Goal: Task Accomplishment & Management: Use online tool/utility

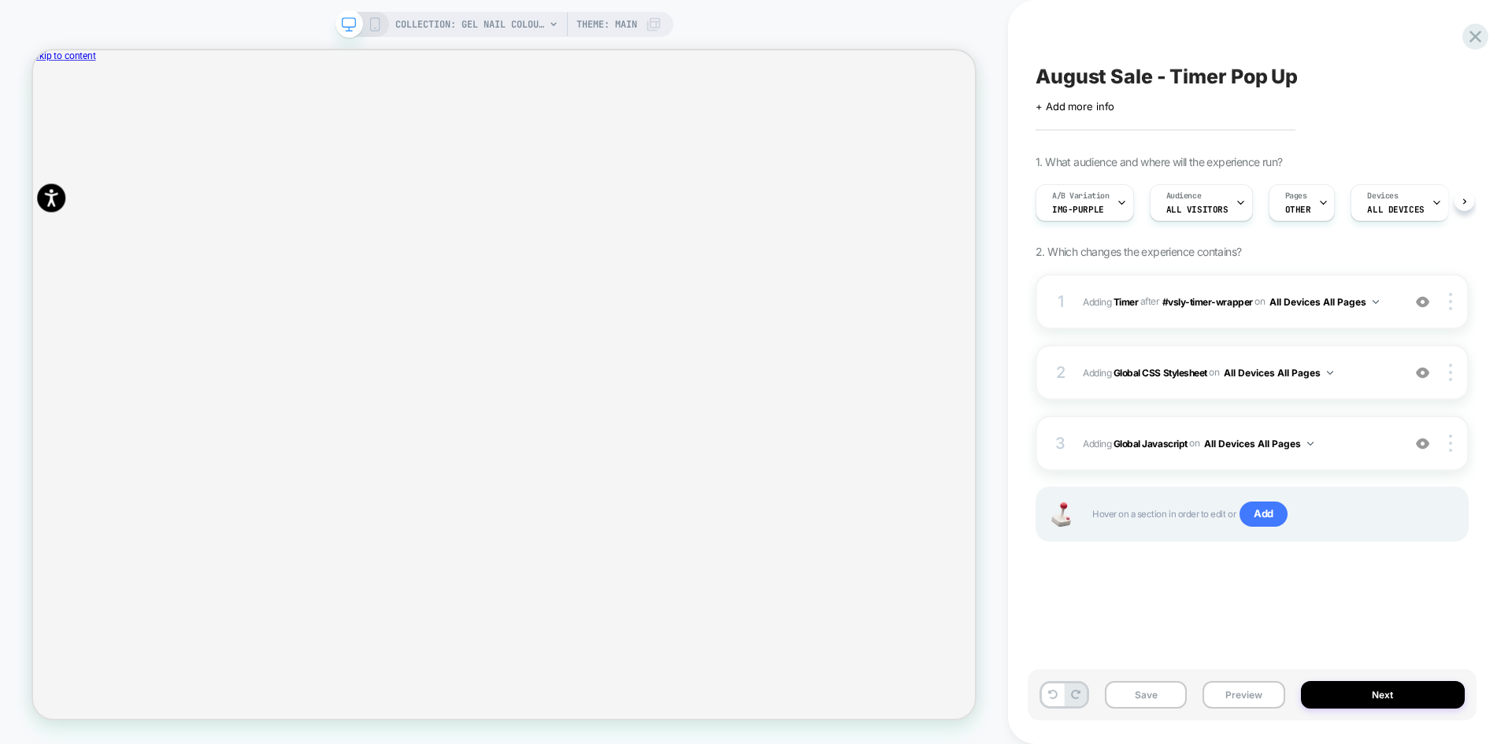
scroll to position [0, 1]
click at [51, 135] on icon "Close" at bounding box center [47, 139] width 8 height 8
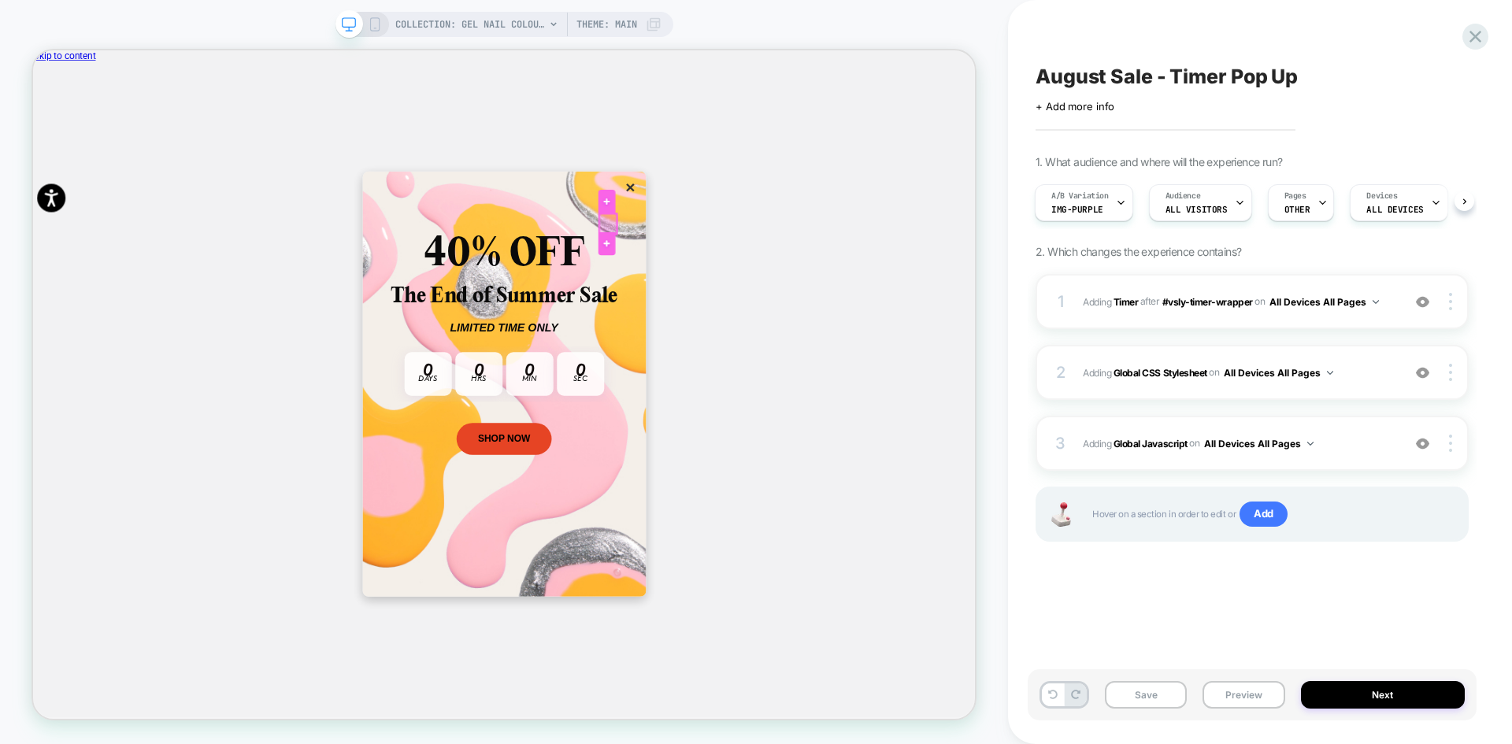
click at [797, 281] on div at bounding box center [799, 282] width 22 height 27
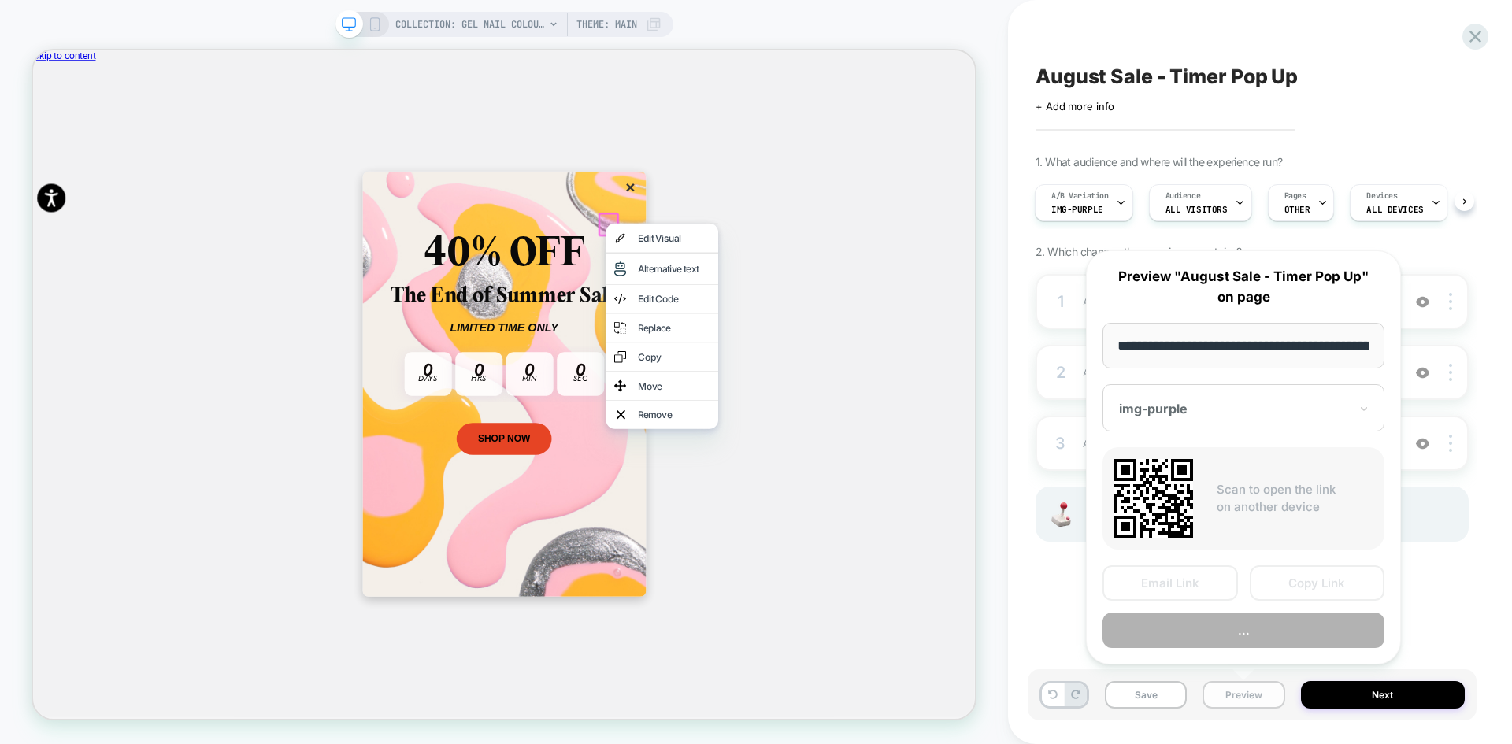
scroll to position [0, 168]
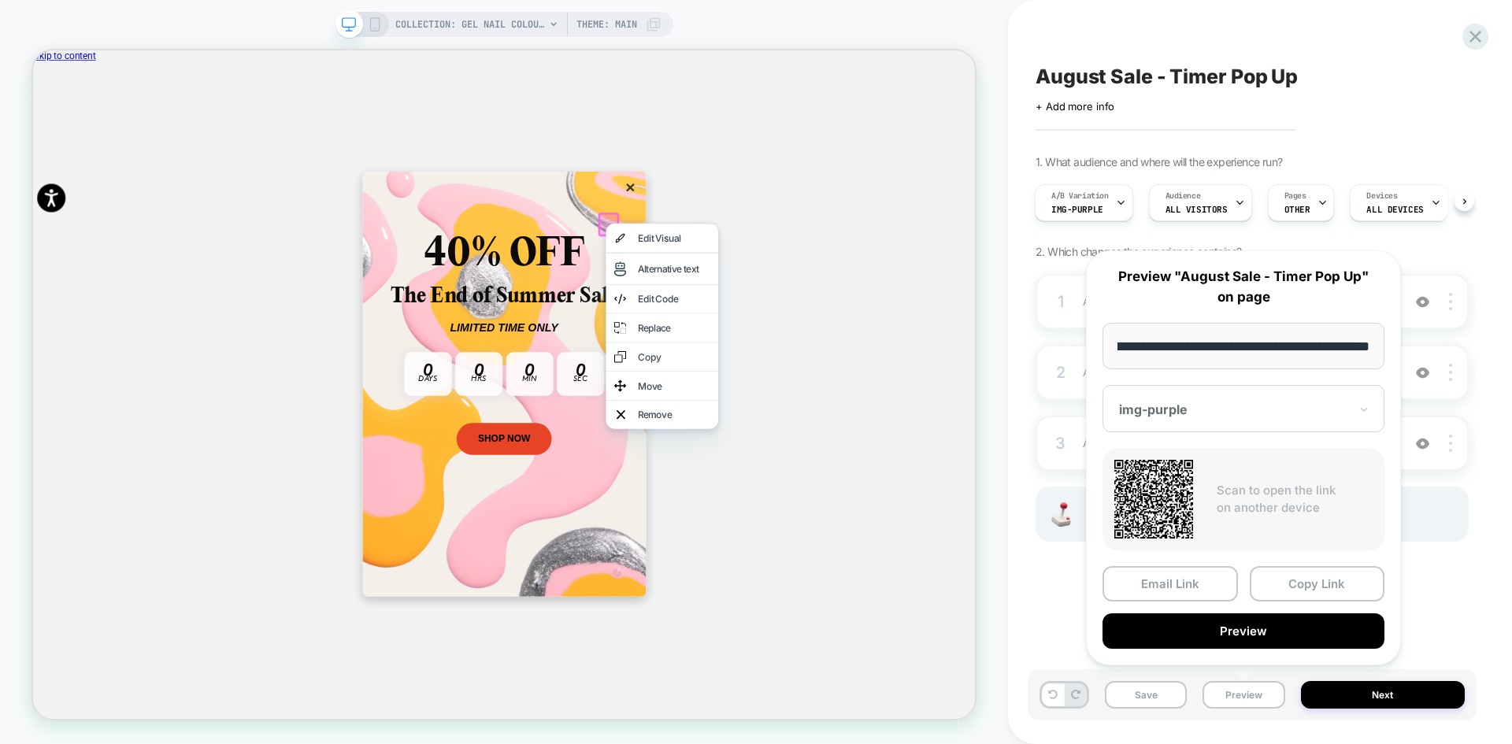
click at [1219, 408] on div at bounding box center [1234, 410] width 230 height 16
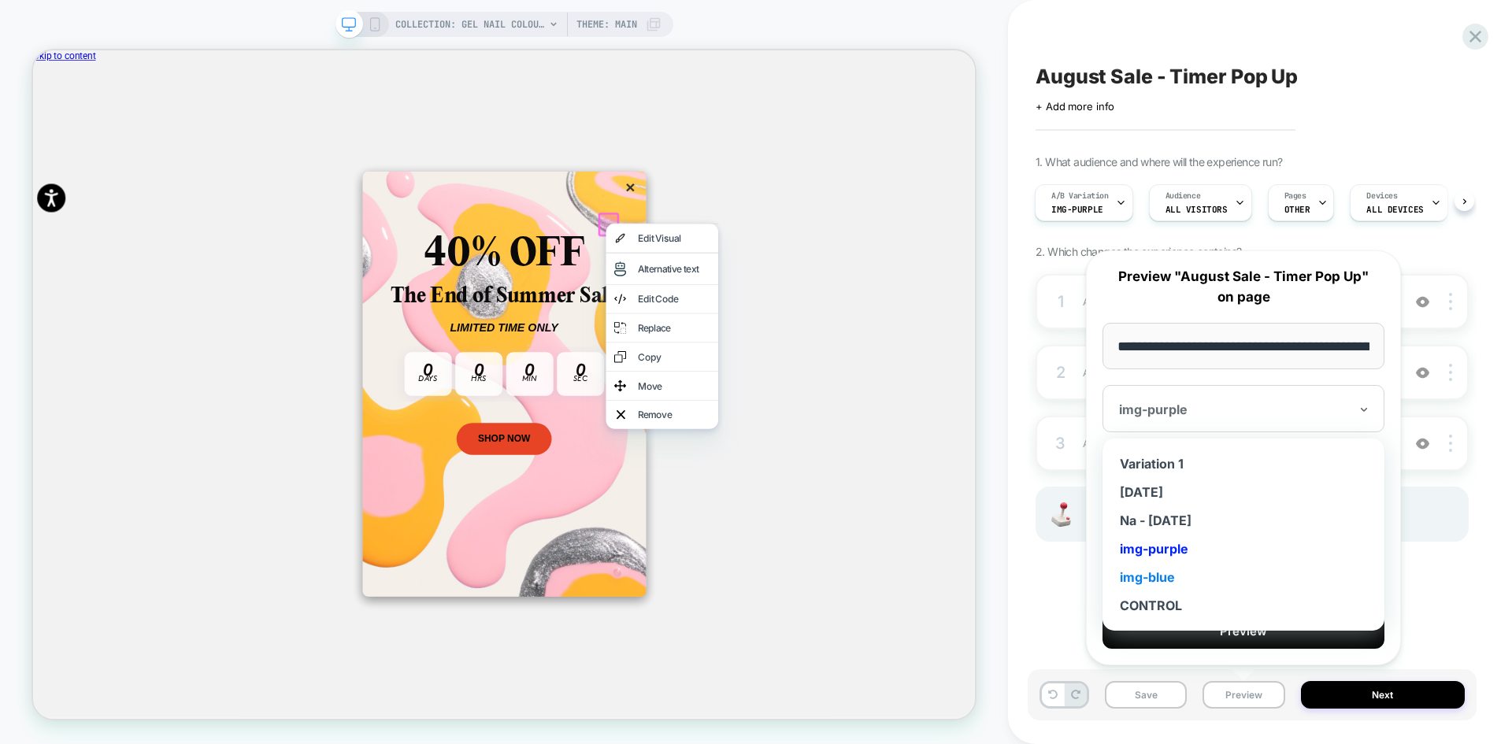
click at [1178, 577] on div "img-blue" at bounding box center [1244, 577] width 266 height 28
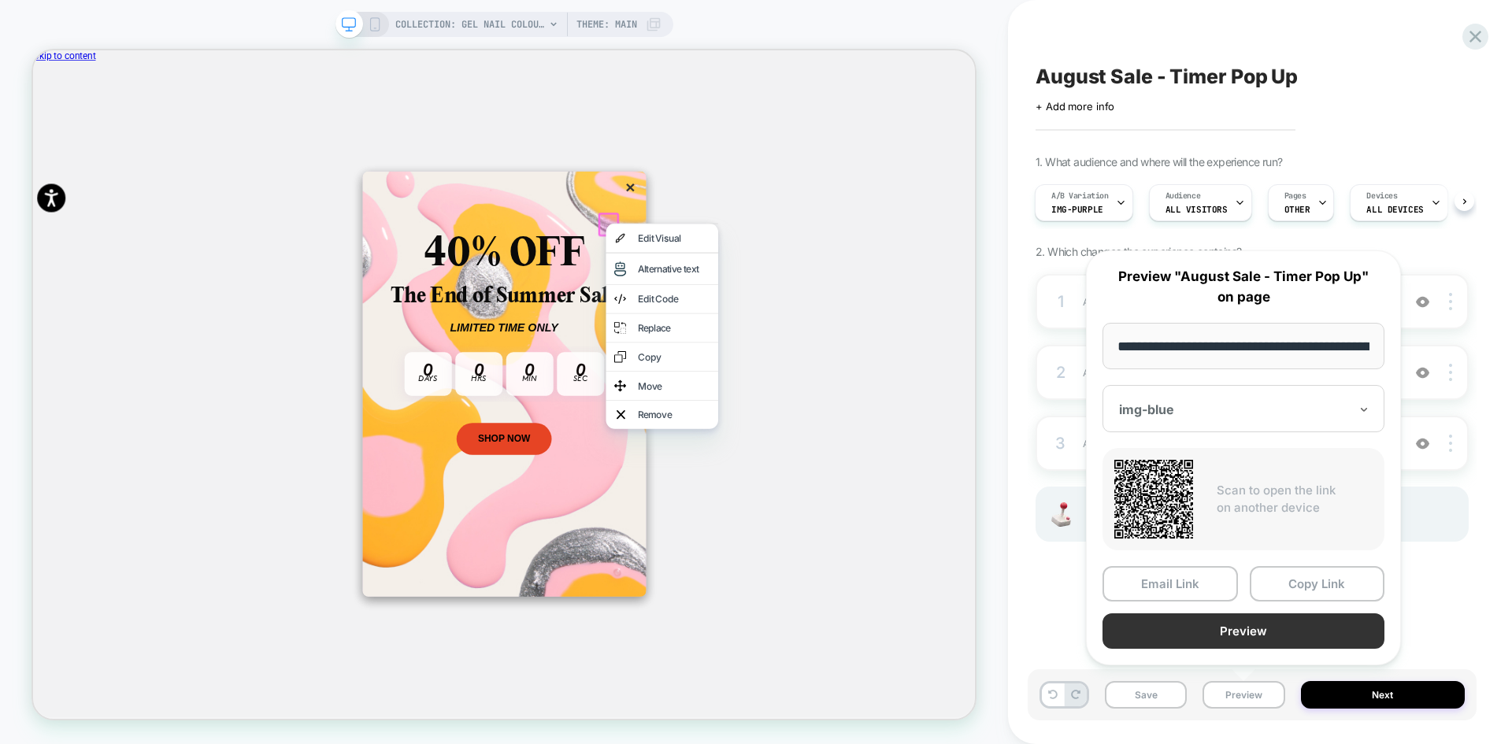
click at [1253, 640] on button "Preview" at bounding box center [1244, 631] width 282 height 35
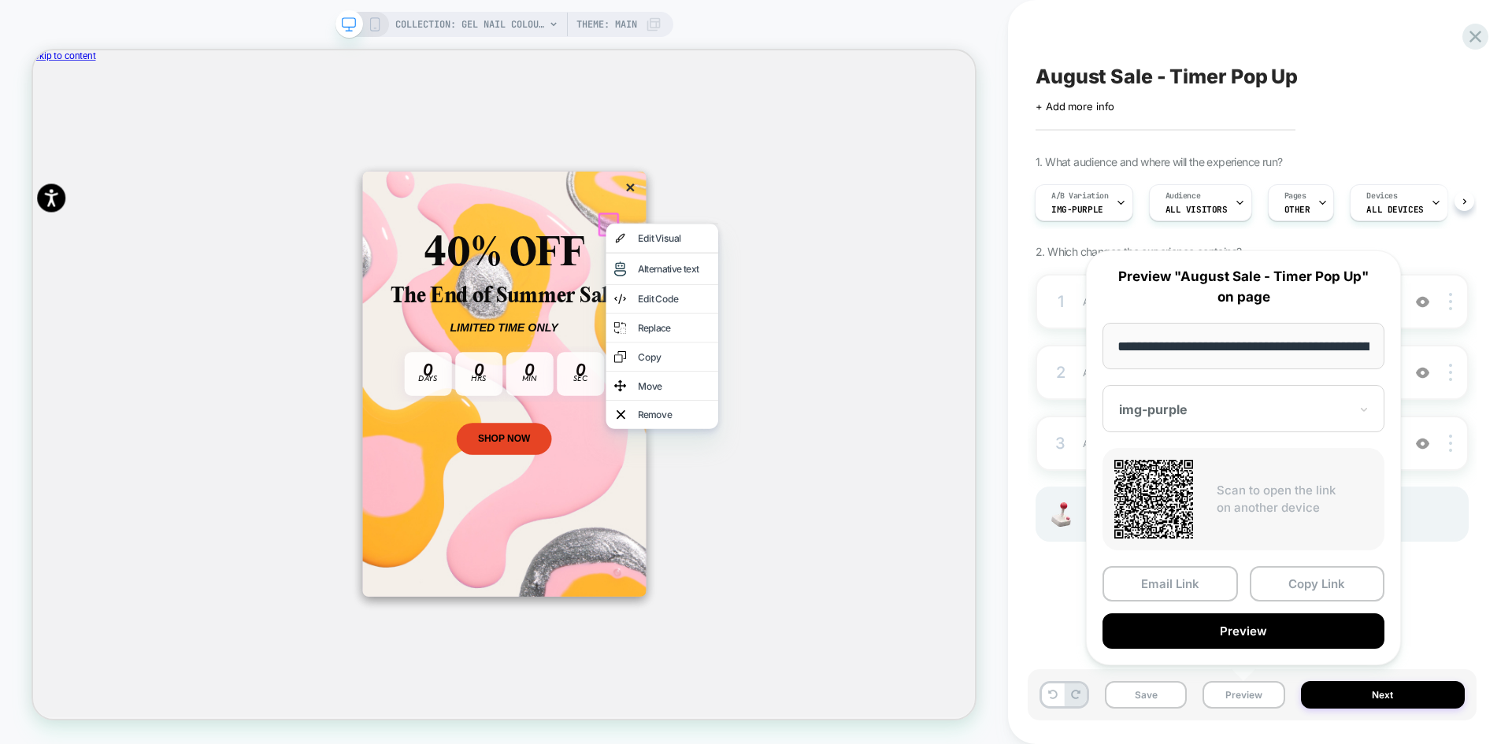
click at [1162, 406] on div at bounding box center [1234, 410] width 230 height 16
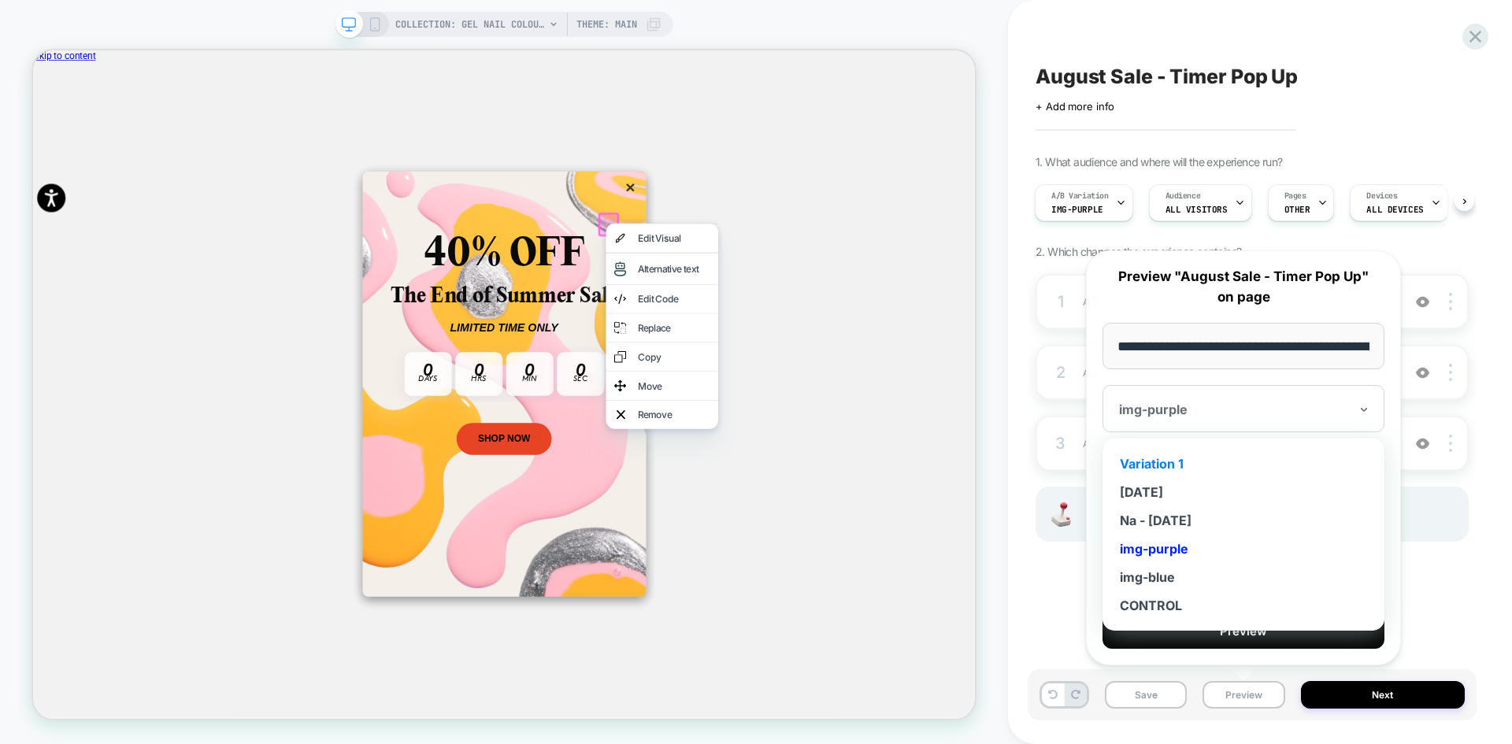
click at [1152, 468] on div "Variation 1" at bounding box center [1244, 464] width 266 height 28
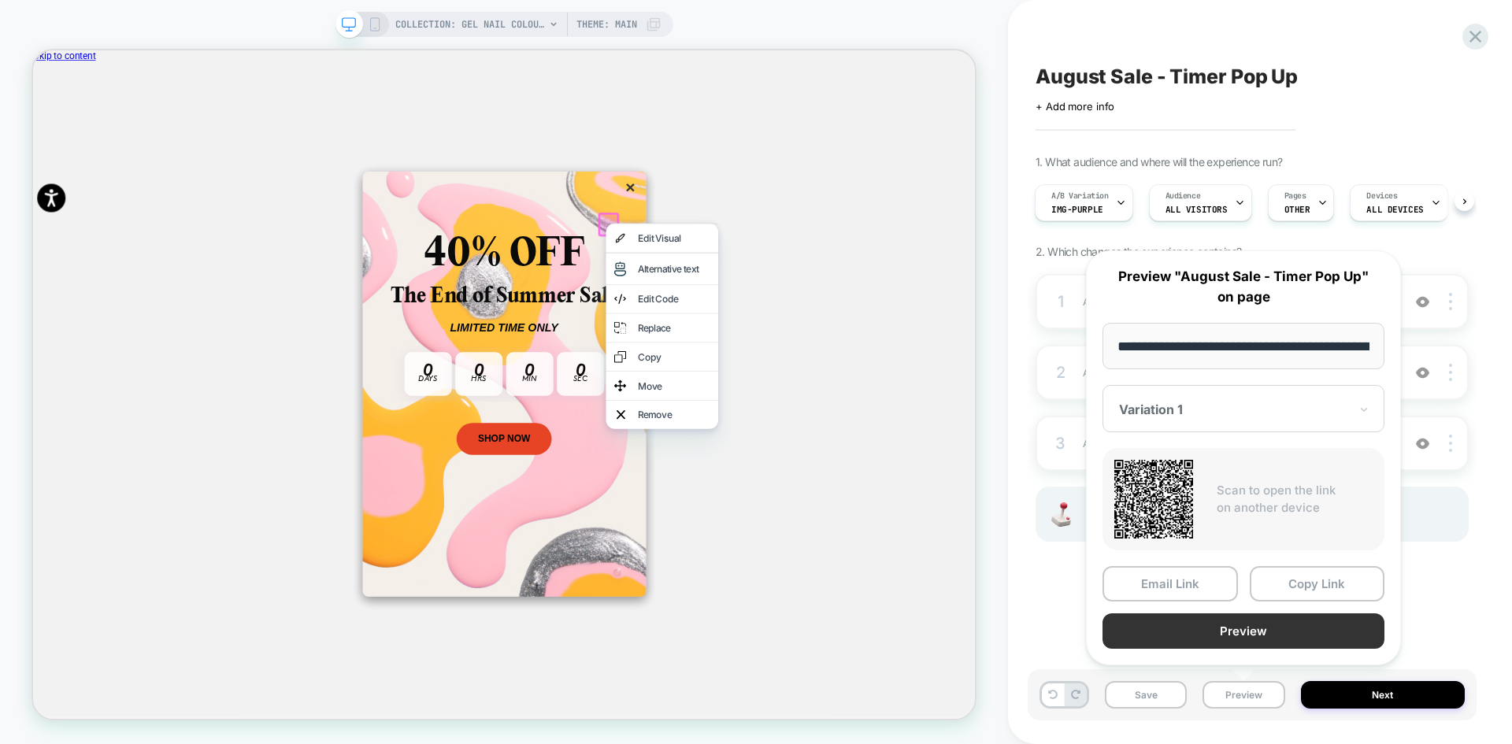
click at [1239, 629] on button "Preview" at bounding box center [1244, 631] width 282 height 35
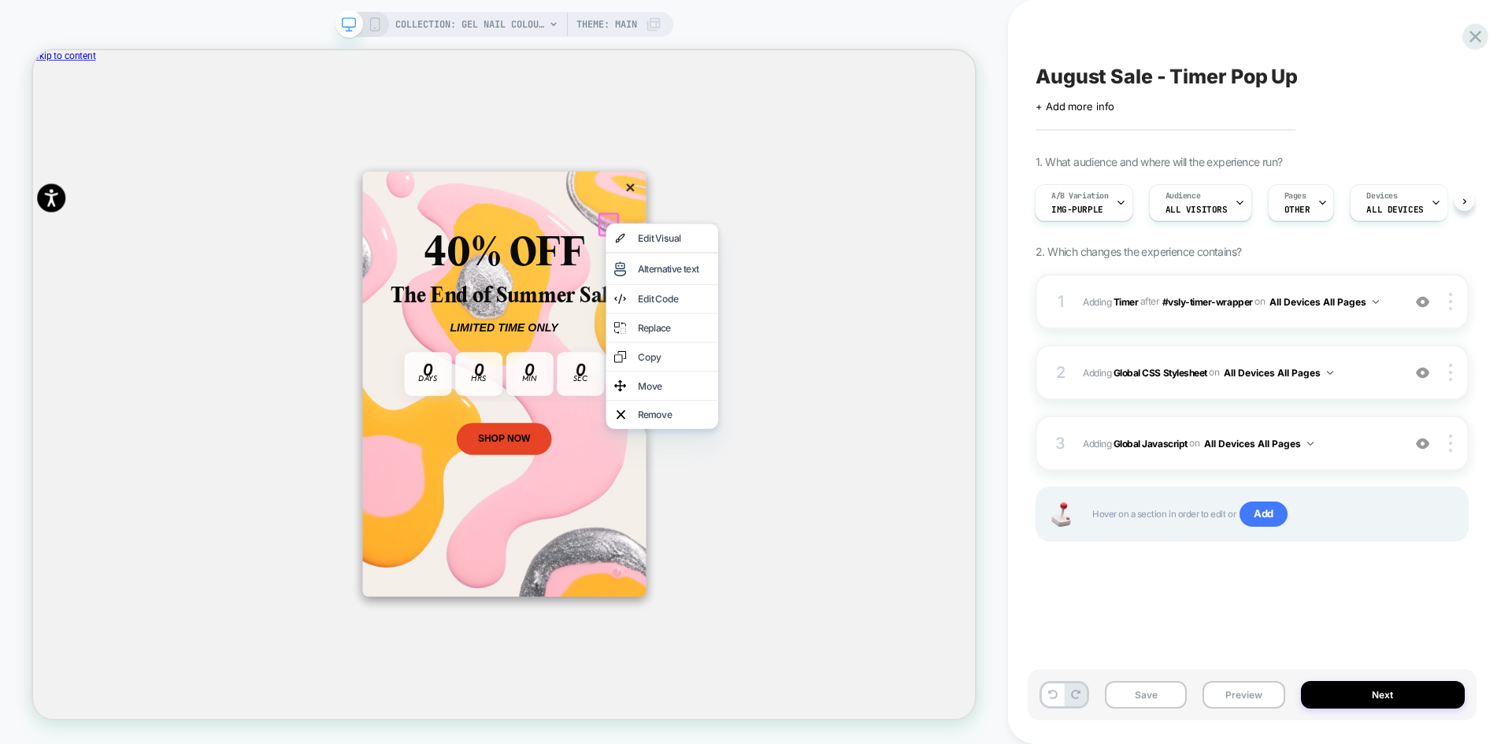
click at [1174, 618] on div "August Sale - Timer Pop Up Click to edit experience details + Add more info 1. …" at bounding box center [1252, 372] width 449 height 713
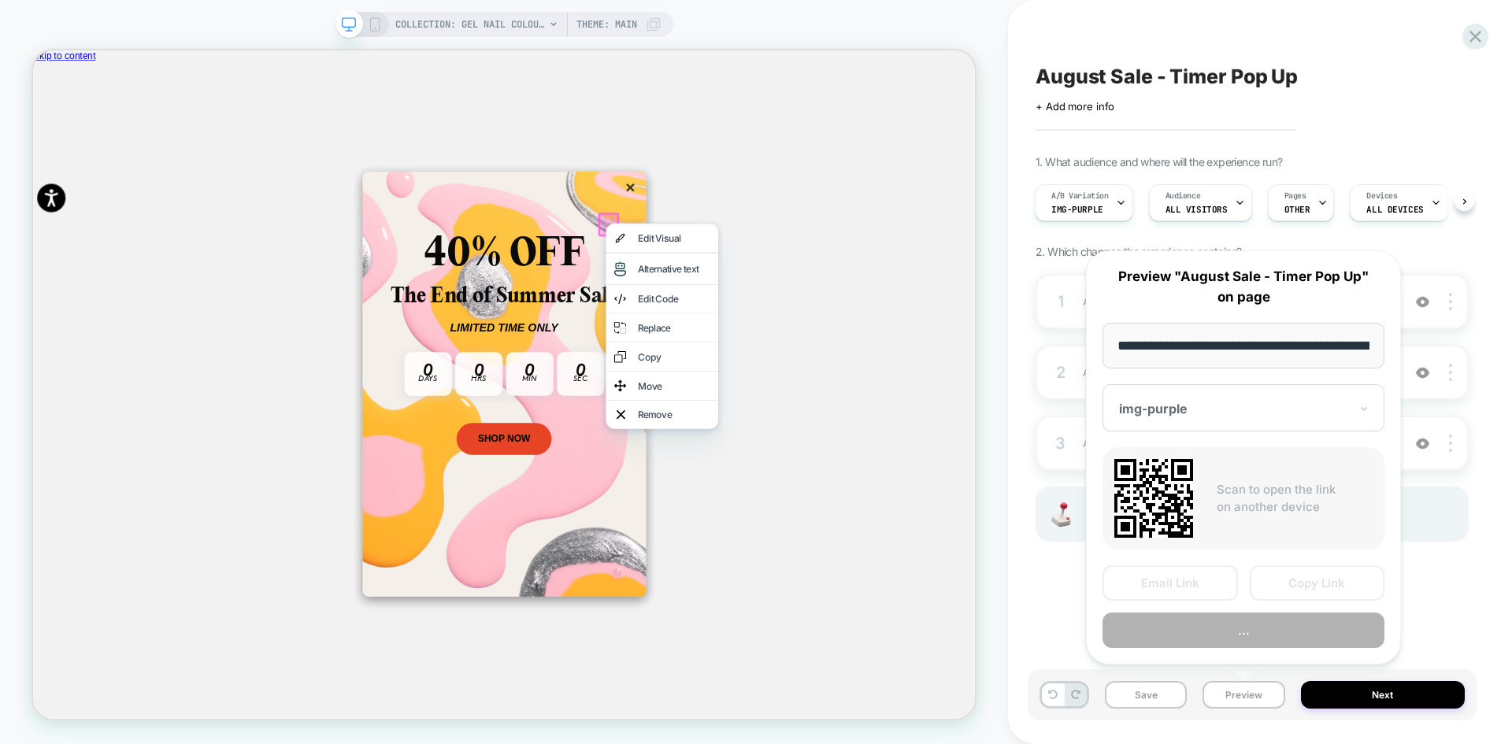
scroll to position [0, 168]
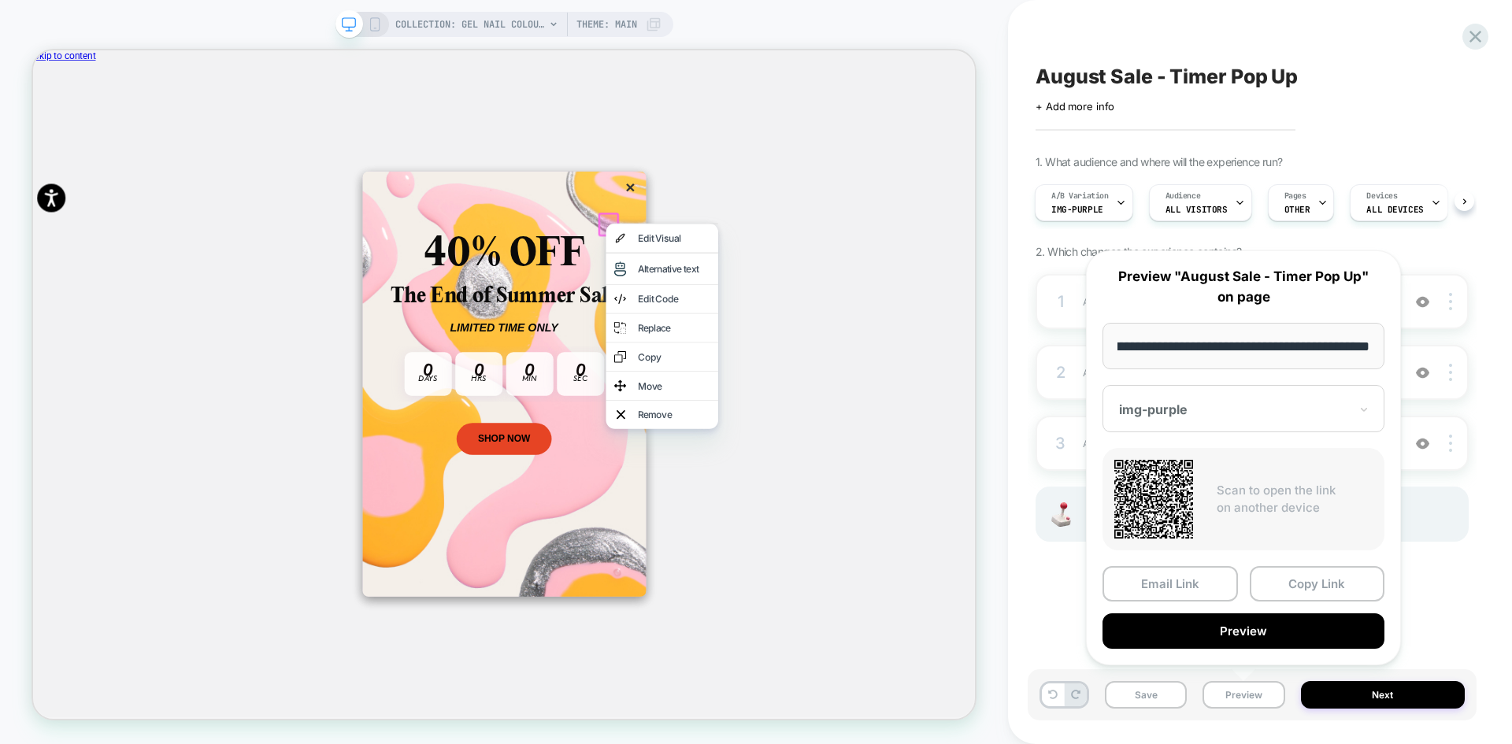
click at [1208, 405] on div at bounding box center [1234, 410] width 230 height 16
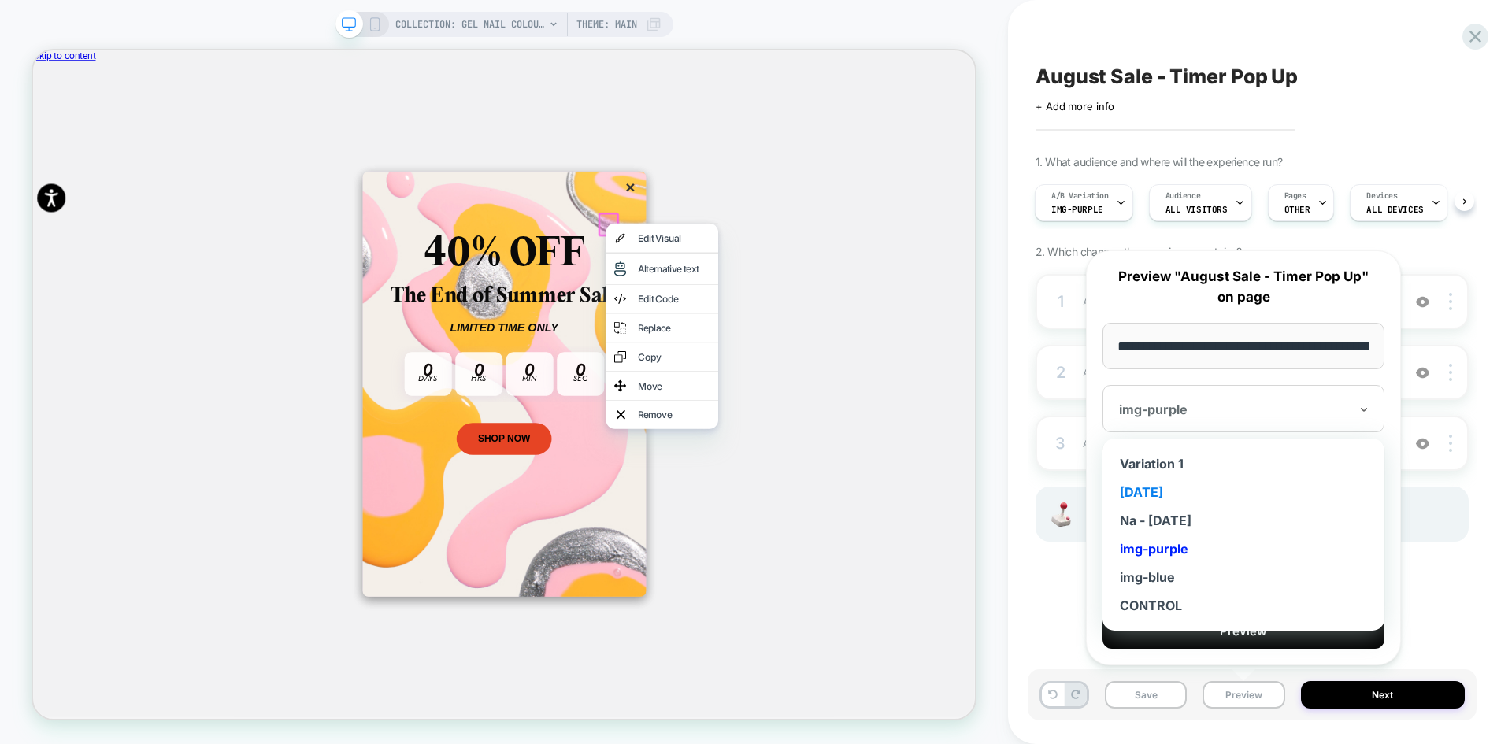
click at [1151, 490] on div "[DATE]" at bounding box center [1244, 492] width 266 height 28
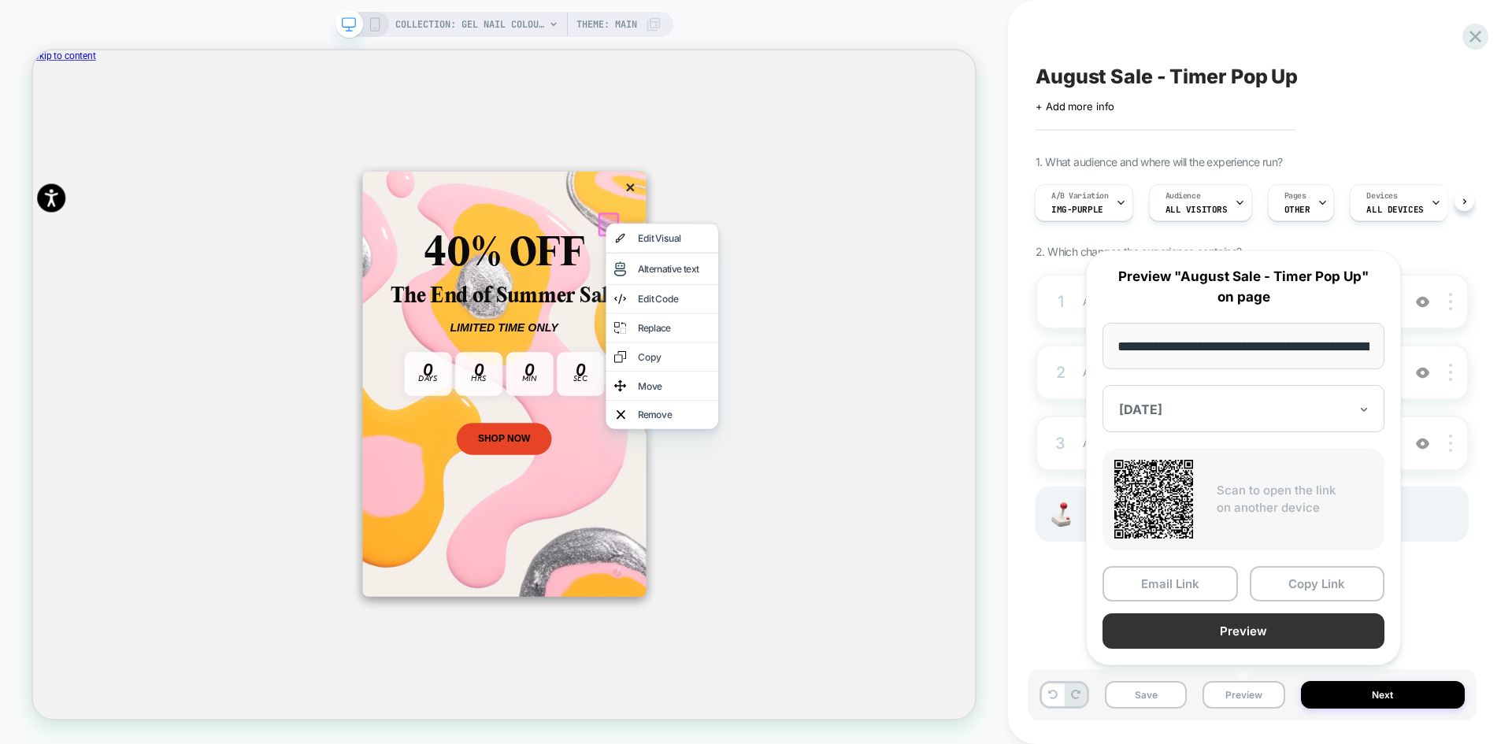
click at [1278, 629] on button "Preview" at bounding box center [1244, 631] width 282 height 35
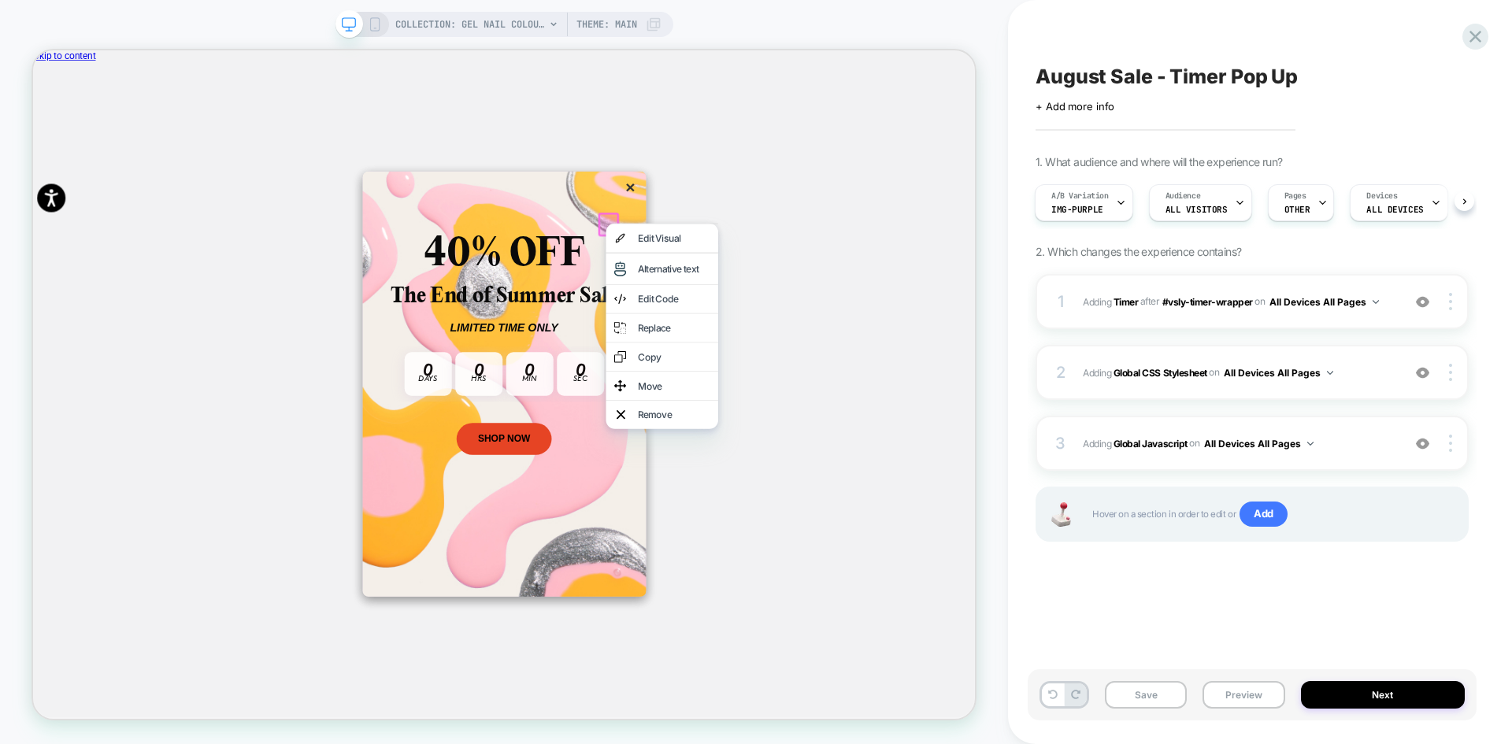
click at [1187, 599] on div "August Sale - Timer Pop Up Click to edit experience details + Add more info 1. …" at bounding box center [1252, 372] width 449 height 713
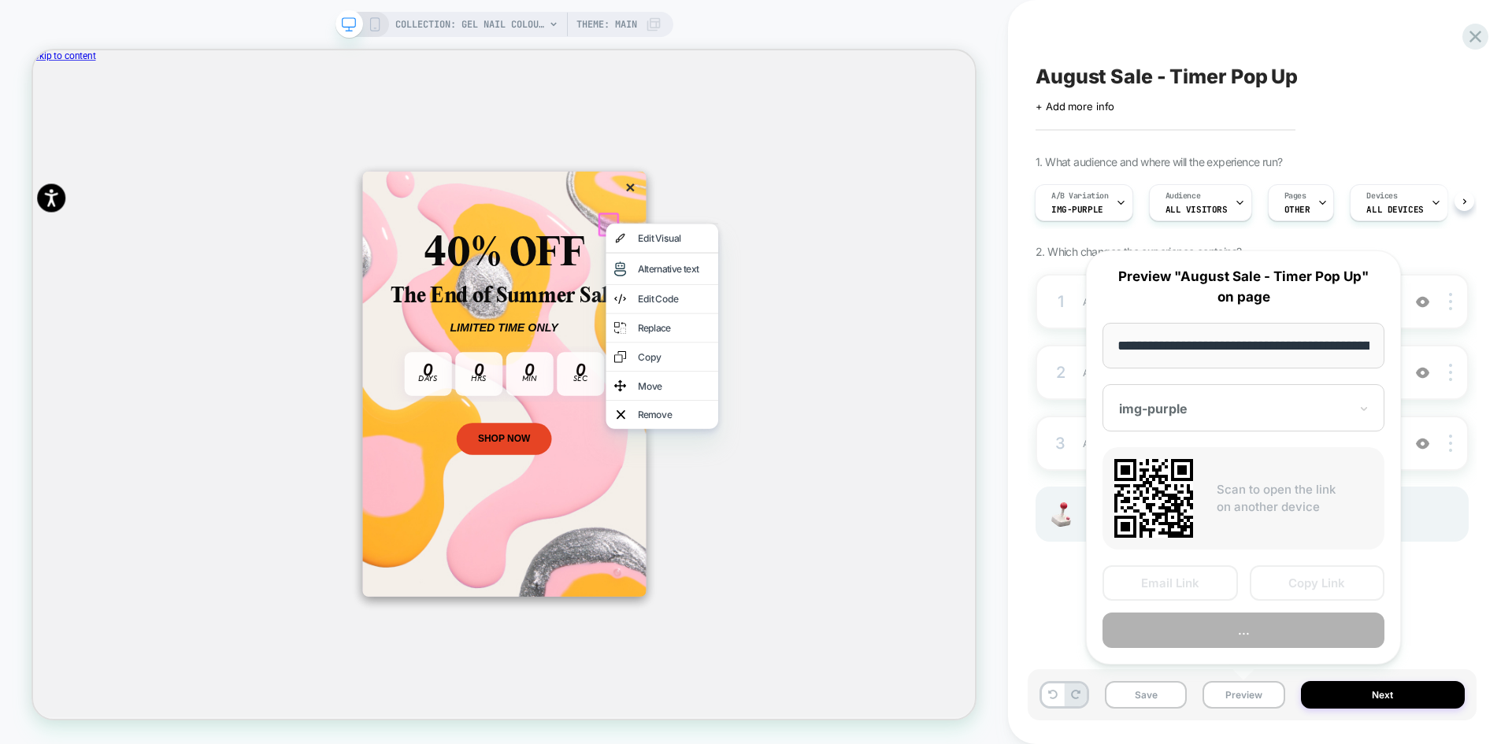
scroll to position [0, 168]
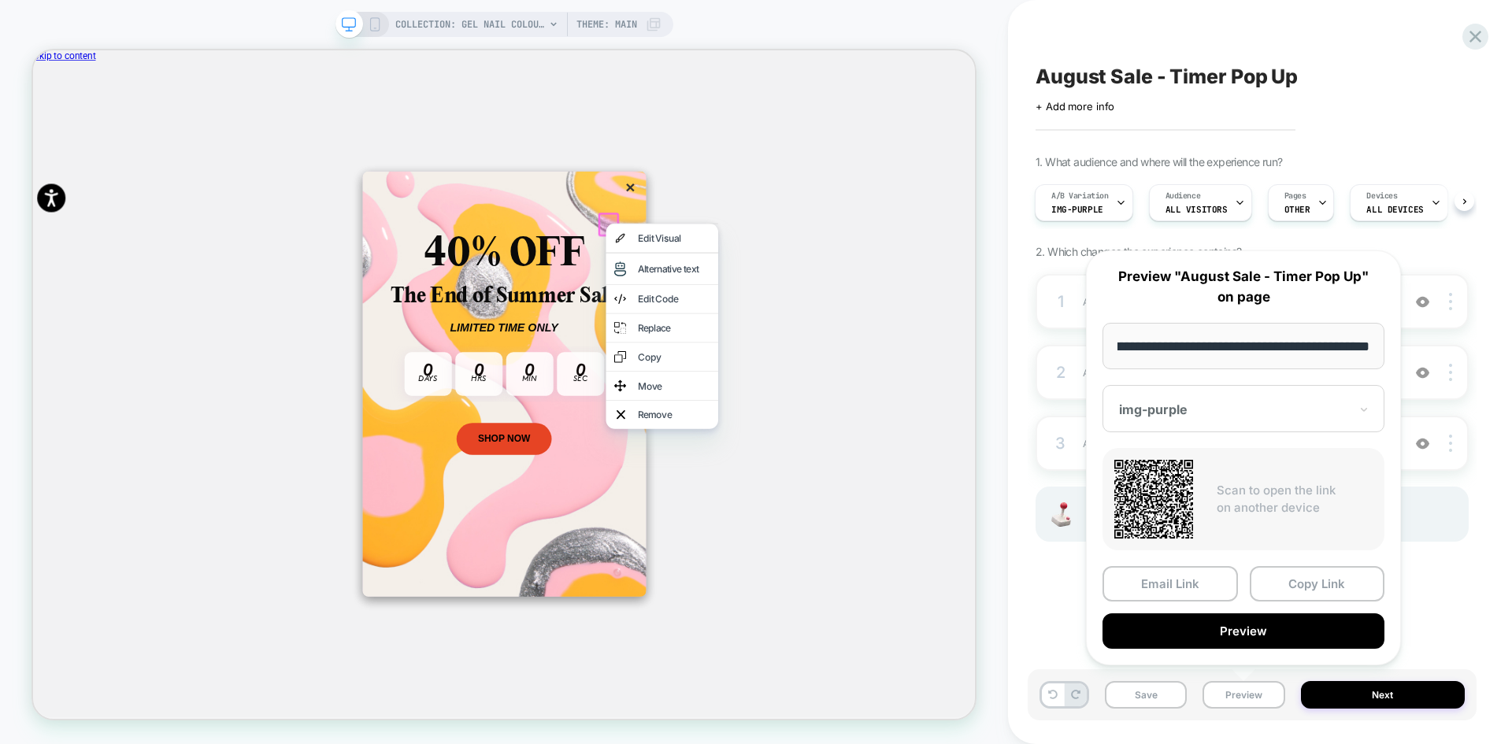
click at [1172, 411] on div at bounding box center [1234, 410] width 230 height 16
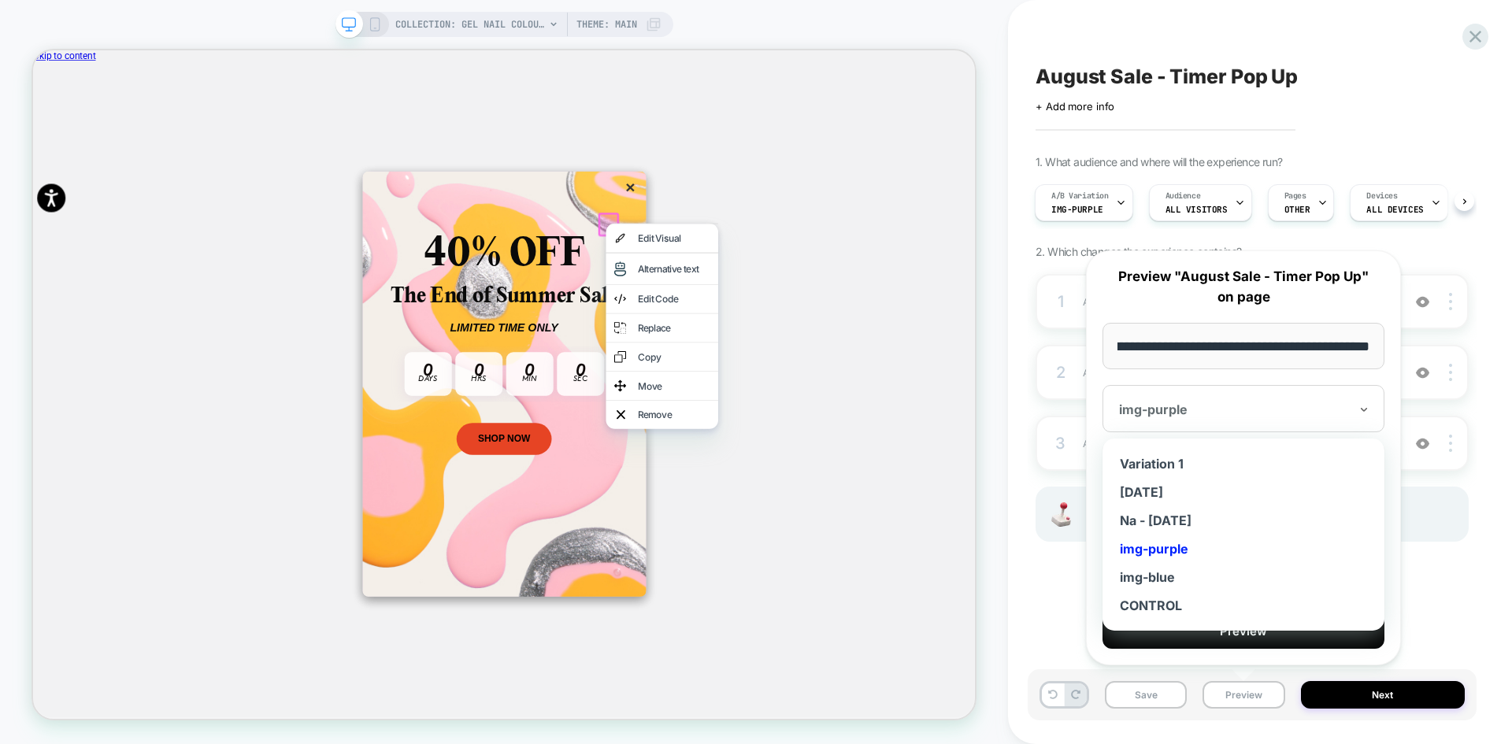
scroll to position [0, 0]
click at [1171, 581] on div "img-blue" at bounding box center [1244, 577] width 266 height 28
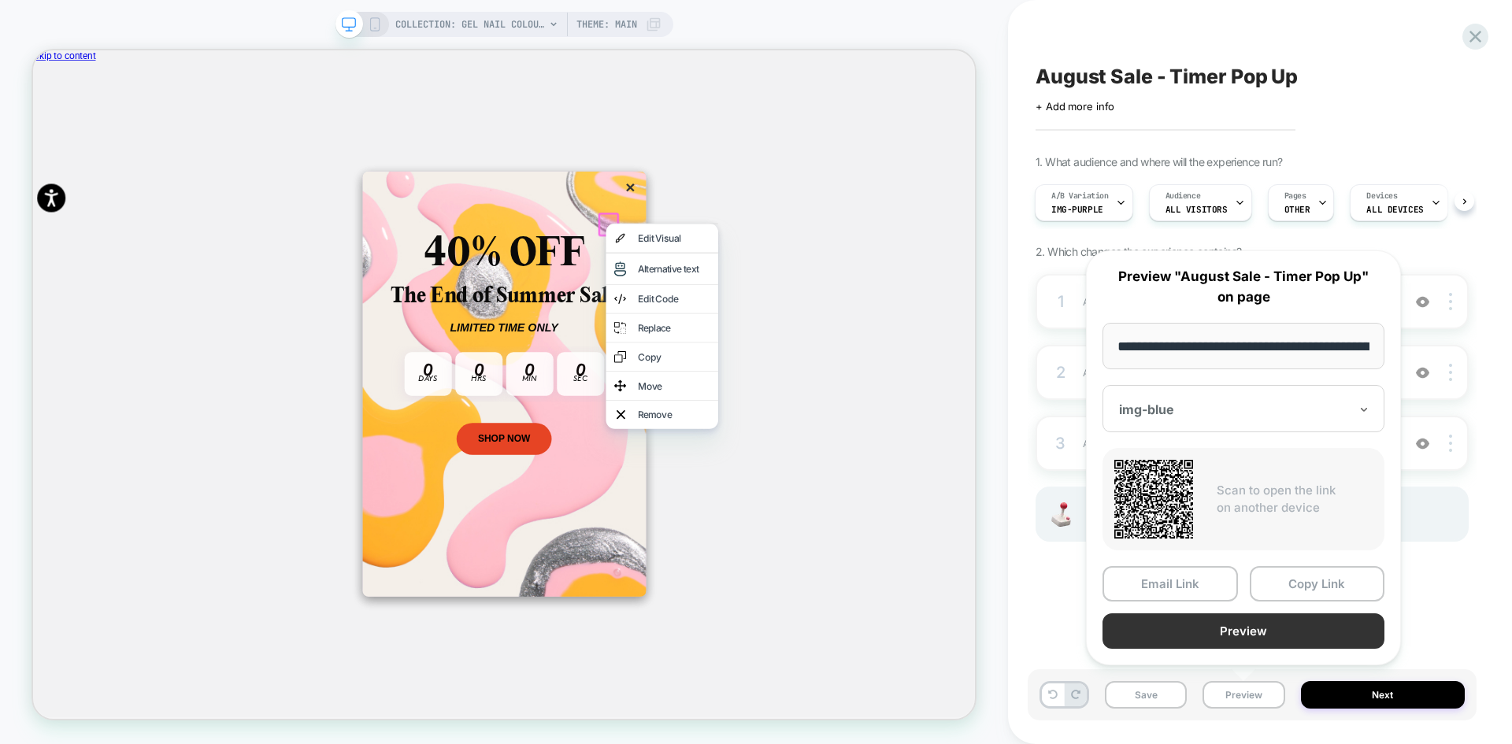
click at [1289, 636] on button "Preview" at bounding box center [1244, 631] width 282 height 35
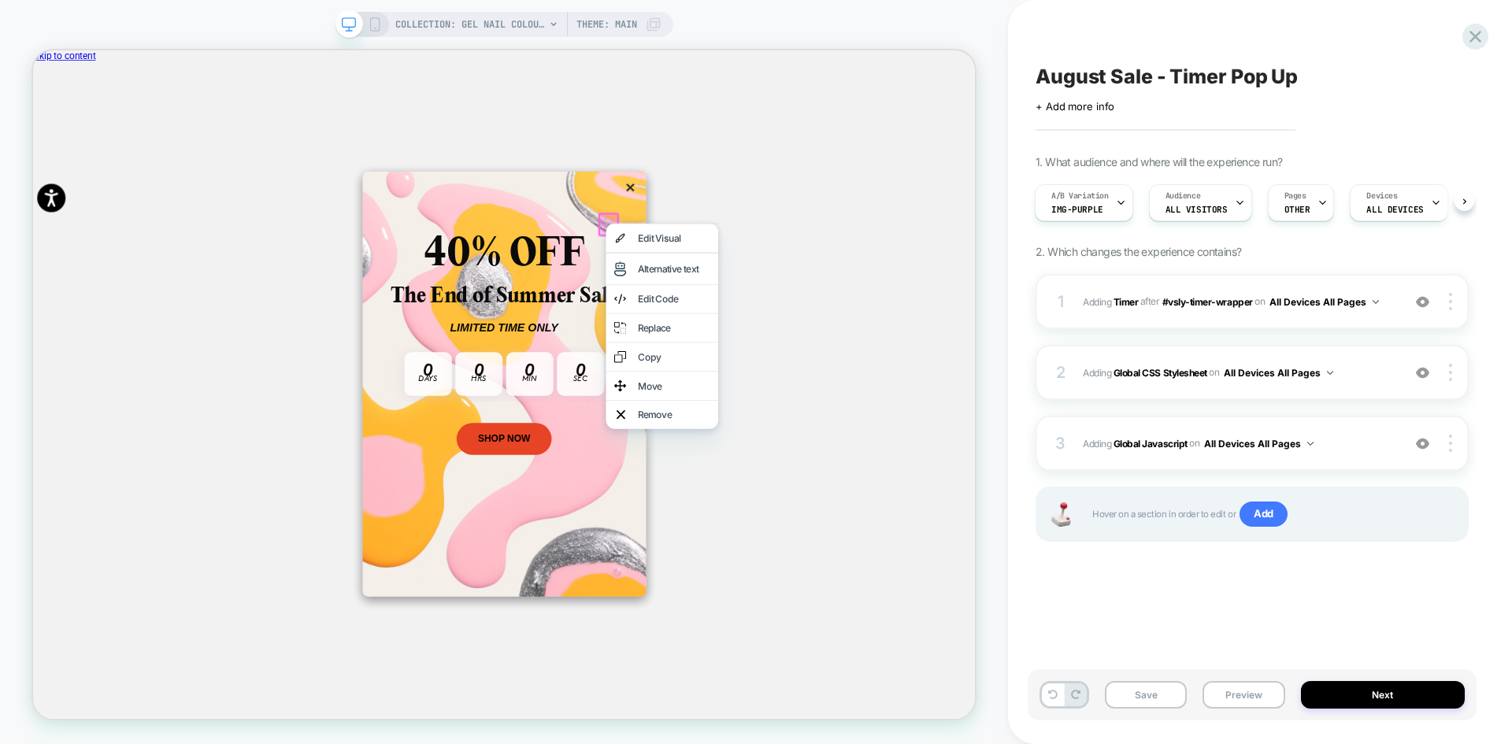
click at [1071, 635] on div "August Sale - Timer Pop Up Click to edit experience details + Add more info 1. …" at bounding box center [1252, 372] width 449 height 713
click at [1149, 70] on span "August Sale - Timer Pop Up" at bounding box center [1167, 77] width 262 height 24
click at [1141, 599] on div "**********" at bounding box center [1252, 372] width 449 height 713
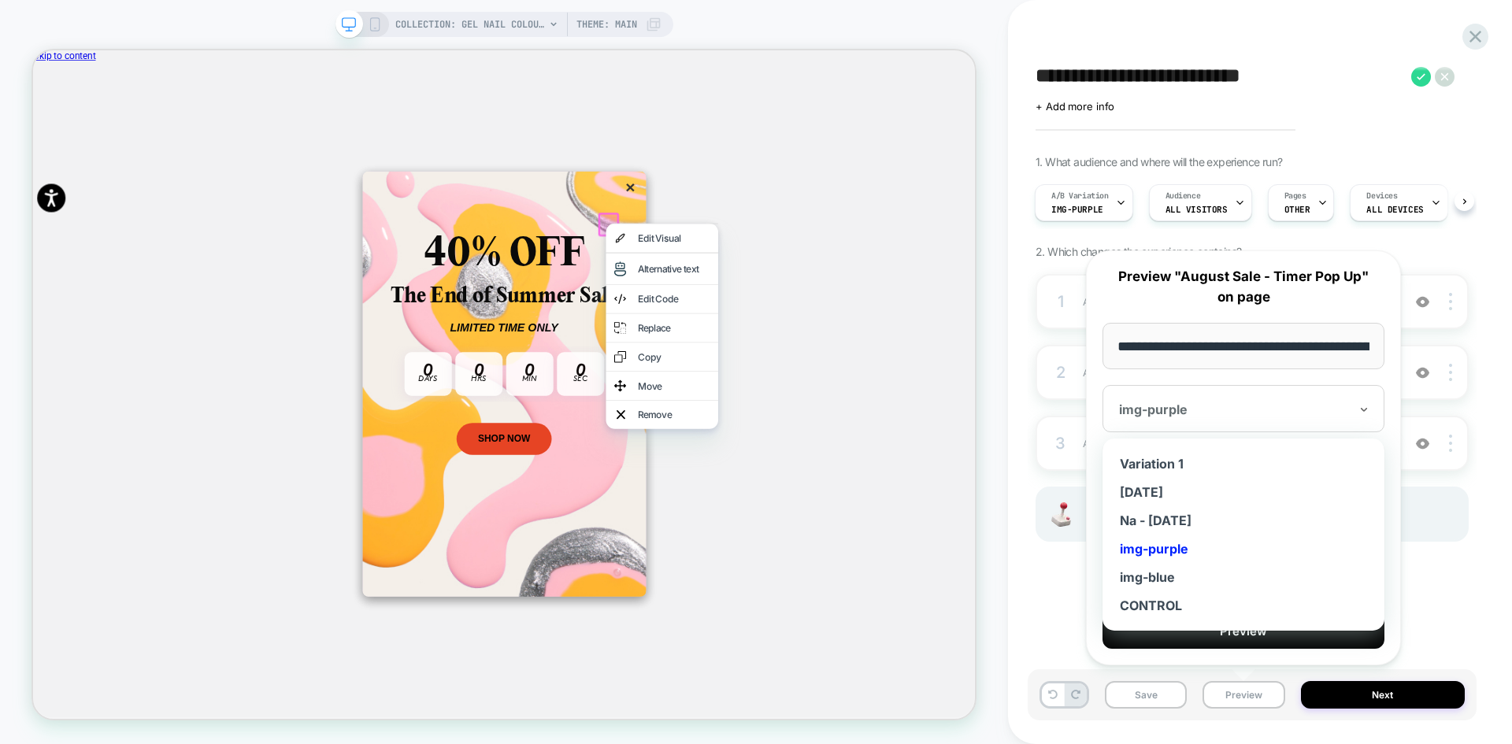
click at [1234, 407] on div at bounding box center [1234, 410] width 230 height 16
click at [1187, 547] on div "img-purple" at bounding box center [1244, 549] width 266 height 28
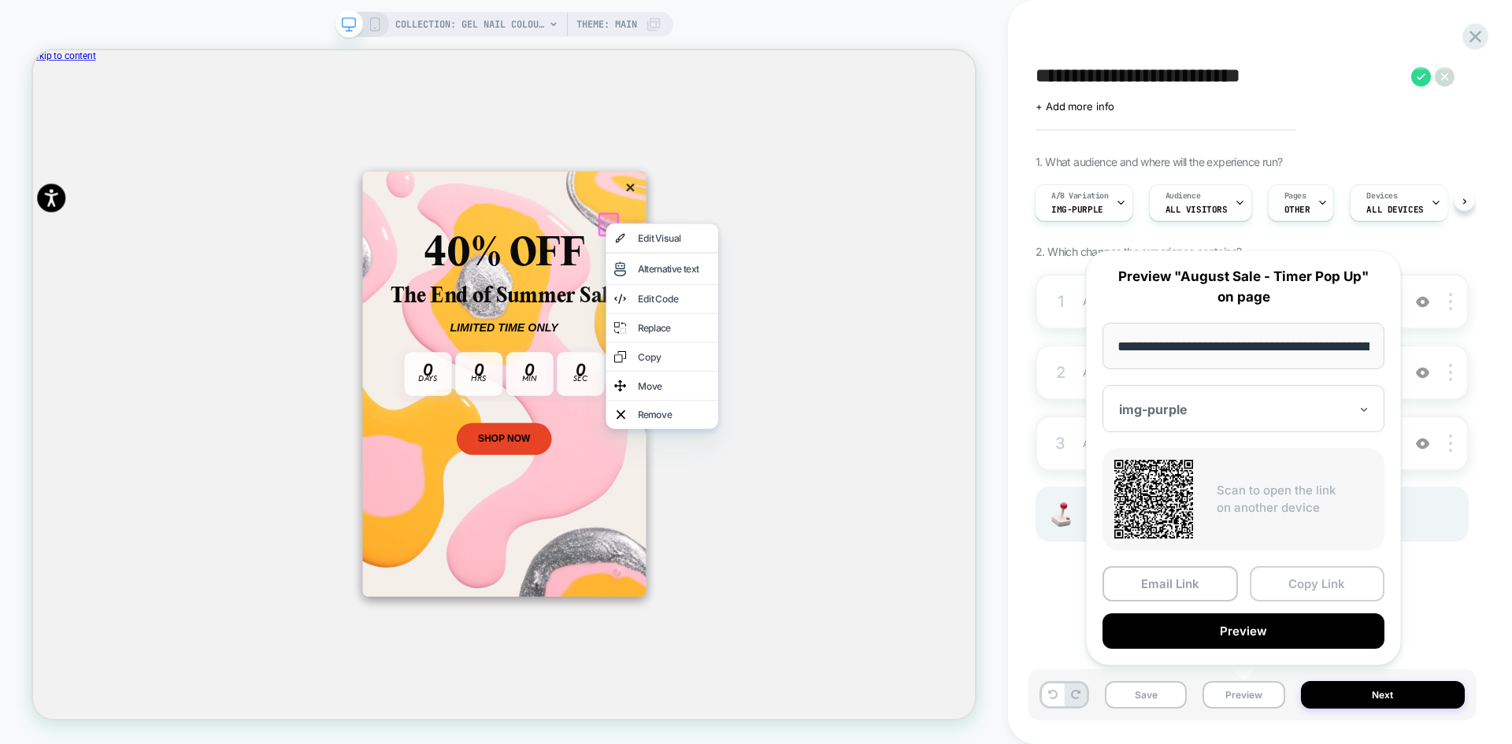
click at [1327, 594] on button "Copy Link" at bounding box center [1317, 583] width 135 height 35
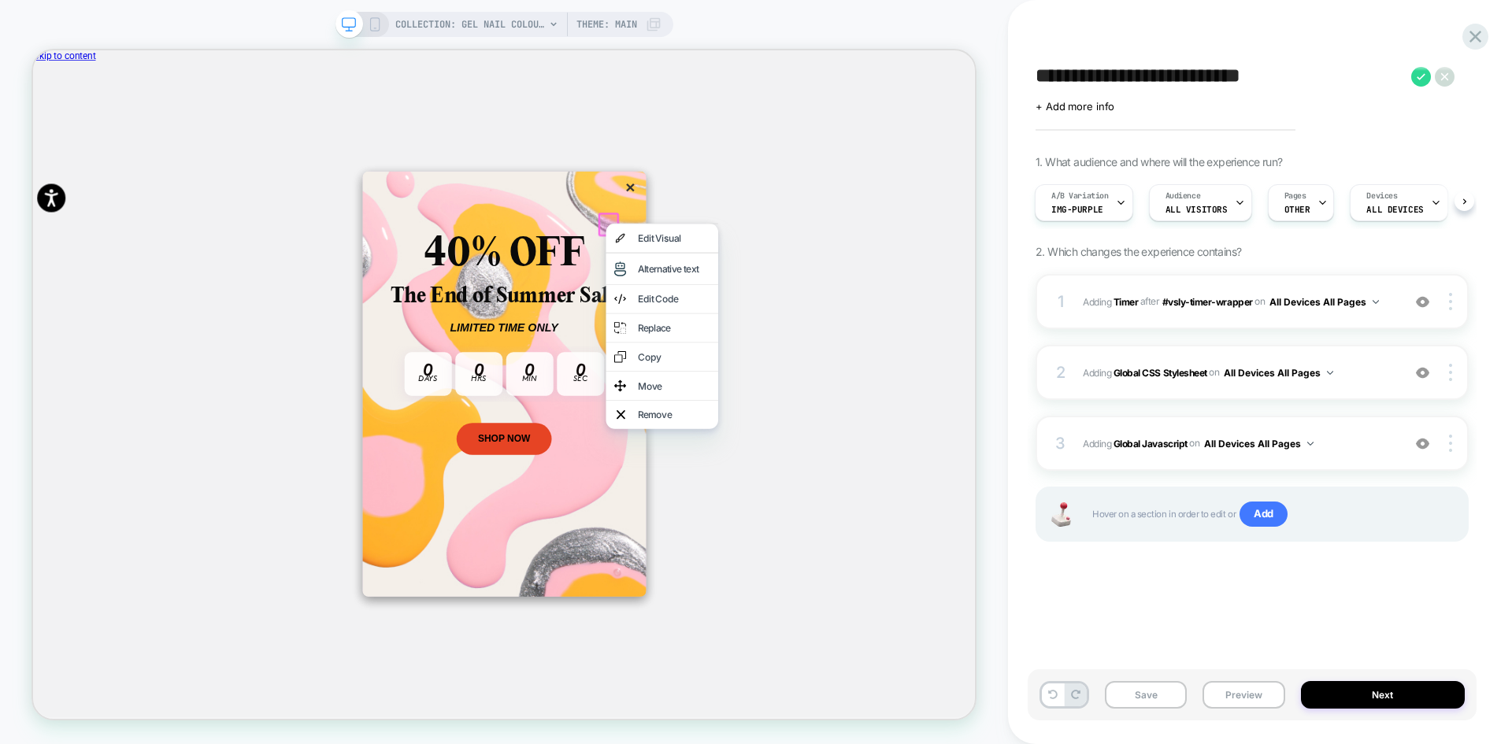
click at [1158, 614] on div "**********" at bounding box center [1252, 372] width 449 height 713
click at [1108, 247] on div "40% OFF The End of Summer Sale LIMITED TIME ONLY [TIMER GOES HERE] 0 Days 0 Hrs…" at bounding box center [661, 494] width 1256 height 889
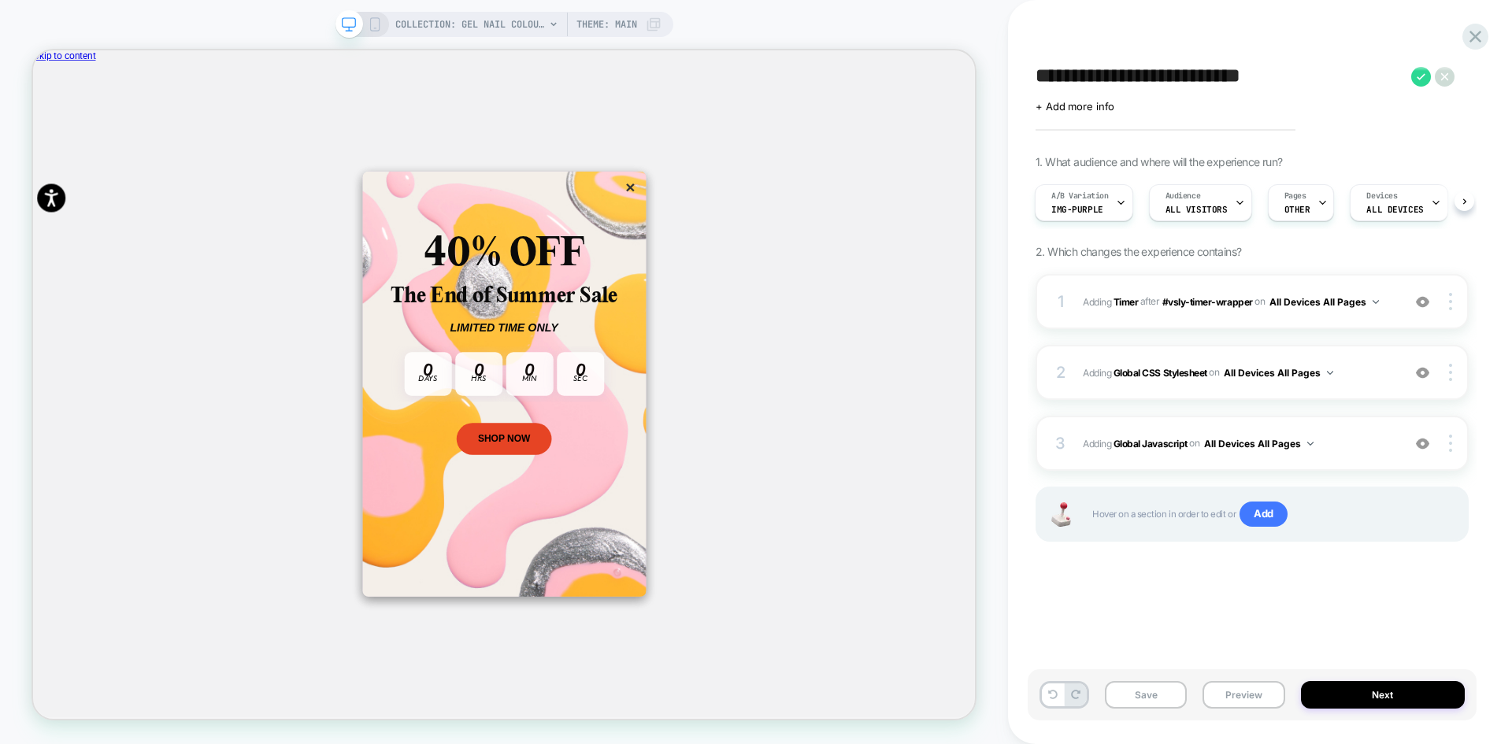
click at [1112, 44] on div "**********" at bounding box center [1252, 372] width 449 height 713
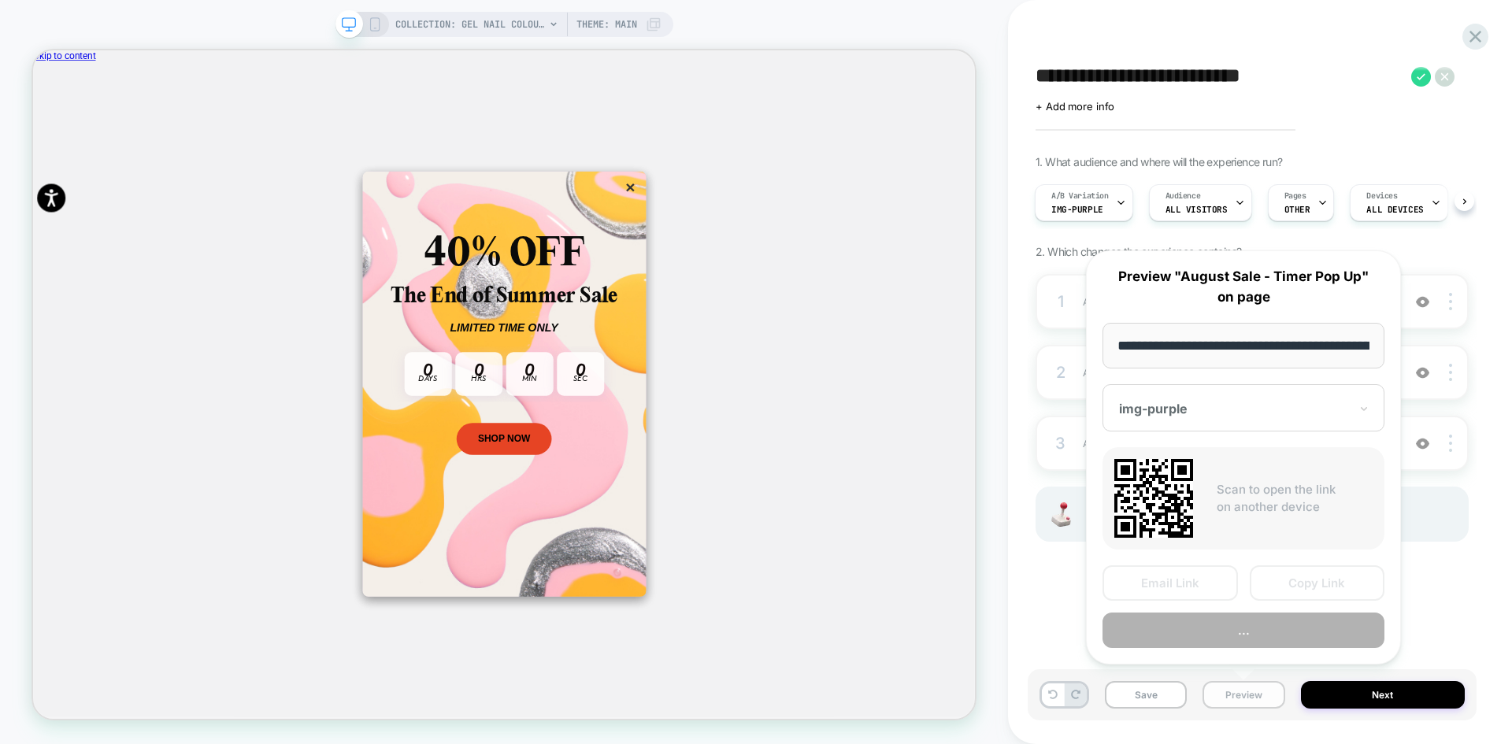
scroll to position [0, 168]
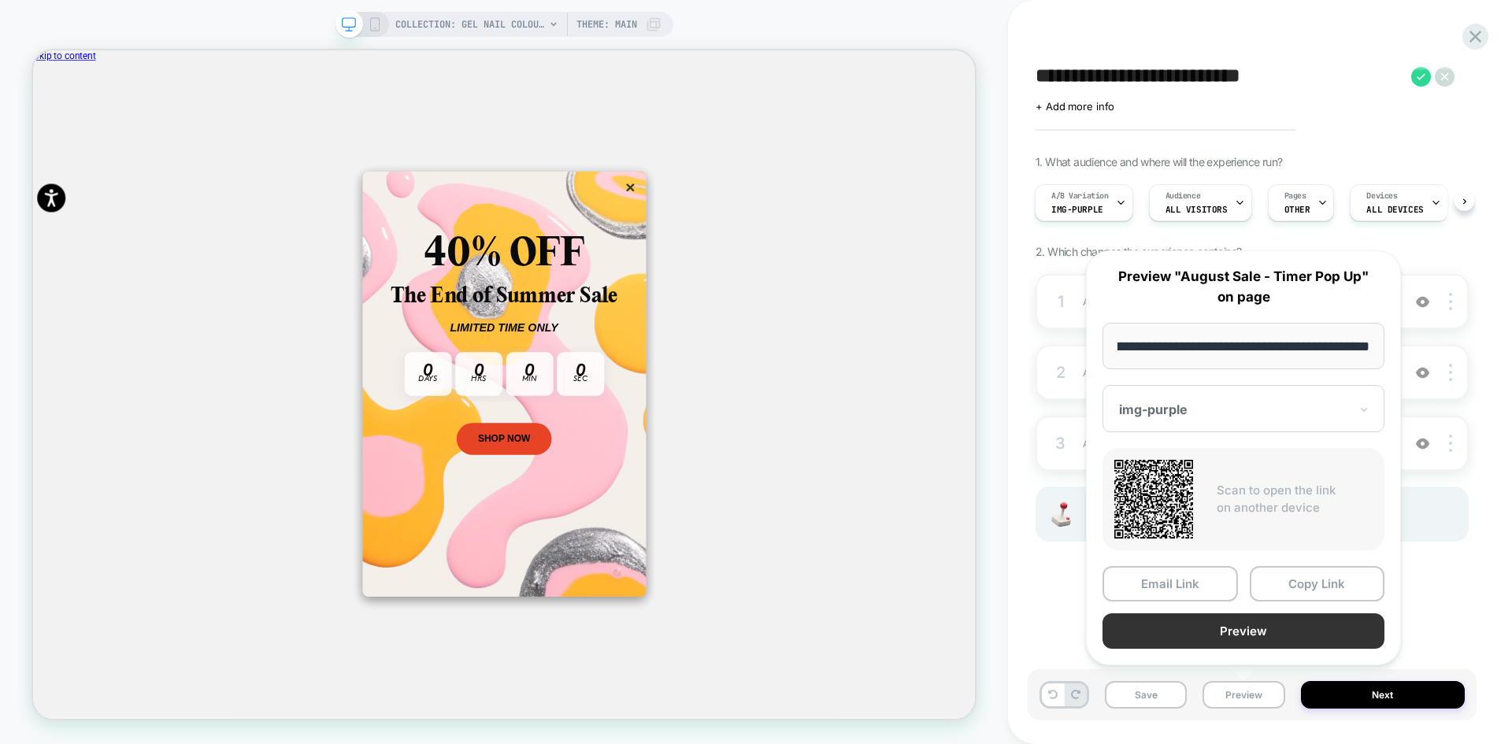
click at [1282, 637] on button "Preview" at bounding box center [1244, 631] width 282 height 35
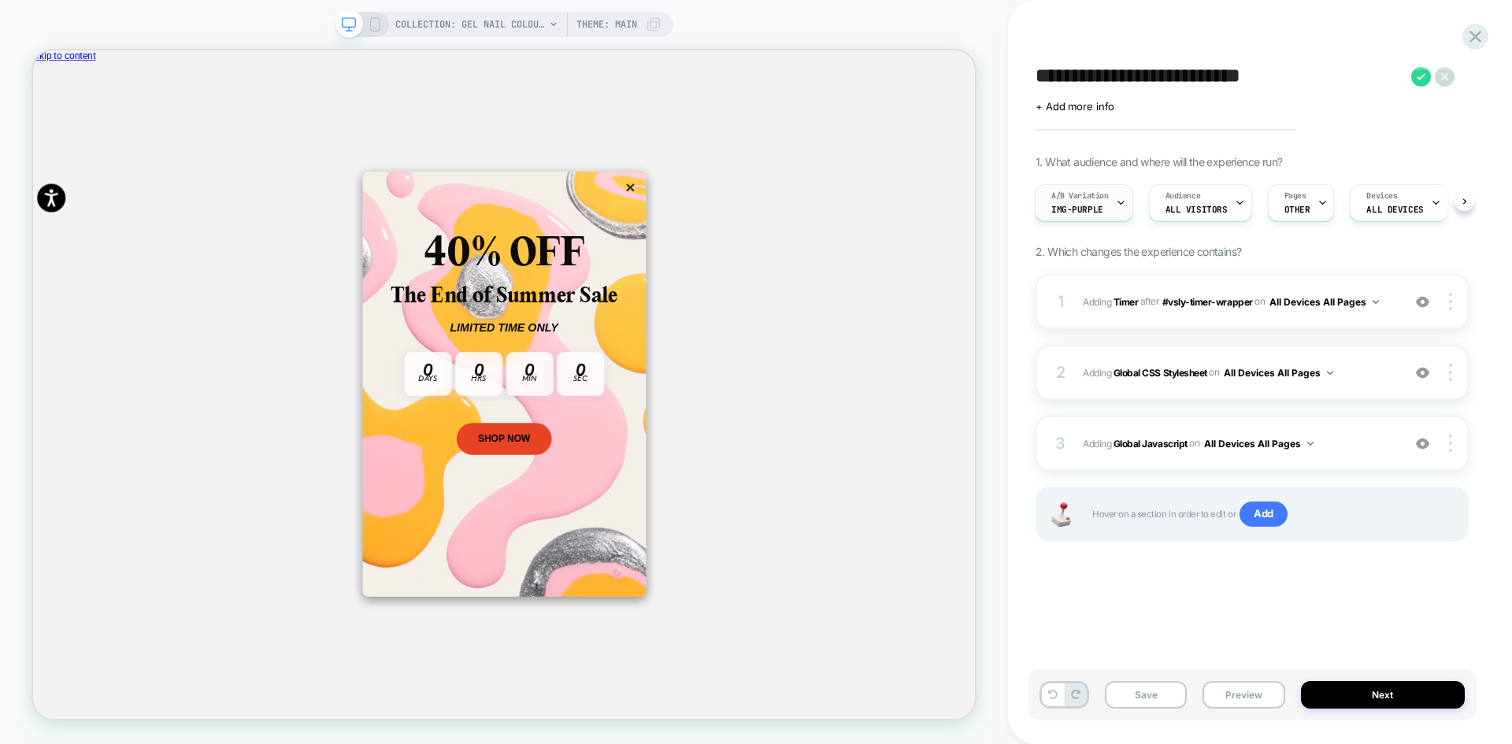
click at [0, 0] on span "A/B Variation" at bounding box center [0, 0] width 0 height 0
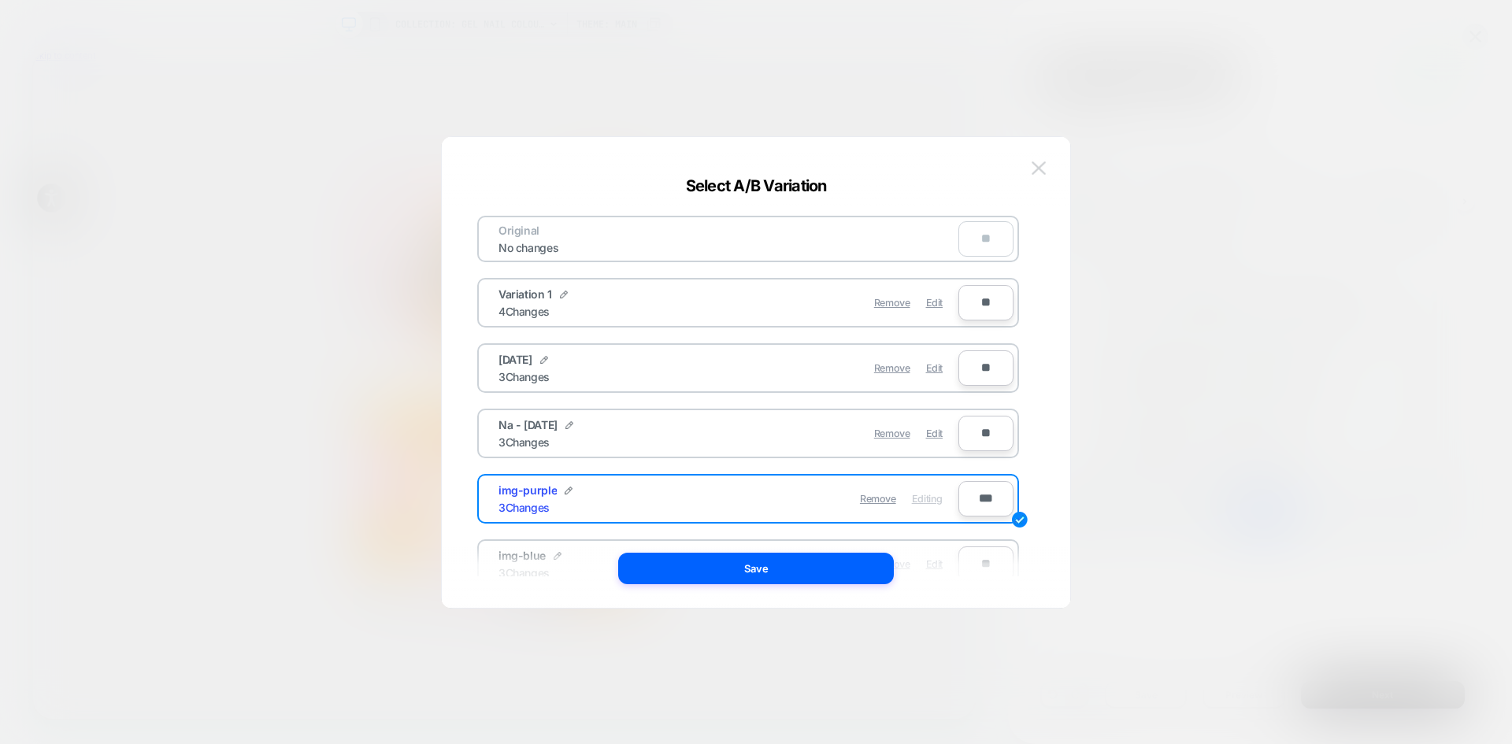
click at [1043, 165] on img at bounding box center [1039, 167] width 14 height 13
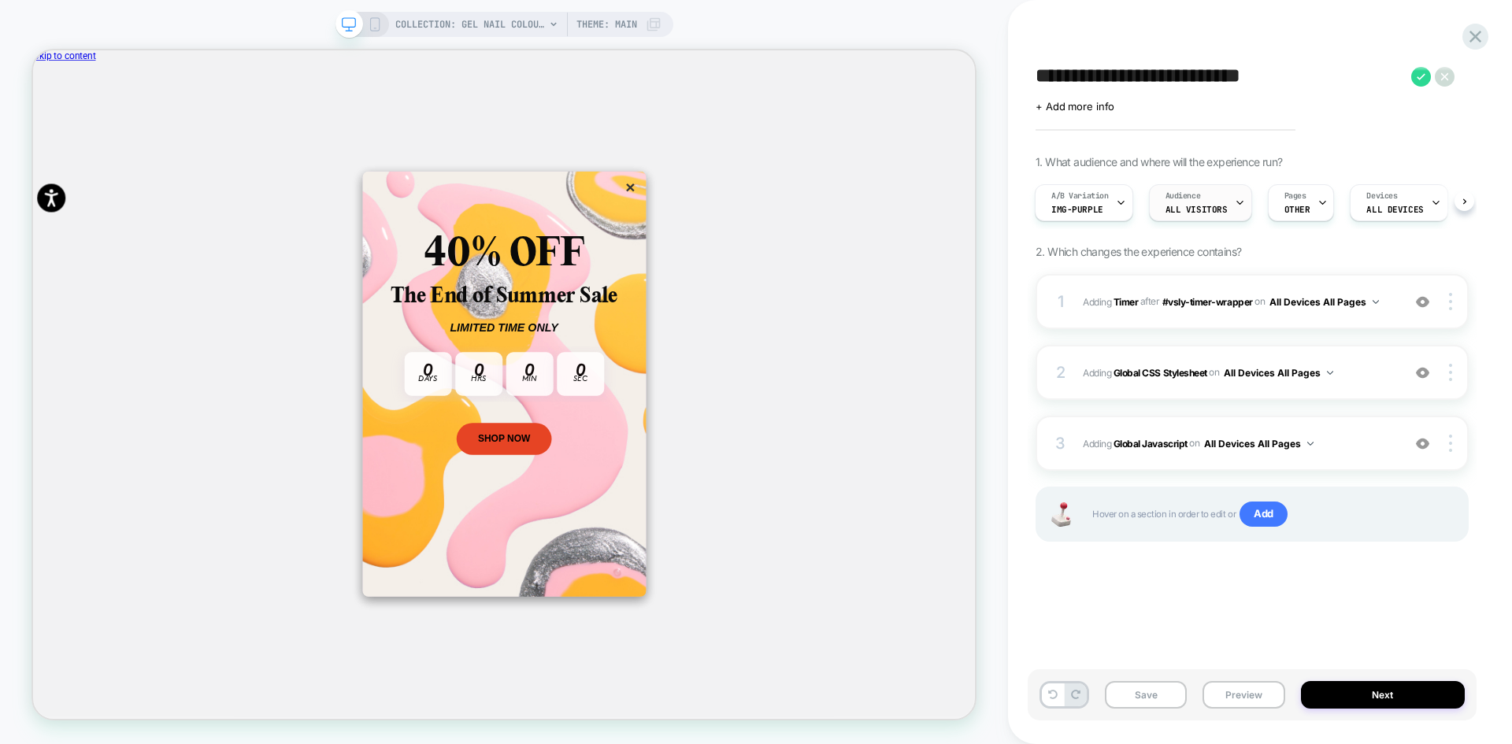
click at [0, 0] on span "All Visitors" at bounding box center [0, 0] width 0 height 0
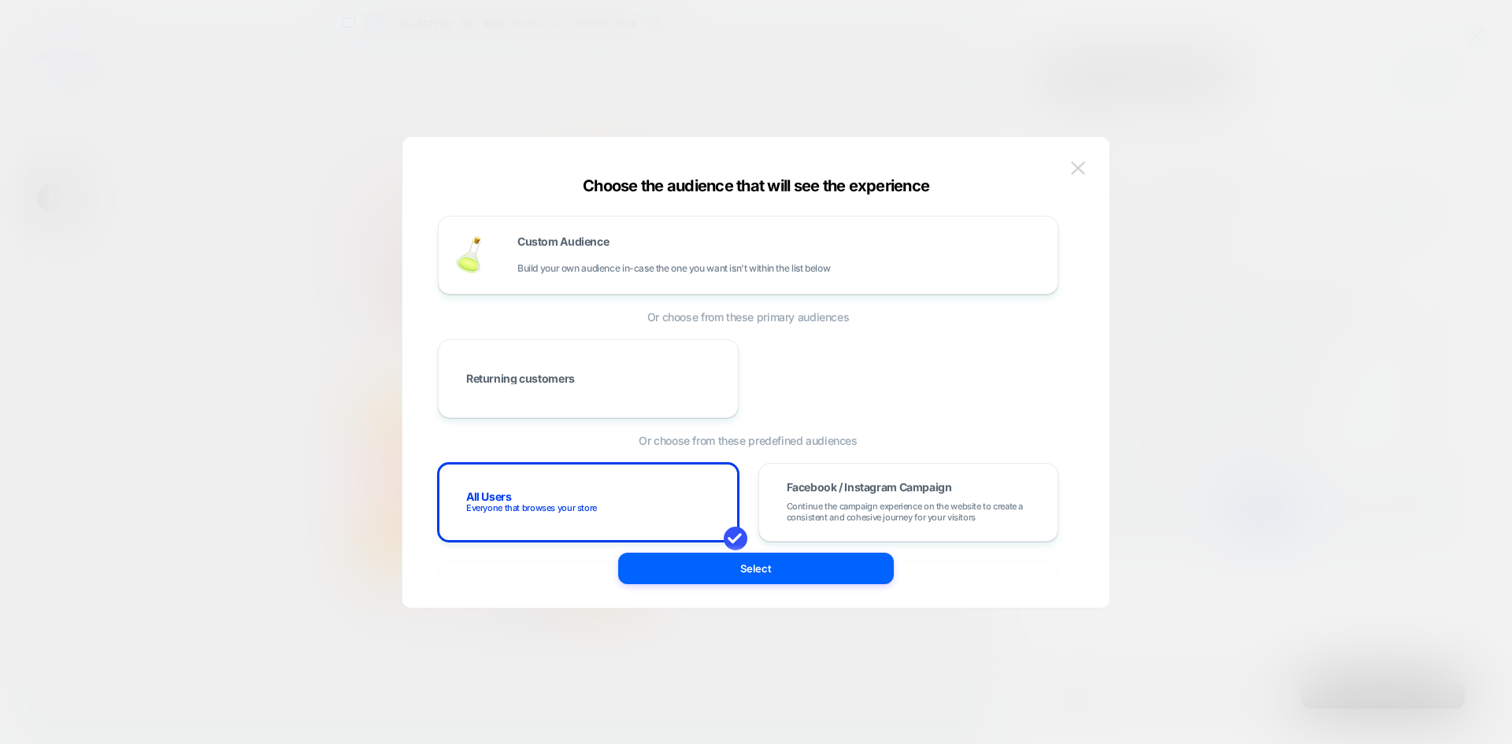
click at [1082, 165] on img at bounding box center [1078, 167] width 14 height 13
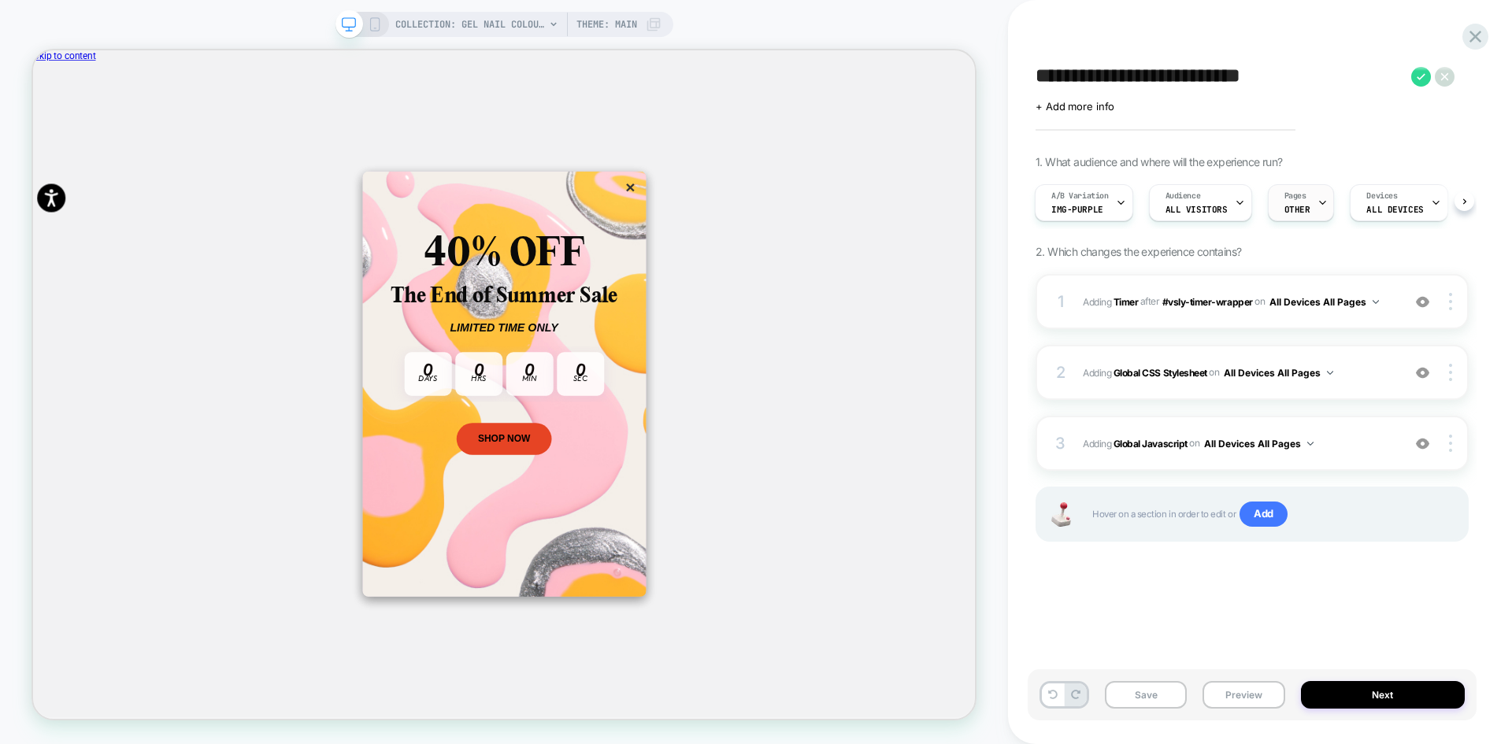
click at [0, 0] on div "Pages OTHER" at bounding box center [0, 0] width 0 height 0
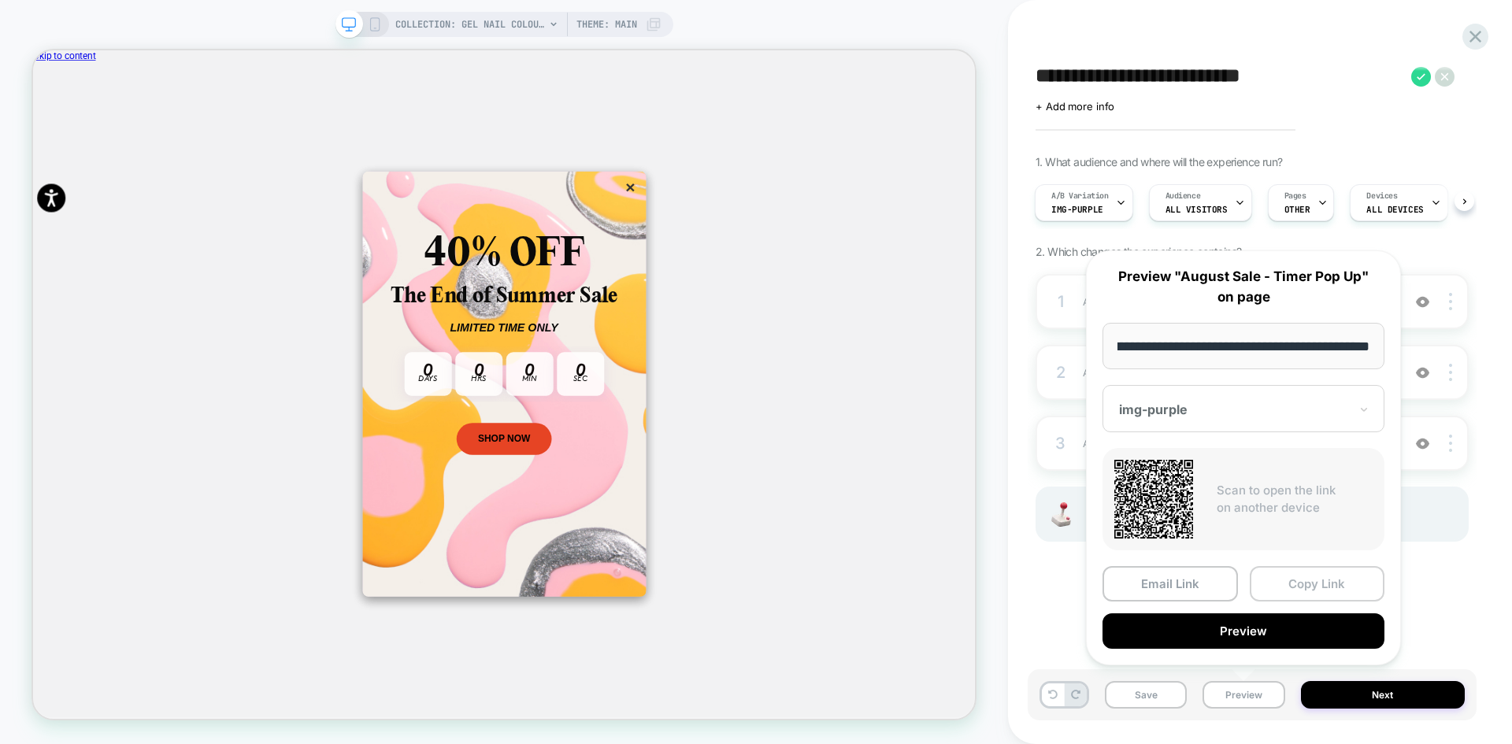
scroll to position [0, 0]
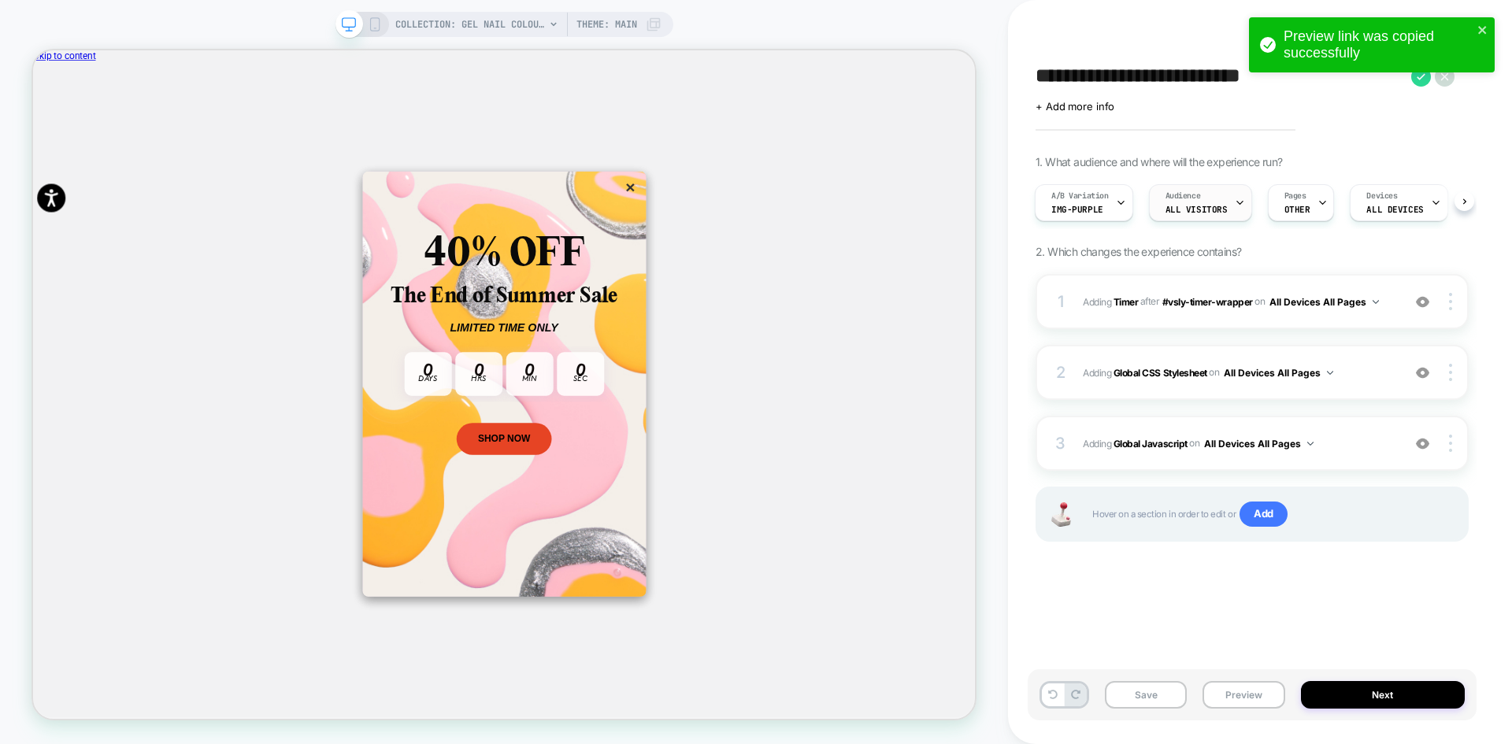
click at [0, 0] on icon at bounding box center [0, 0] width 0 height 0
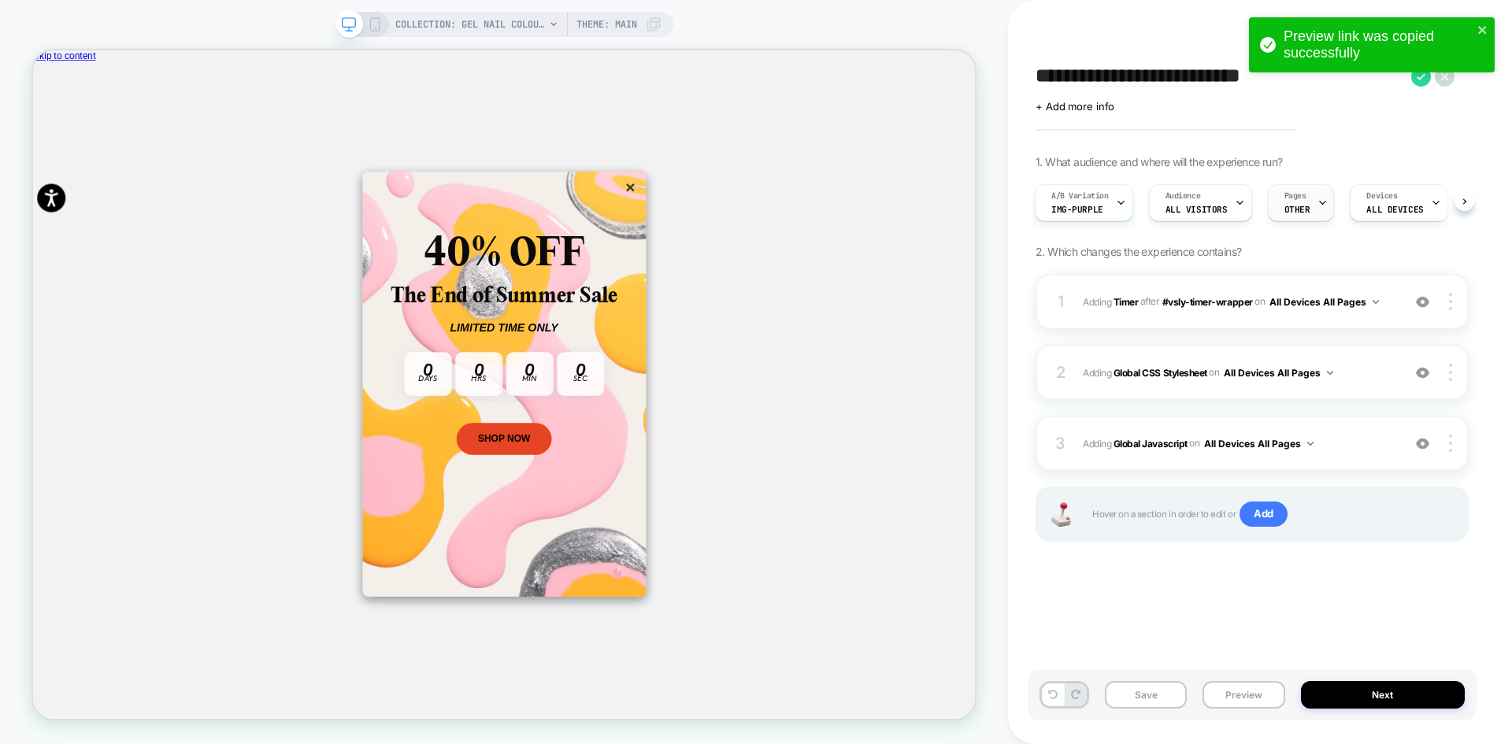
click at [0, 0] on div "Pages OTHER" at bounding box center [0, 0] width 0 height 0
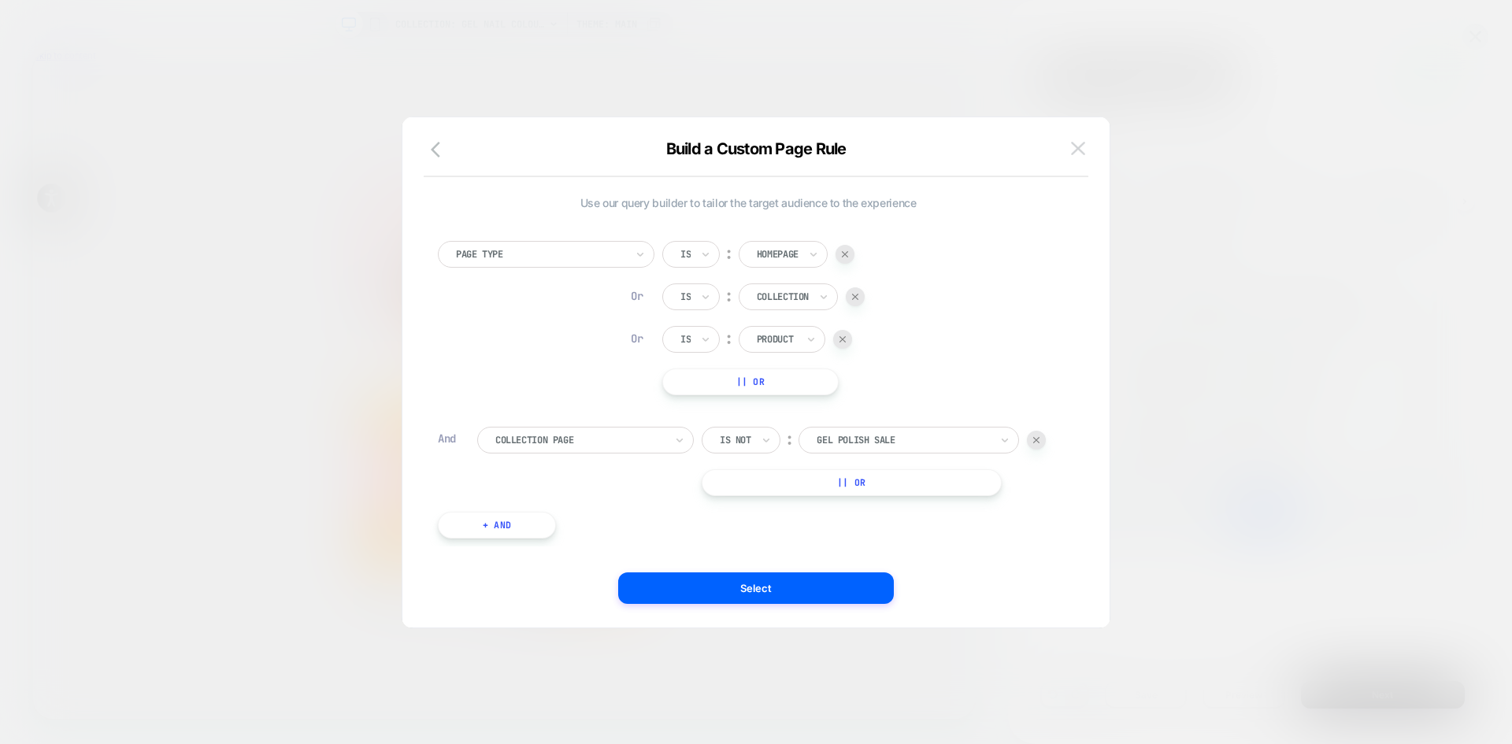
click at [1083, 152] on img at bounding box center [1078, 148] width 14 height 13
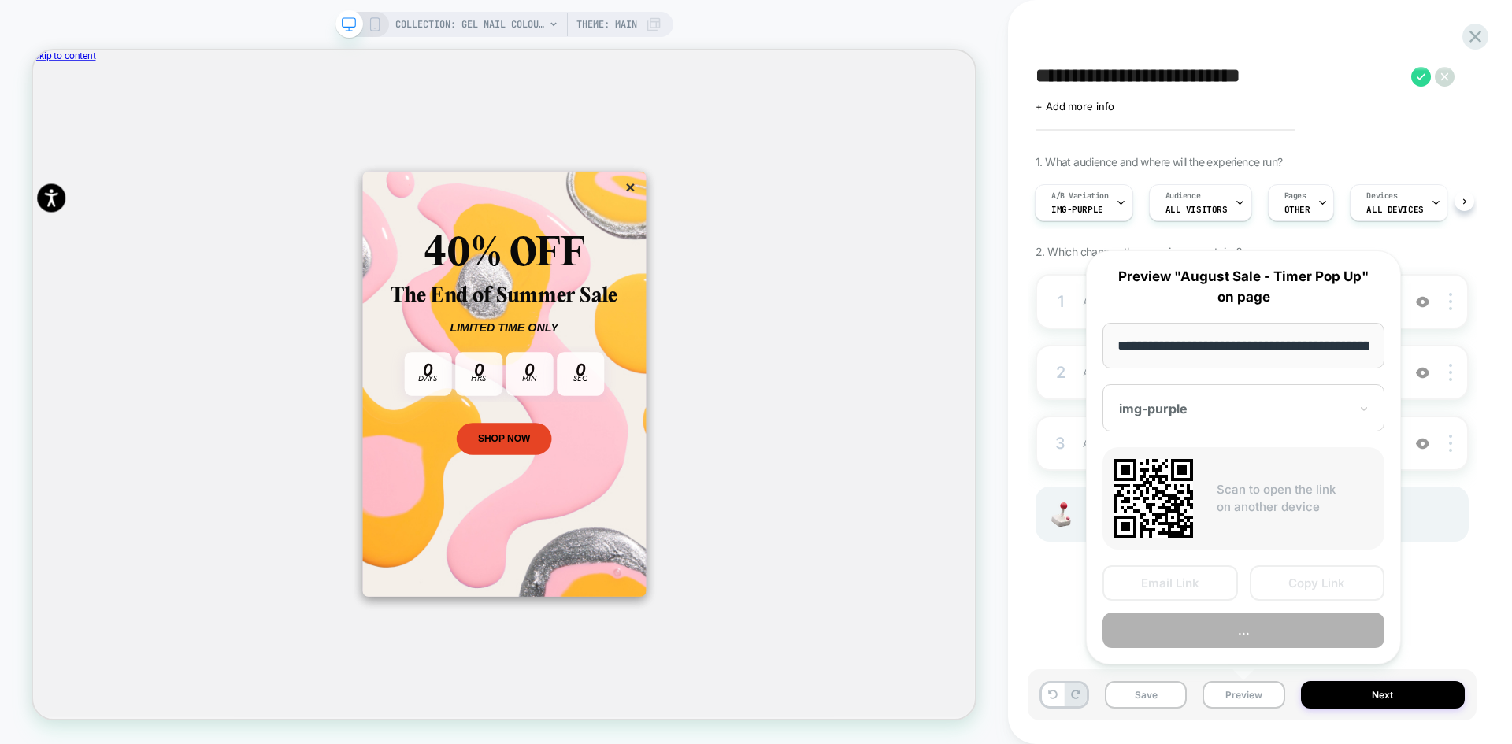
scroll to position [0, 168]
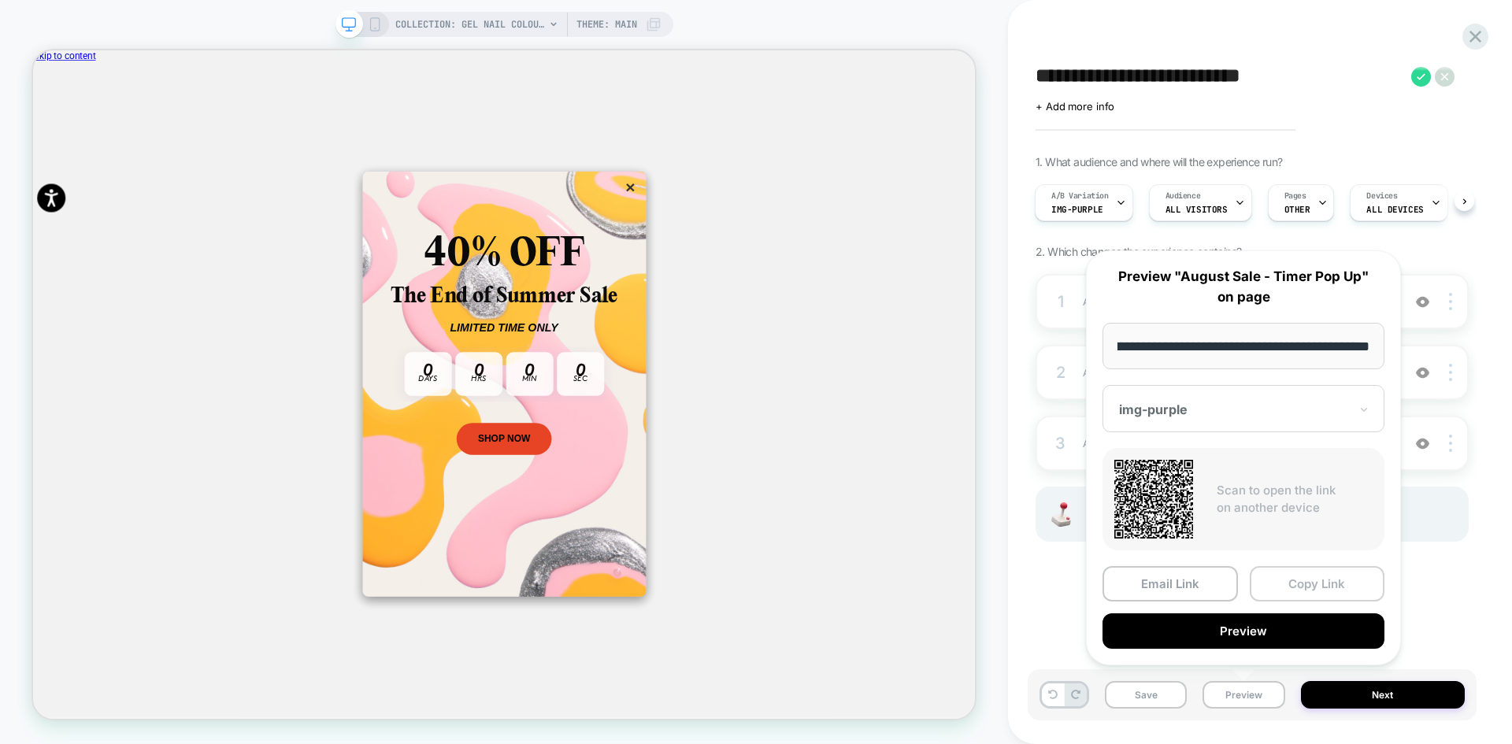
click at [1318, 584] on button "Copy Link" at bounding box center [1317, 583] width 135 height 35
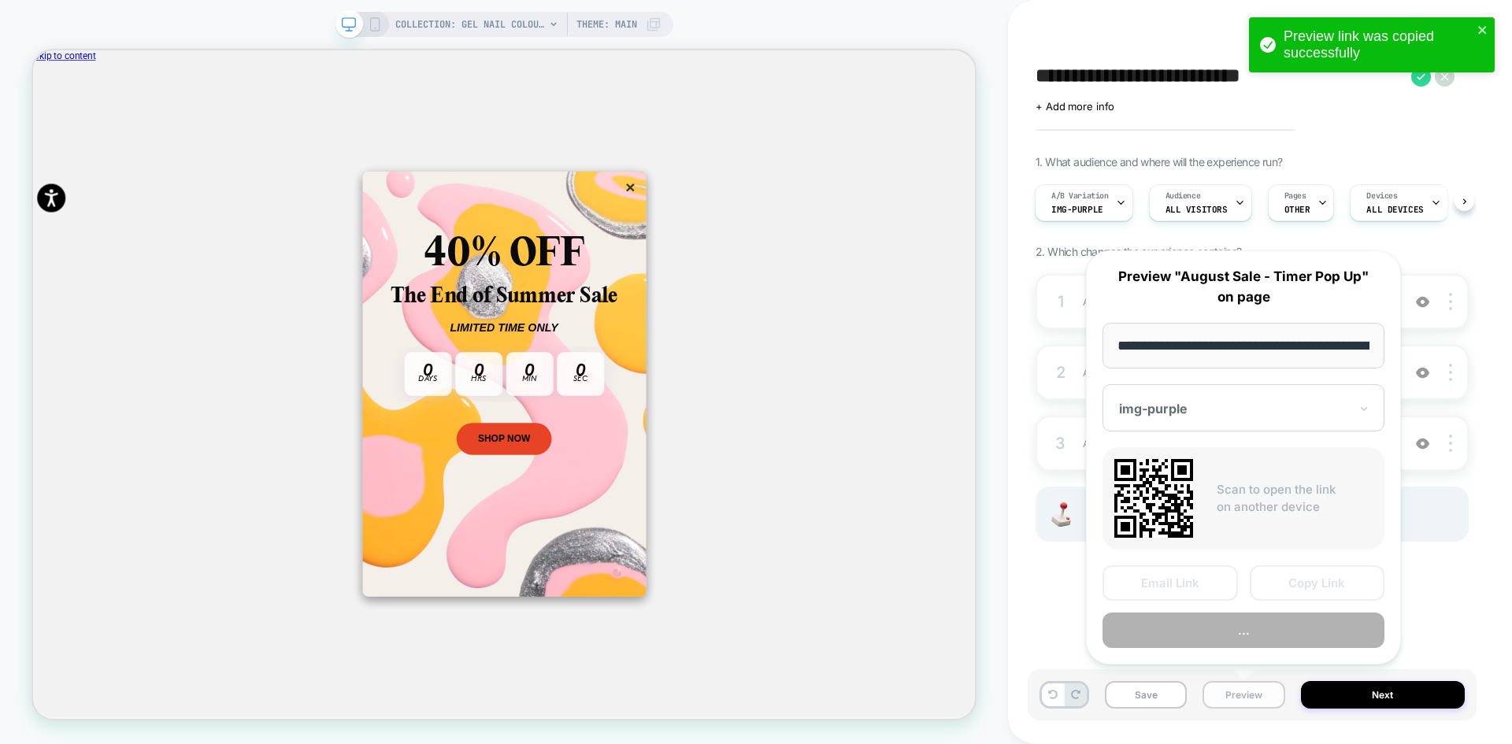
scroll to position [0, 168]
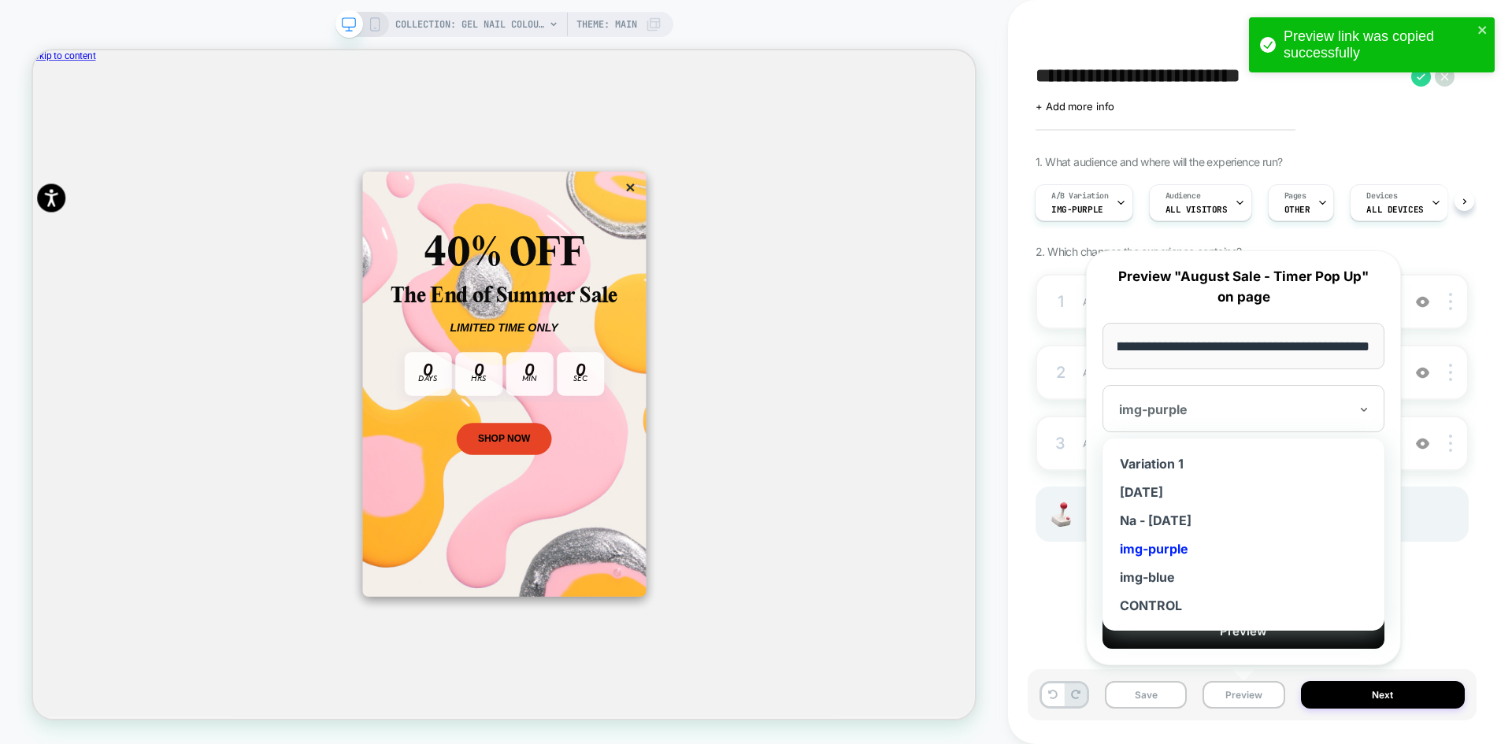
click at [1224, 406] on div at bounding box center [1234, 410] width 230 height 16
click at [1167, 576] on div "img-blue" at bounding box center [1244, 577] width 266 height 28
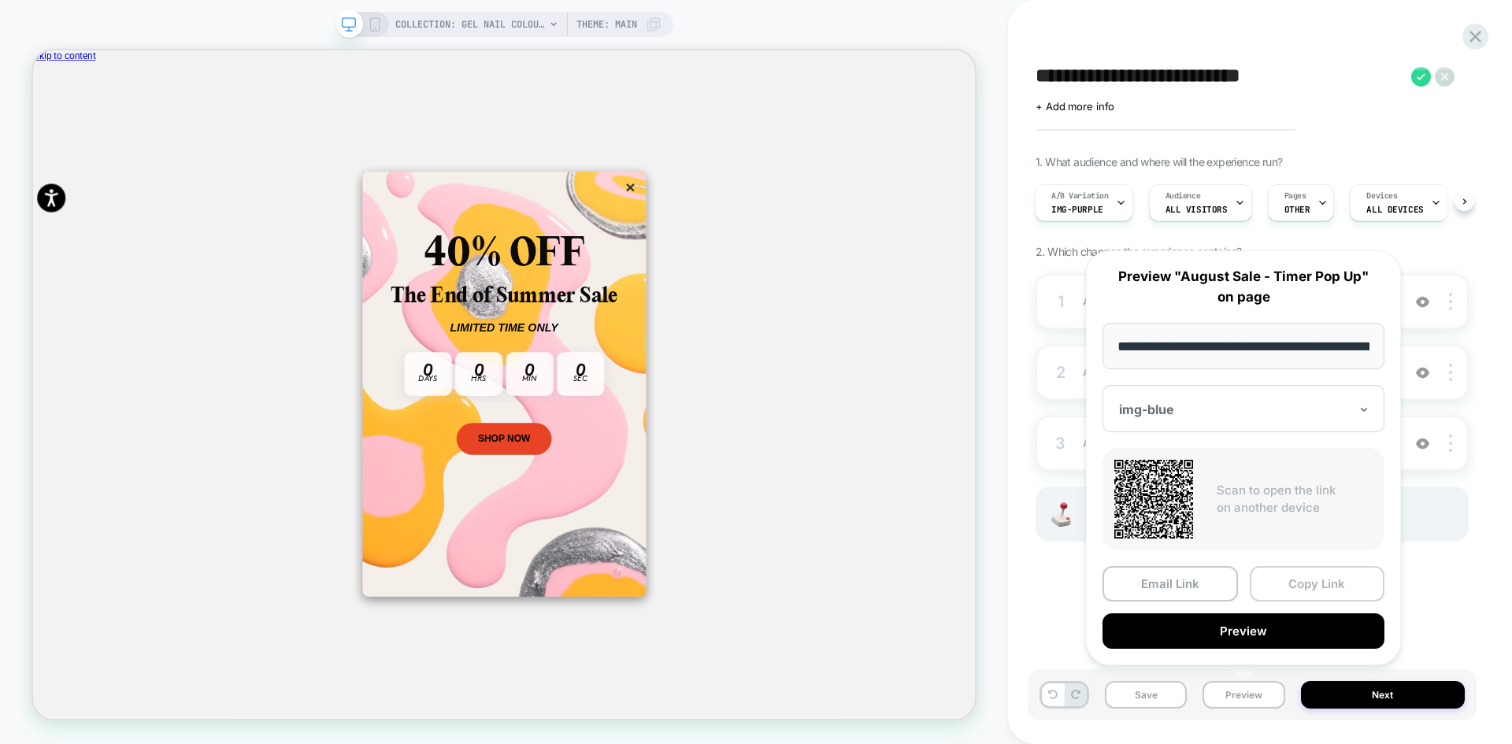
click at [1281, 588] on button "Copy Link" at bounding box center [1317, 583] width 135 height 35
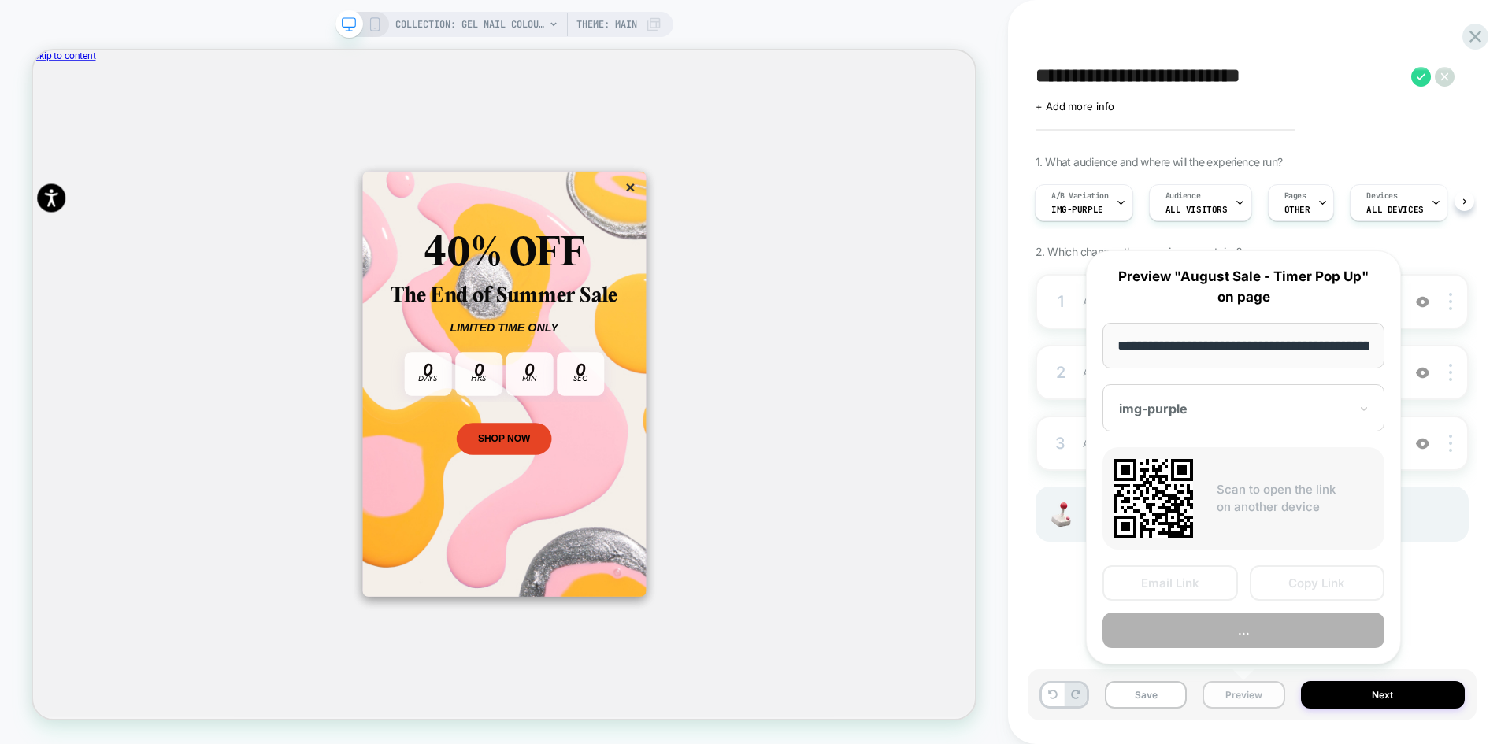
scroll to position [0, 168]
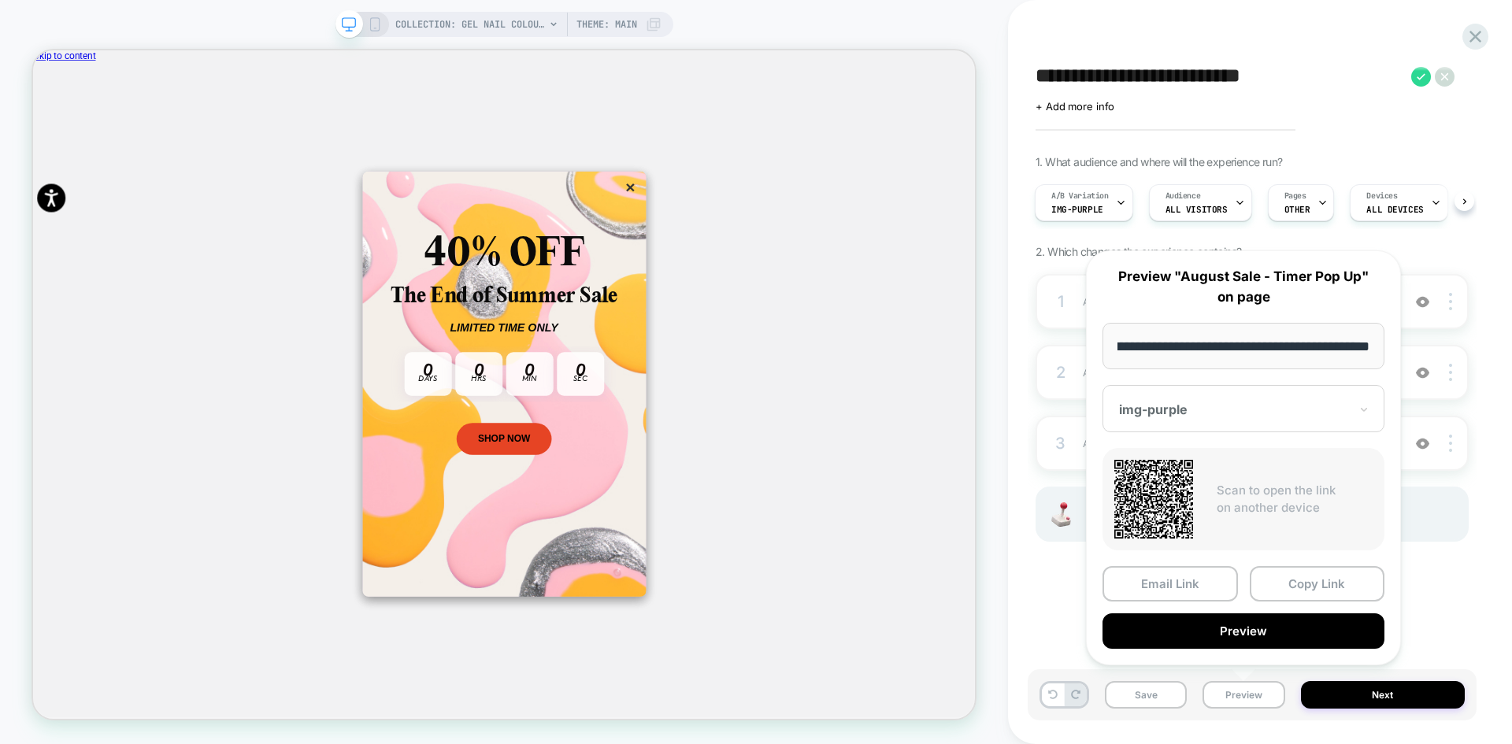
click at [1220, 405] on div at bounding box center [1234, 410] width 230 height 16
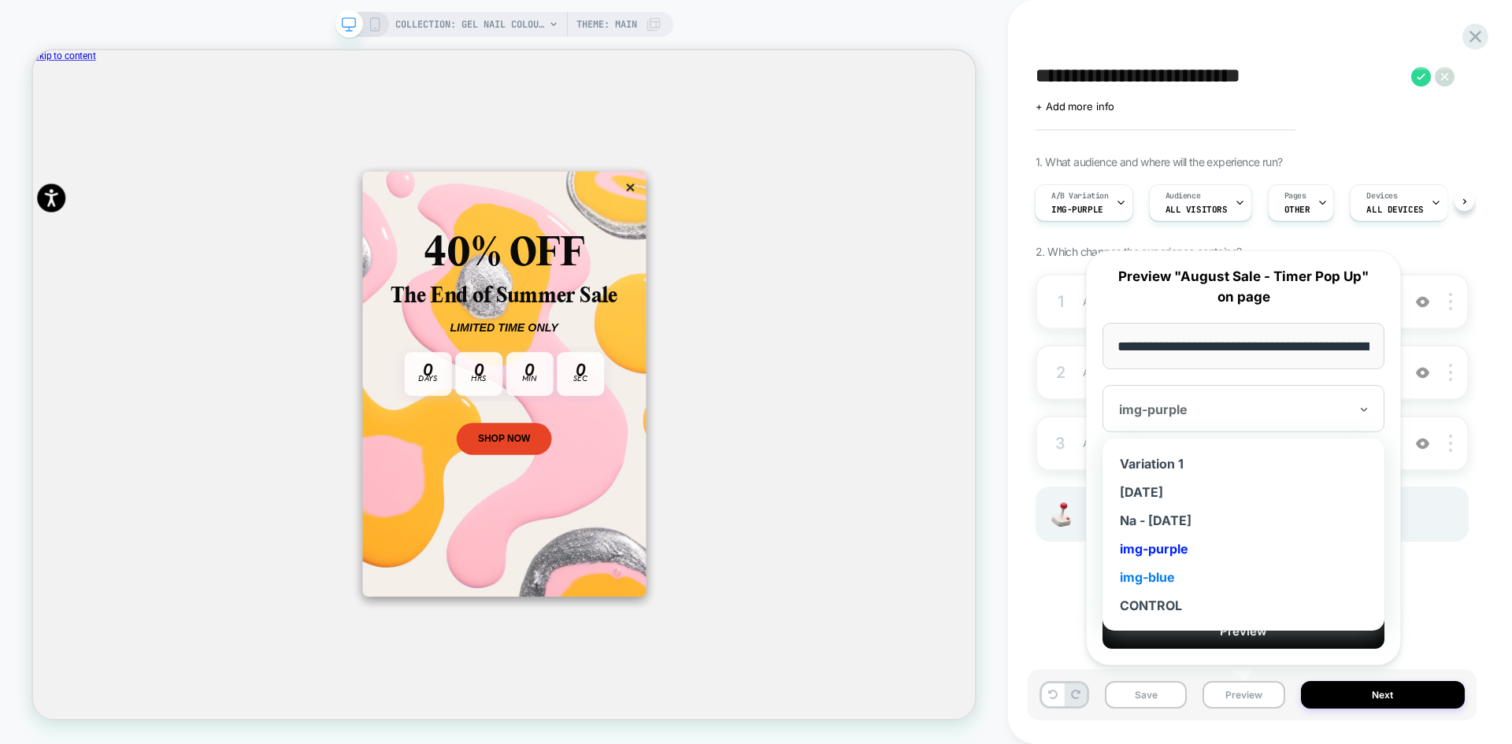
click at [1178, 573] on div "img-blue" at bounding box center [1244, 577] width 266 height 28
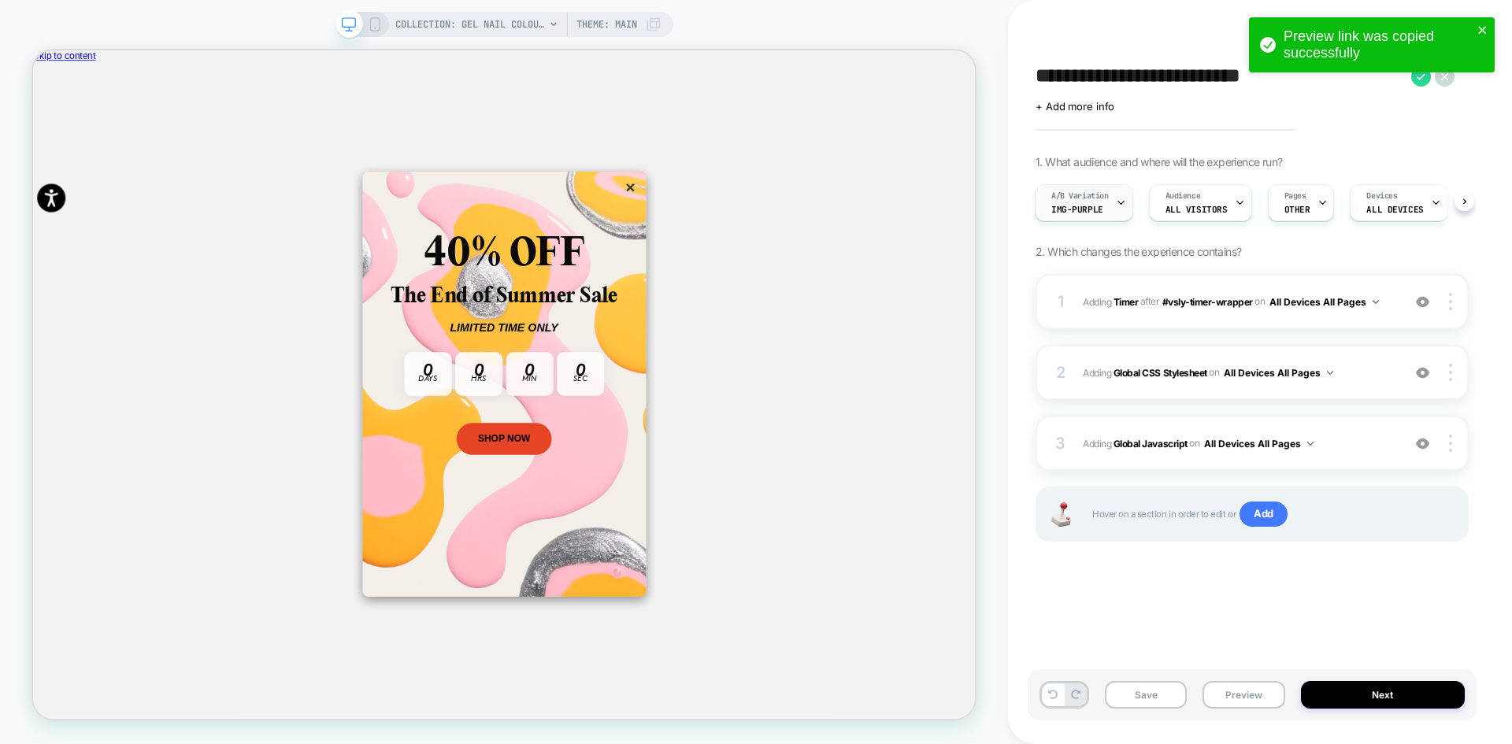
click at [0, 0] on span "A/B Variation" at bounding box center [0, 0] width 0 height 0
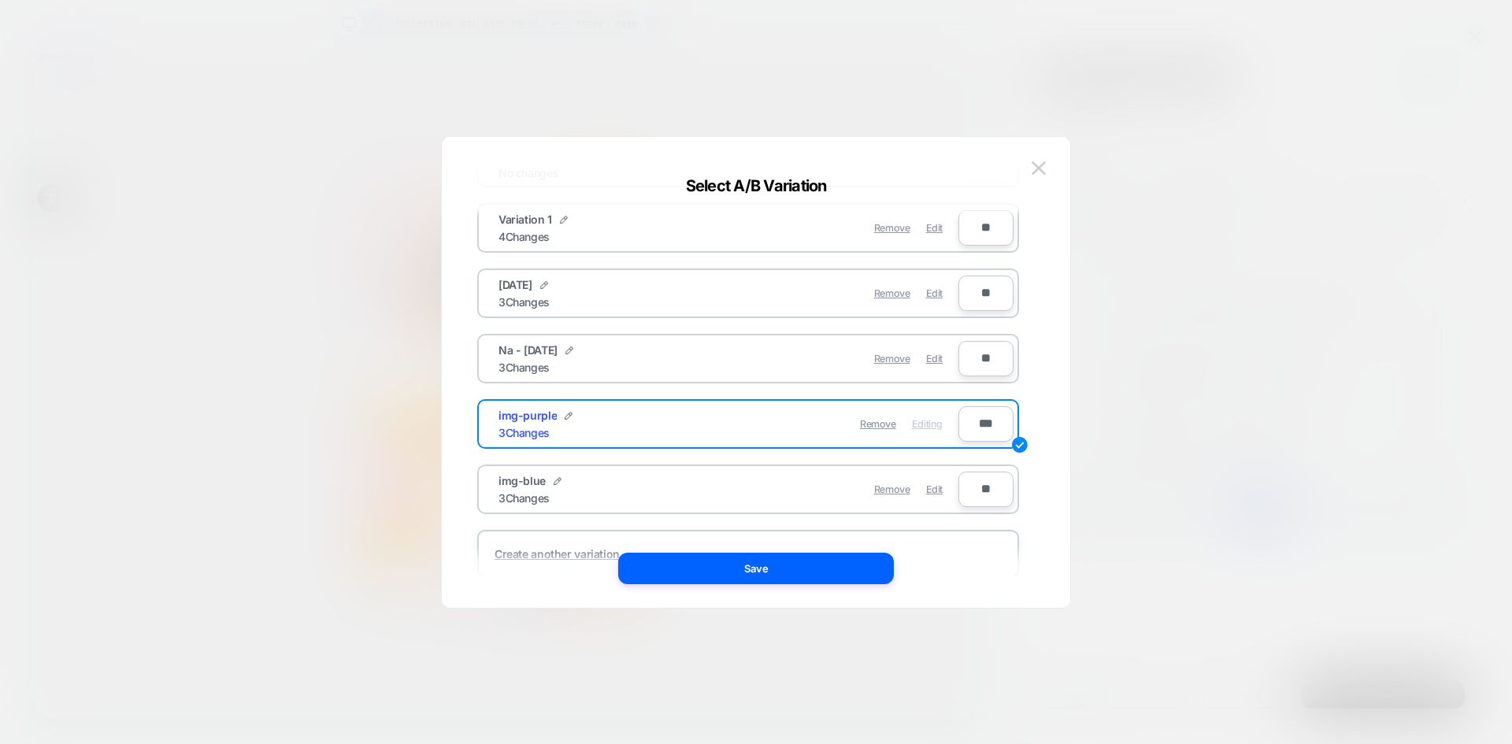
scroll to position [124, 0]
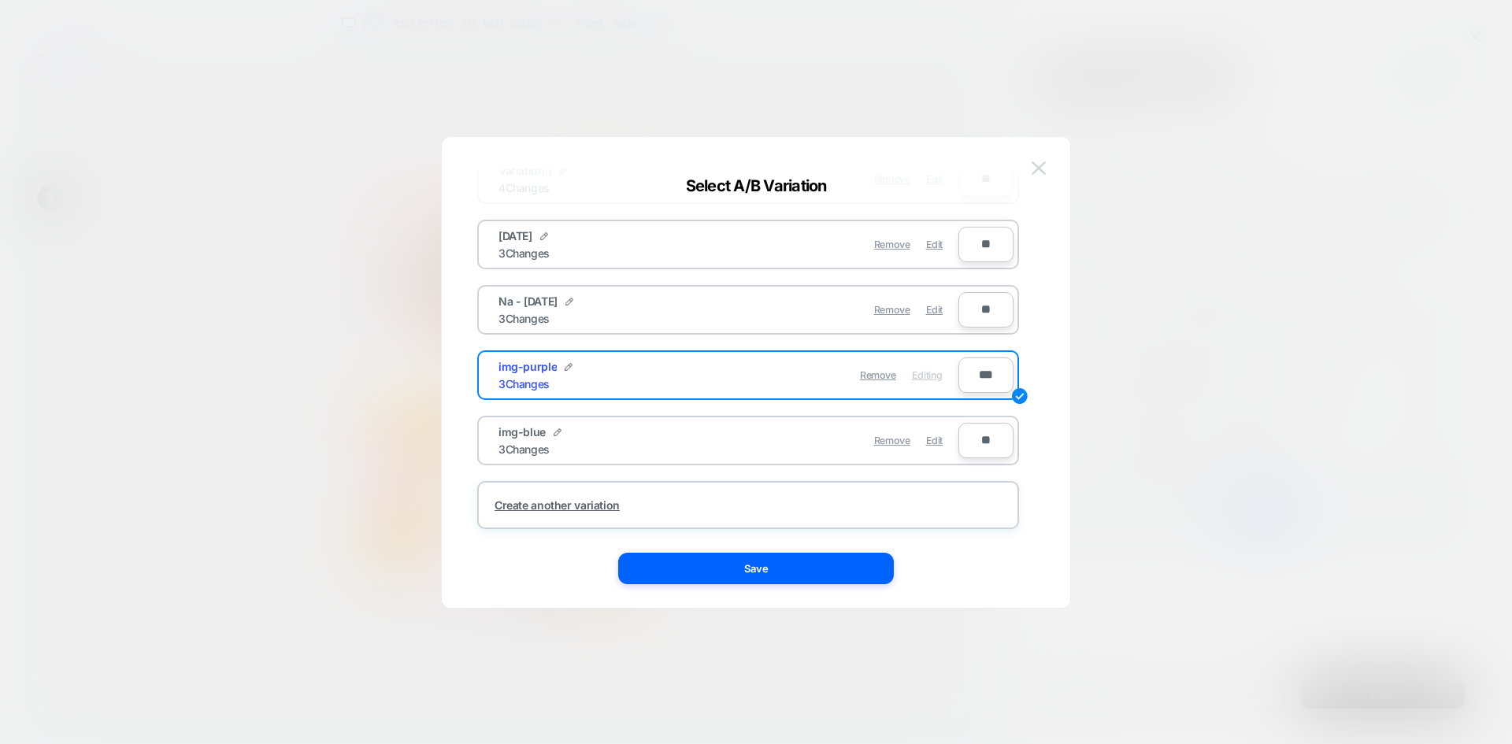
click at [1040, 165] on img at bounding box center [1039, 167] width 14 height 13
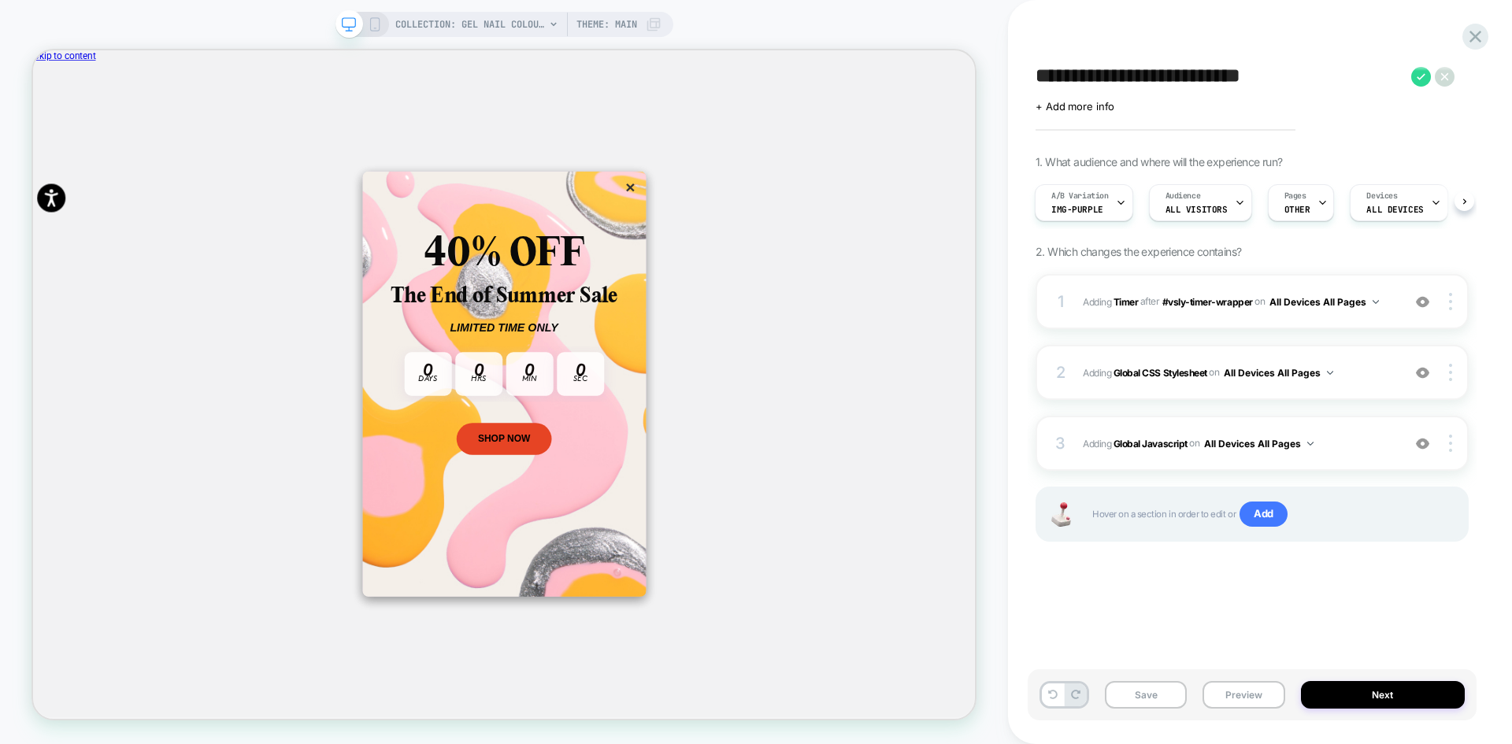
click at [1271, 82] on textarea "**********" at bounding box center [1220, 77] width 368 height 24
click at [1069, 104] on span "+ Add more info" at bounding box center [1075, 106] width 79 height 13
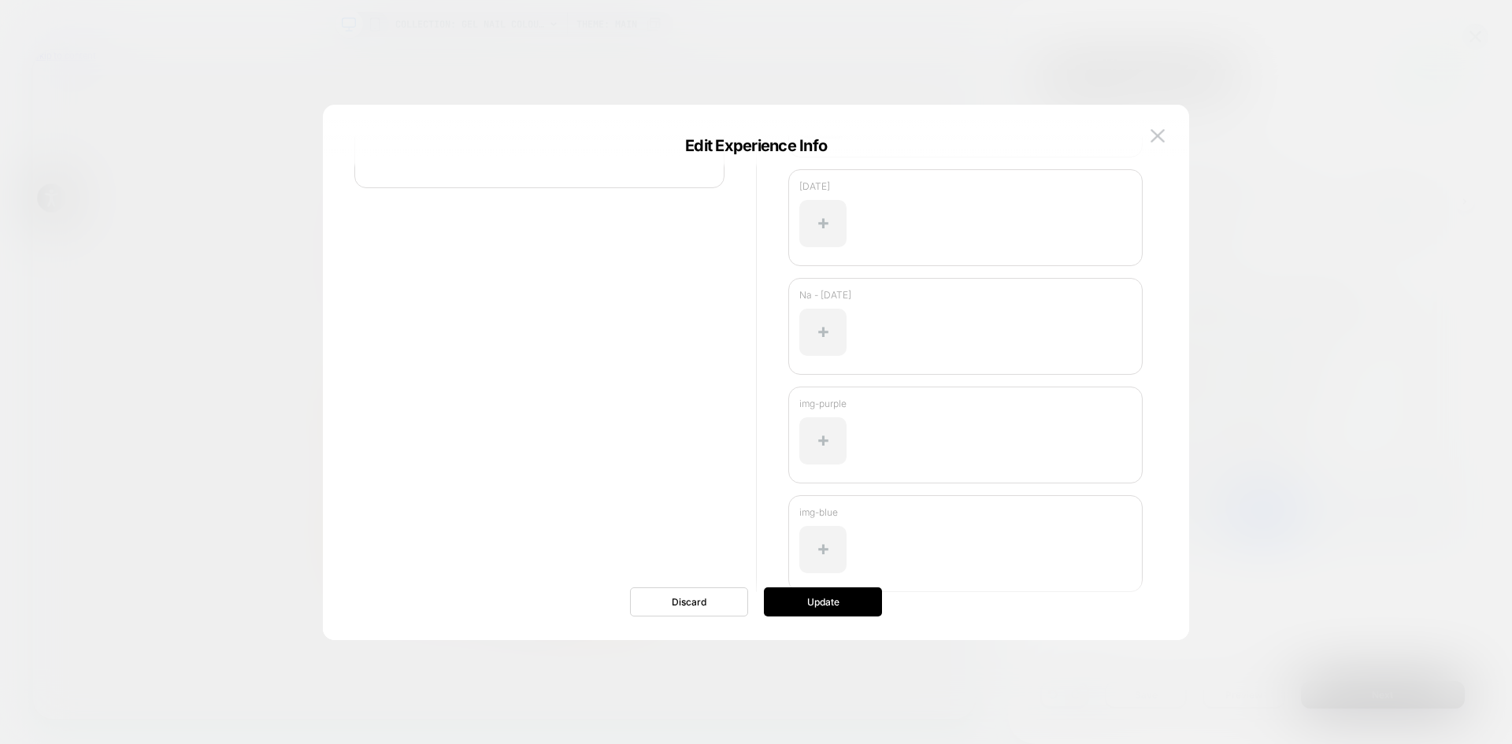
scroll to position [393, 0]
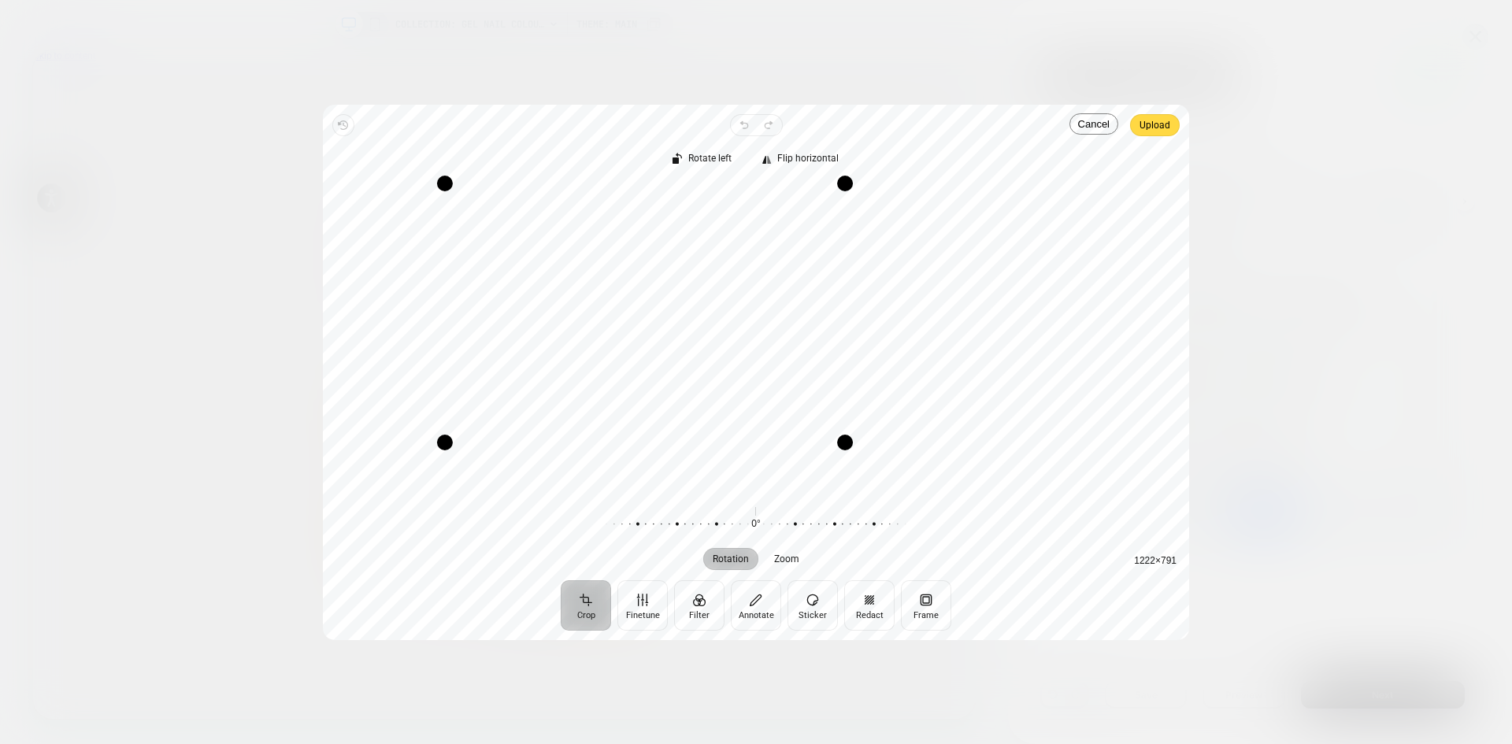
drag, startPoint x: 1070, startPoint y: 493, endPoint x: 815, endPoint y: 438, distance: 261.1
click at [848, 442] on div "Drag corner br" at bounding box center [845, 443] width 16 height 16
drag, startPoint x: 445, startPoint y: 443, endPoint x: 675, endPoint y: 442, distance: 230.0
click at [675, 442] on div "Drag corner bl" at bounding box center [675, 440] width 16 height 16
click at [845, 191] on div "Drag corner tr" at bounding box center [845, 184] width 16 height 16
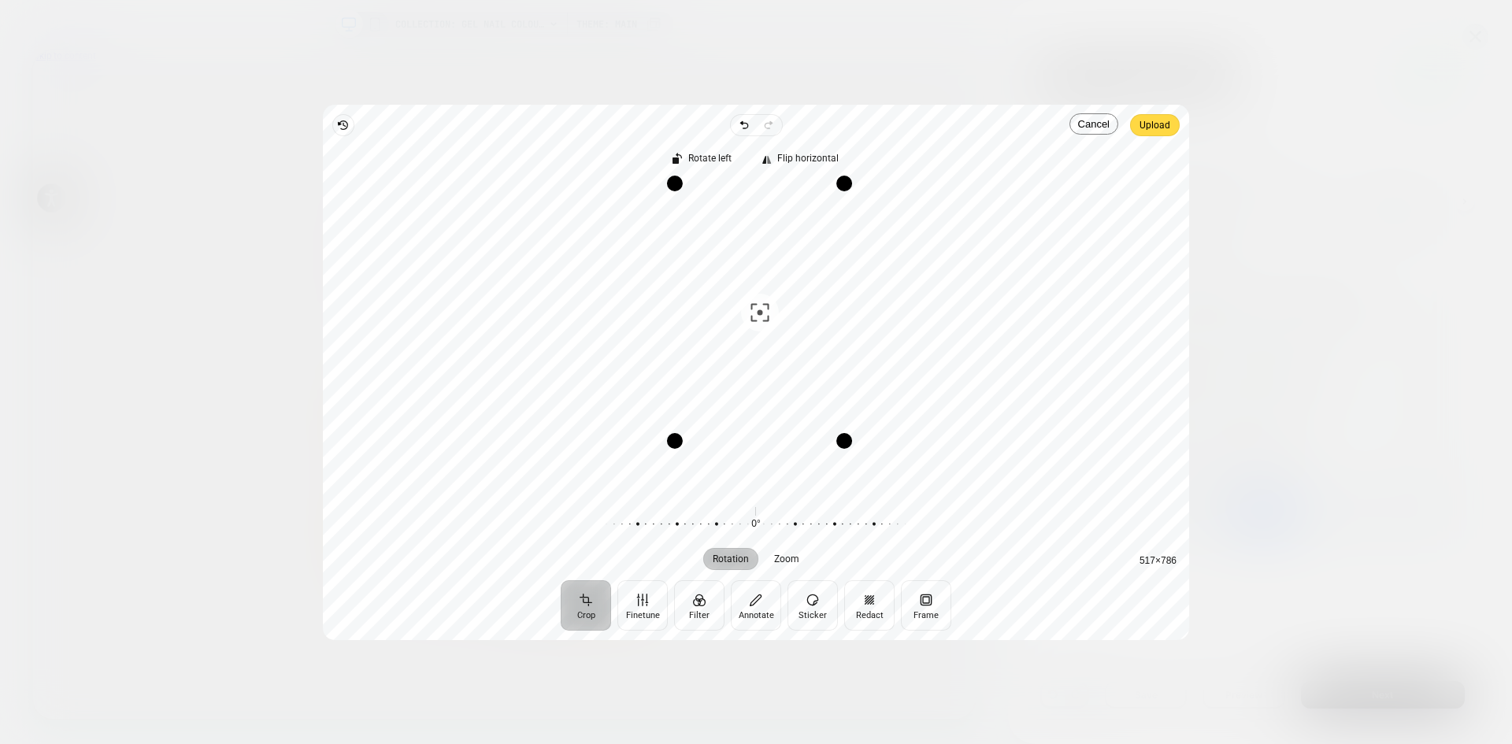
click at [845, 191] on div "Drag corner tr" at bounding box center [845, 184] width 16 height 16
drag, startPoint x: 845, startPoint y: 190, endPoint x: 834, endPoint y: 225, distance: 37.1
click at [834, 225] on div "Drag corner tr" at bounding box center [834, 219] width 16 height 16
click at [1163, 128] on span "Upload" at bounding box center [1155, 125] width 31 height 19
drag, startPoint x: 1071, startPoint y: 493, endPoint x: 848, endPoint y: 444, distance: 229.0
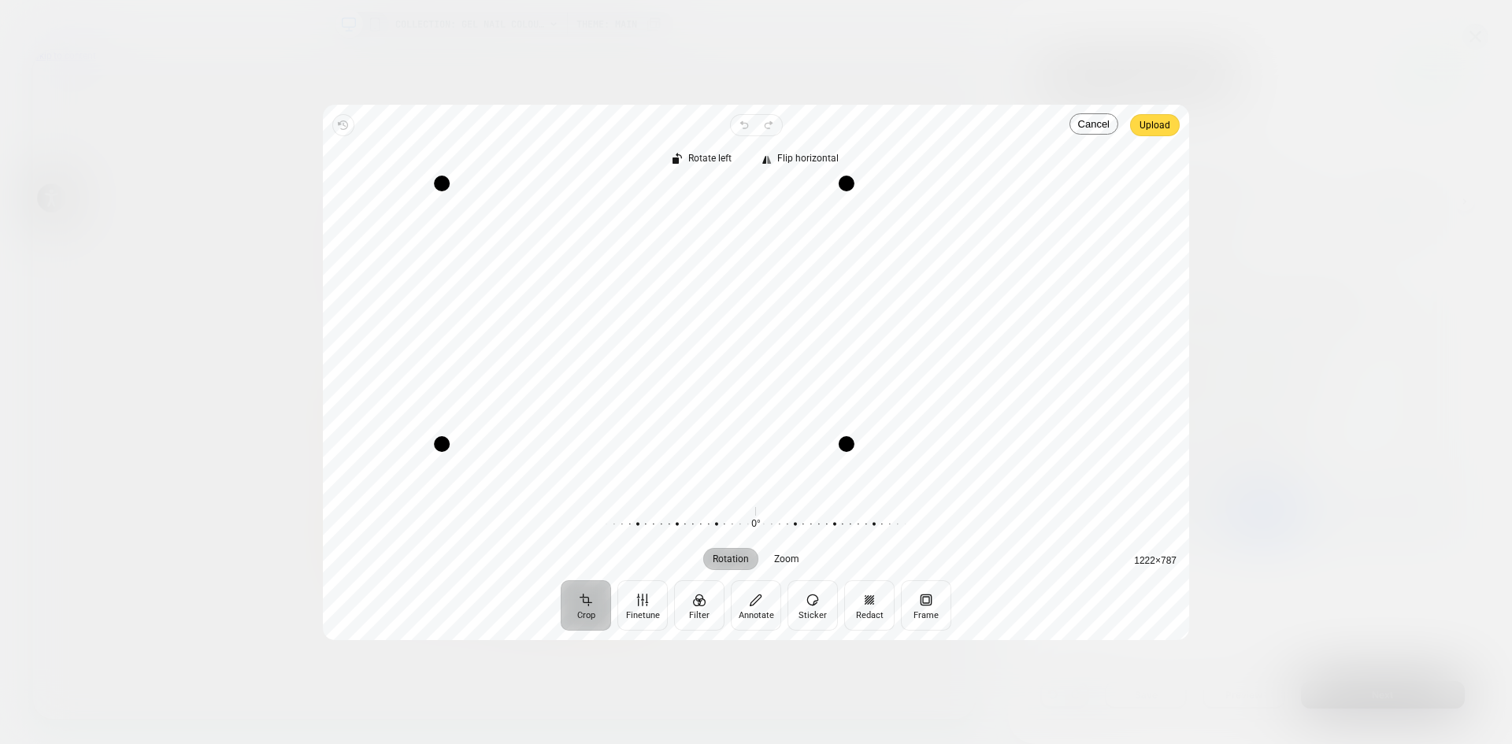
click at [848, 444] on div "Drag corner br" at bounding box center [847, 444] width 16 height 16
drag, startPoint x: 441, startPoint y: 450, endPoint x: 680, endPoint y: 448, distance: 238.7
drag, startPoint x: 685, startPoint y: 186, endPoint x: 692, endPoint y: 224, distance: 38.6
click at [692, 224] on div "Drag corner tl" at bounding box center [688, 218] width 16 height 16
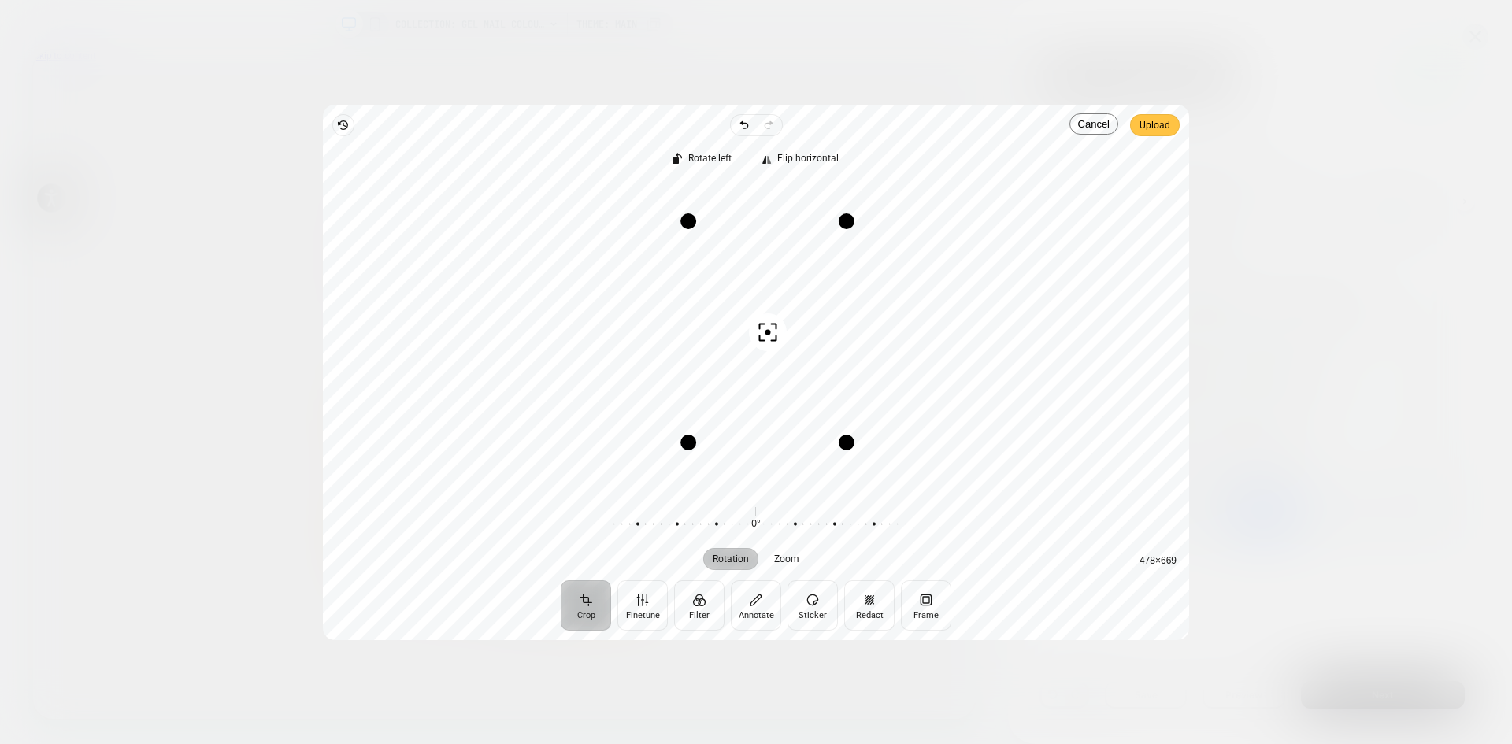
click at [1167, 128] on span "Upload" at bounding box center [1155, 125] width 31 height 19
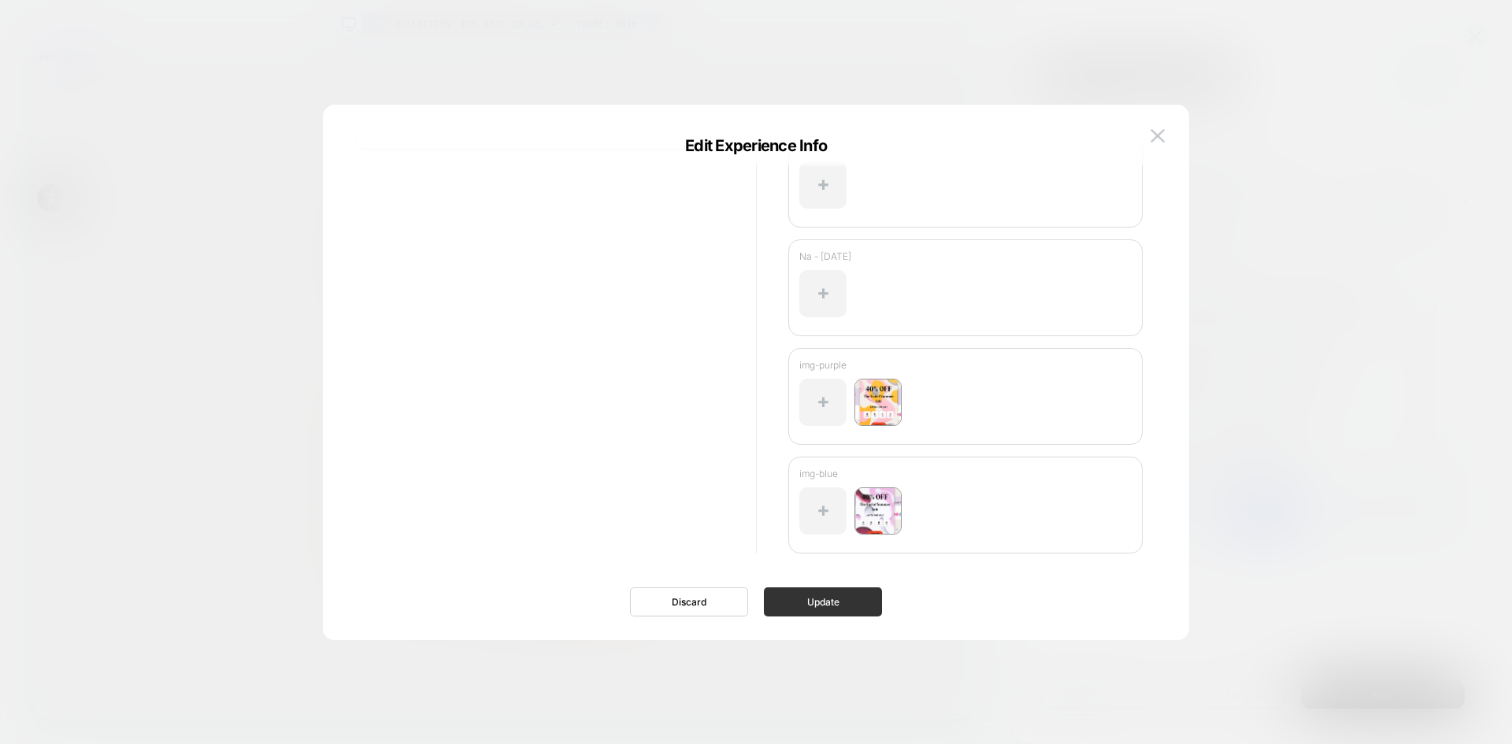
click at [817, 609] on button "Update" at bounding box center [823, 602] width 118 height 29
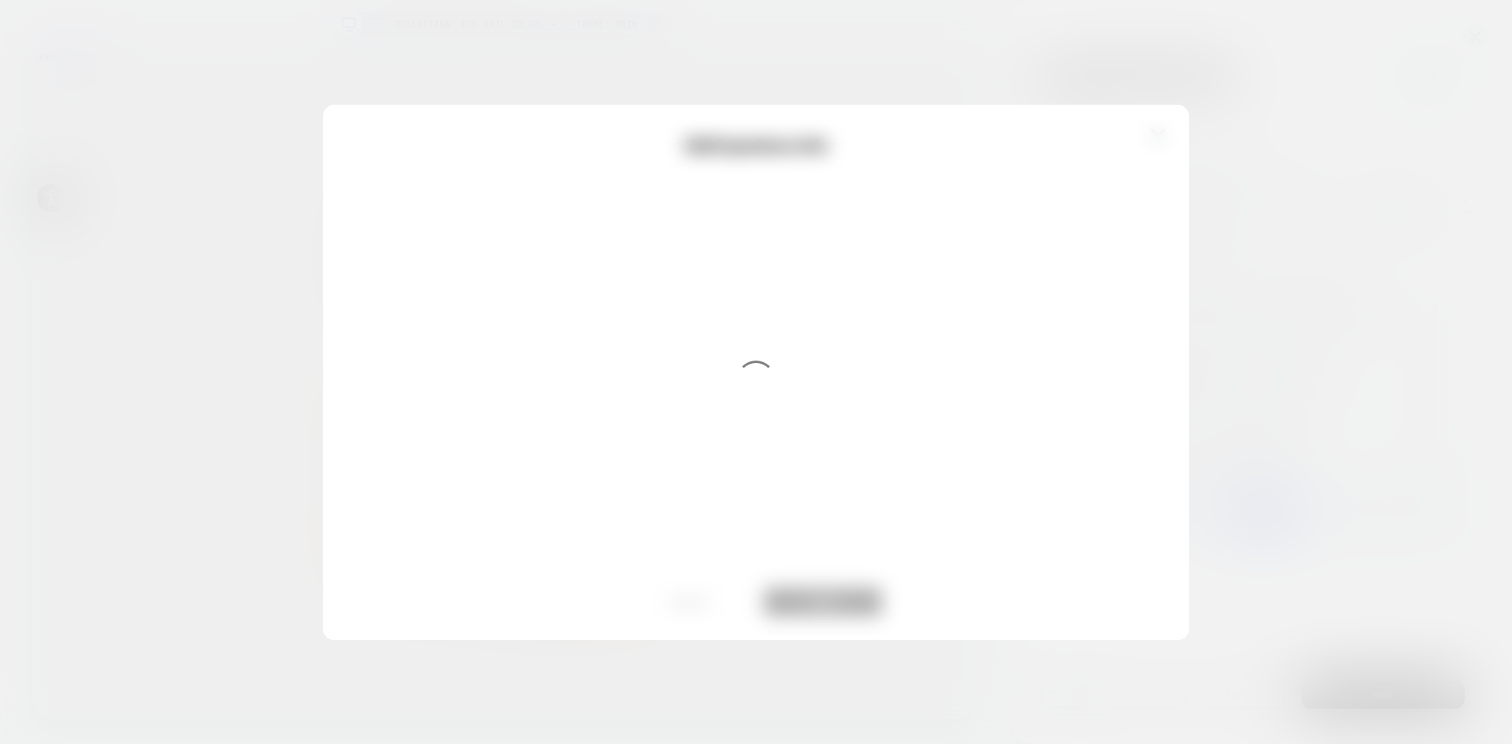
scroll to position [0, 0]
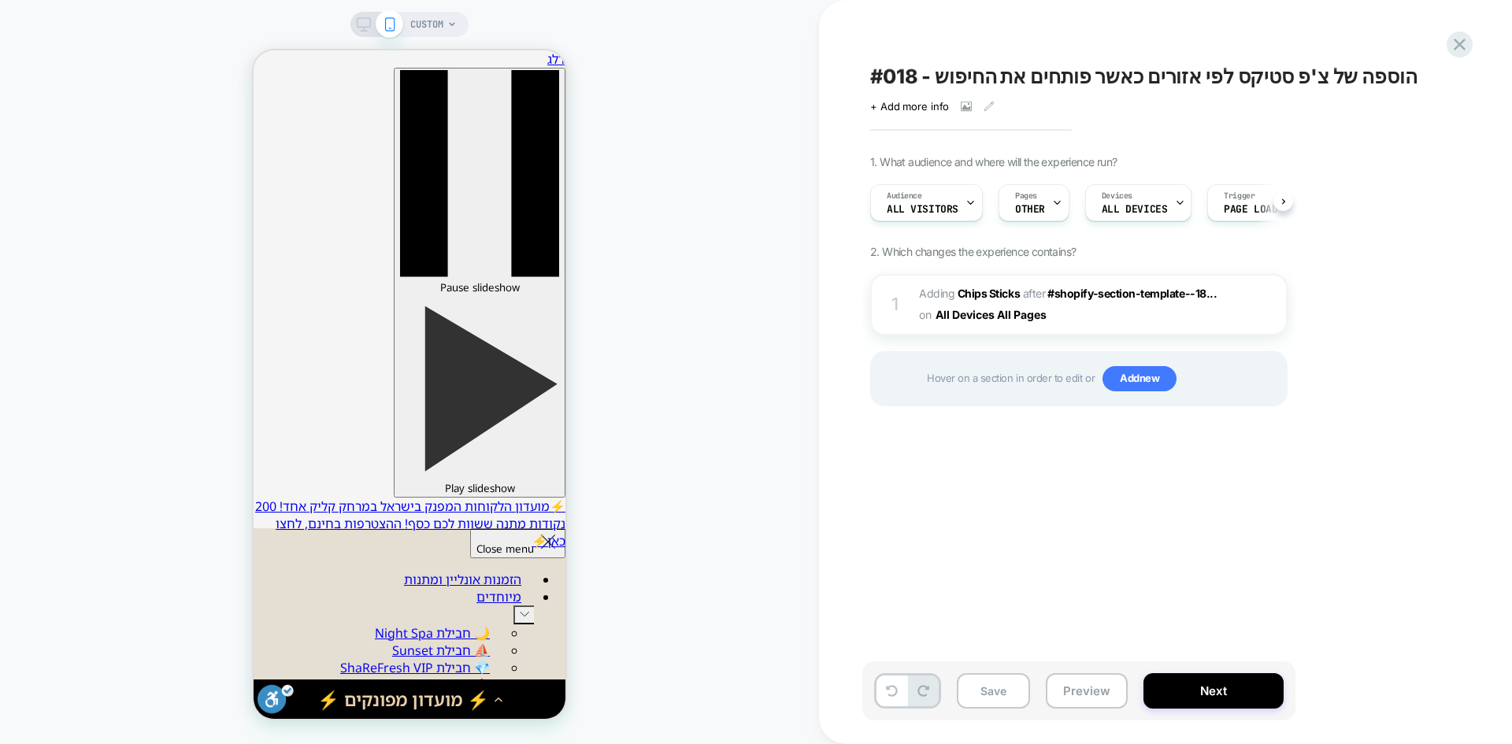
scroll to position [0, 1]
click at [0, 0] on button "All Devices All Pages" at bounding box center [0, 0] width 0 height 0
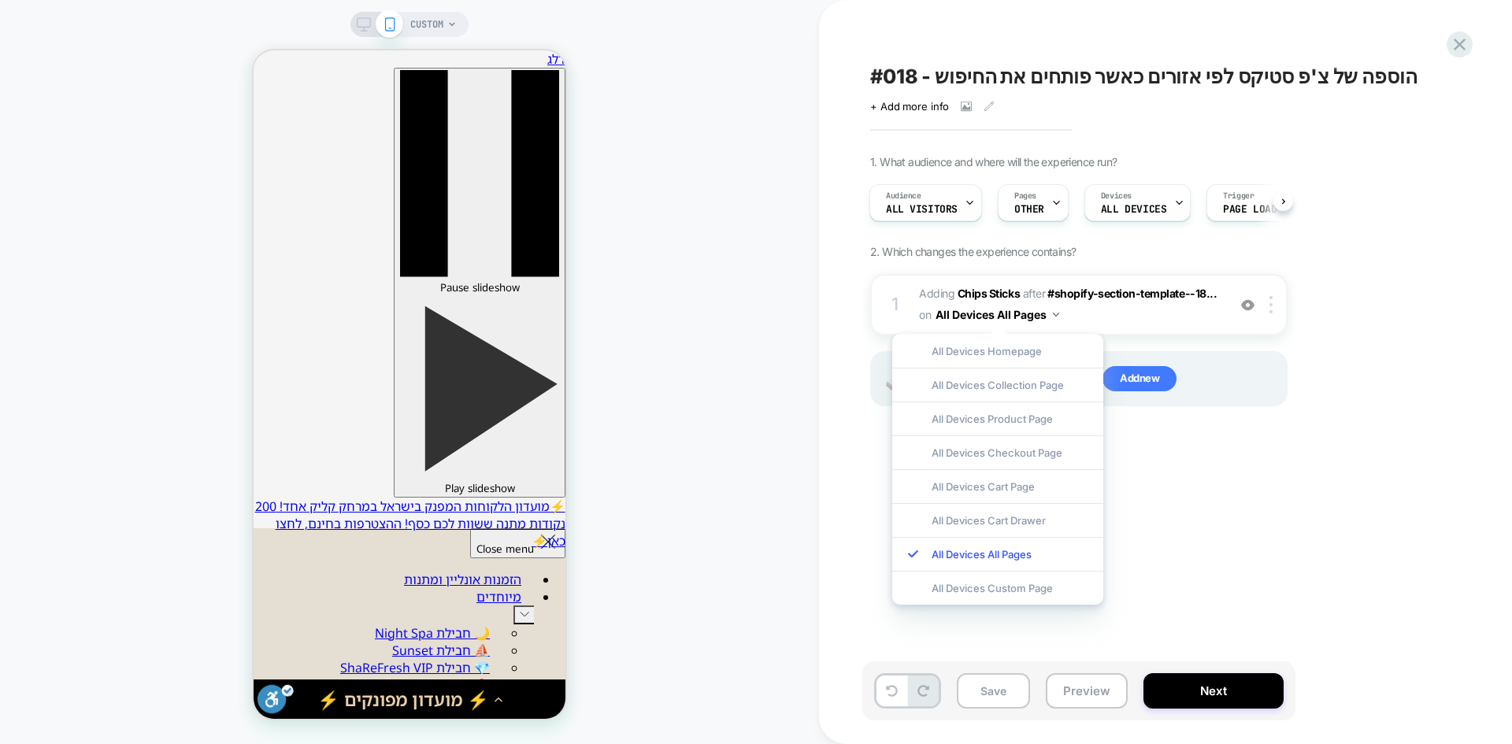
click at [1178, 500] on div "#018 - הוספה של צ'פ סטיקס לפי אזורים כאשר פותחים את החיפוש Click to view images…" at bounding box center [1158, 372] width 591 height 713
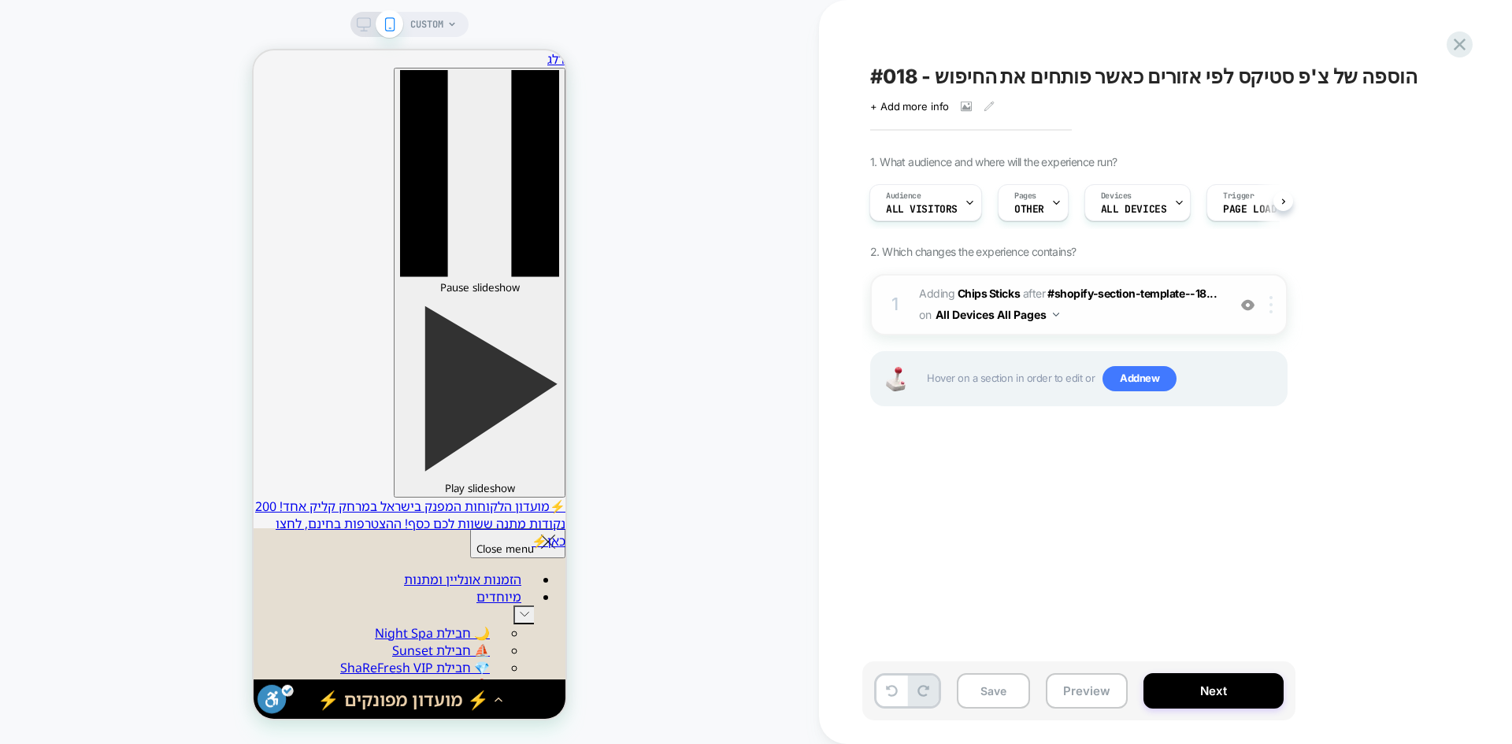
click at [1271, 311] on img at bounding box center [1271, 304] width 3 height 17
click at [1266, 309] on div at bounding box center [1274, 304] width 26 height 17
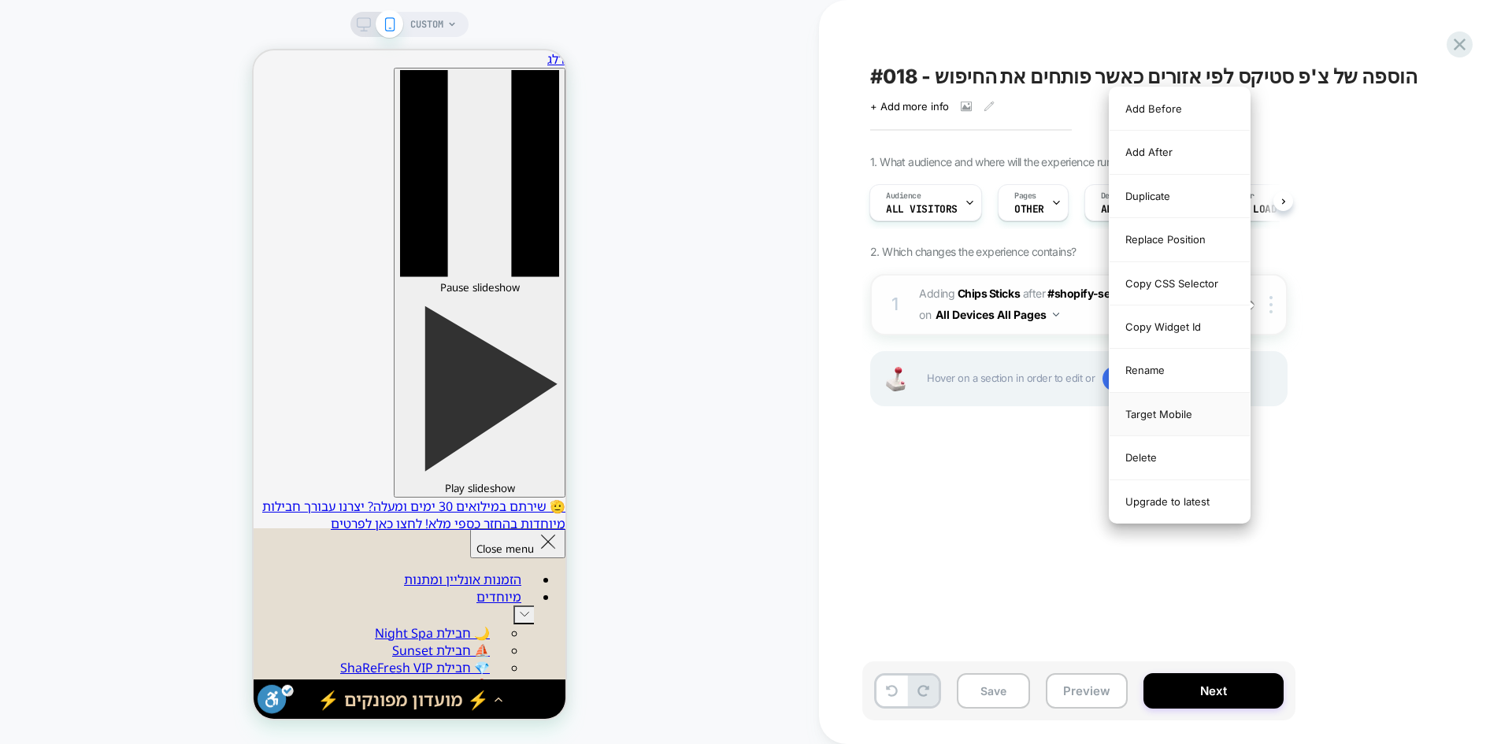
click at [0, 0] on div "Target Mobile" at bounding box center [0, 0] width 0 height 0
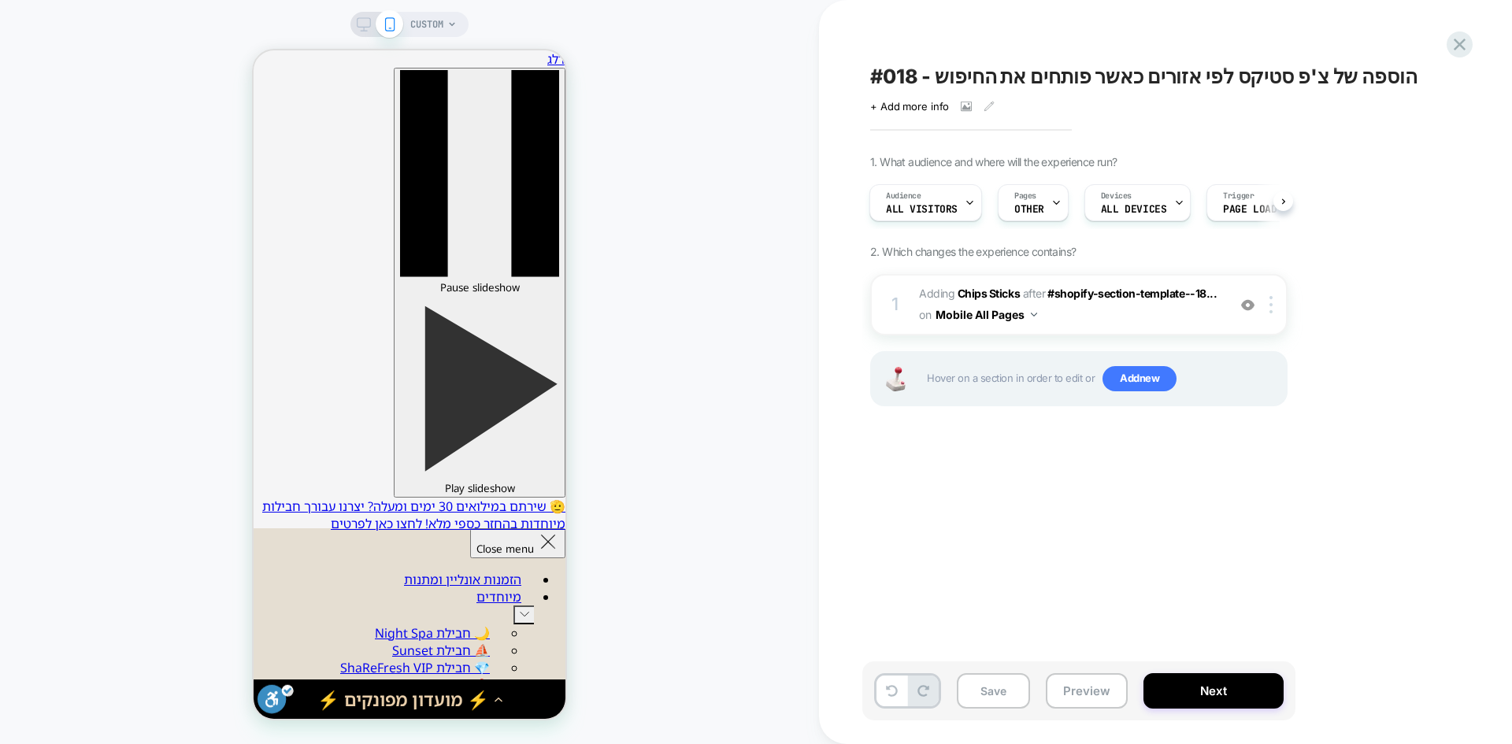
click at [1003, 485] on div "#018 - הוספה של צ'פ סטיקס לפי אזורים כאשר פותחים את החיפוש Click to view images…" at bounding box center [1158, 372] width 591 height 713
click at [997, 693] on button "Save" at bounding box center [993, 690] width 73 height 35
click at [0, 0] on button "Preview" at bounding box center [0, 0] width 0 height 0
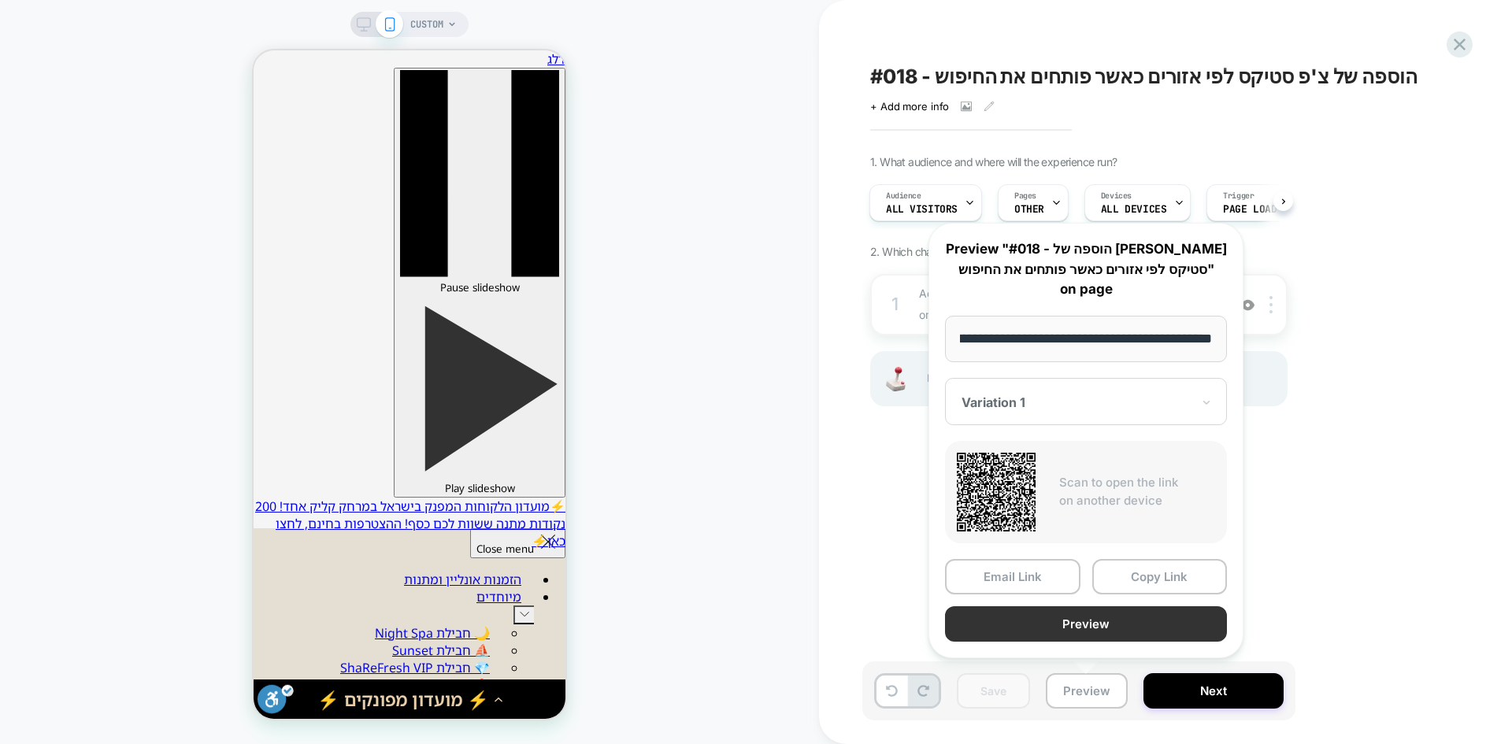
scroll to position [0, 0]
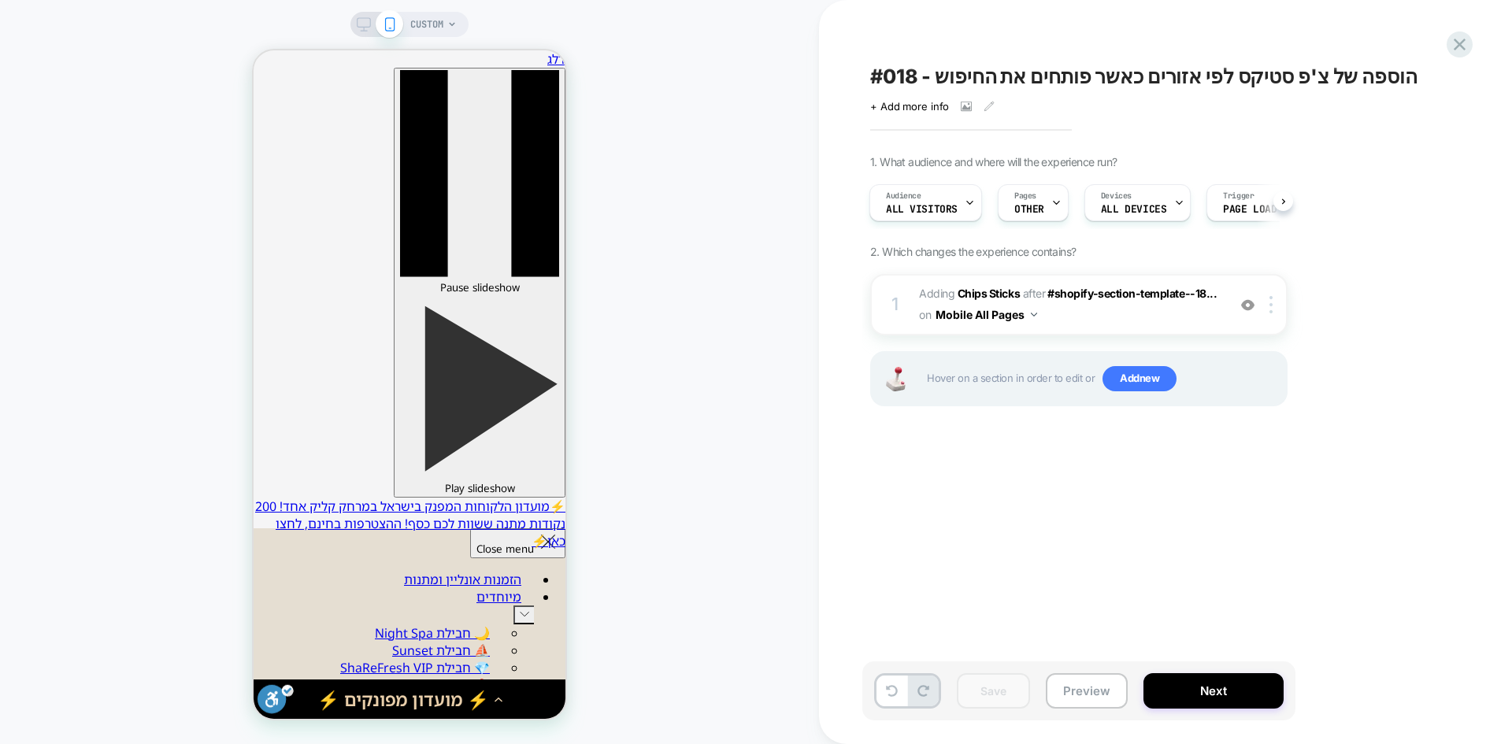
click at [908, 73] on span "#018 - הוספה של צ'פ סטיקס לפי אזורים כאשר פותחים את החיפוש" at bounding box center [1143, 77] width 547 height 24
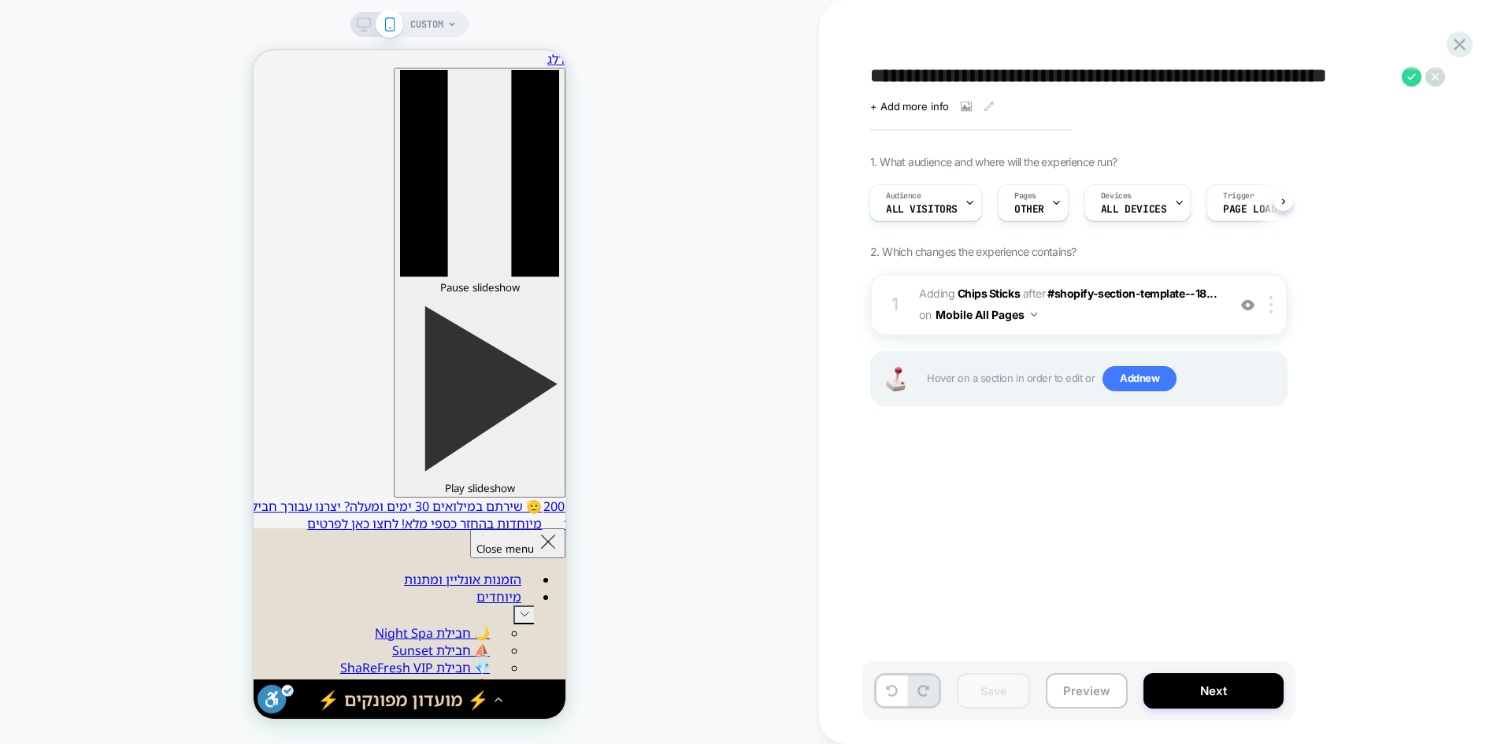
click at [902, 73] on textarea "**********" at bounding box center [1132, 77] width 524 height 24
click at [0, 0] on button "Preview" at bounding box center [0, 0] width 0 height 0
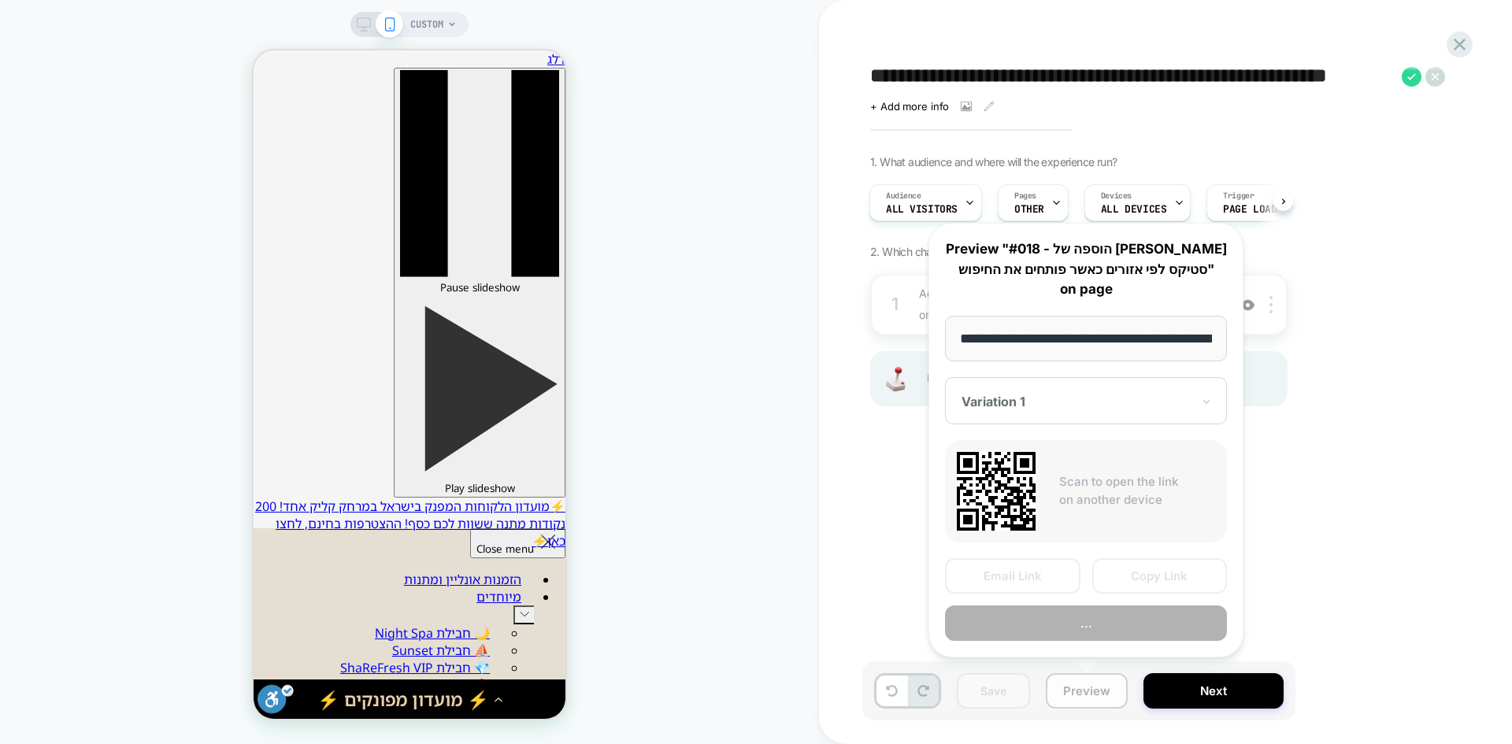
scroll to position [0, 90]
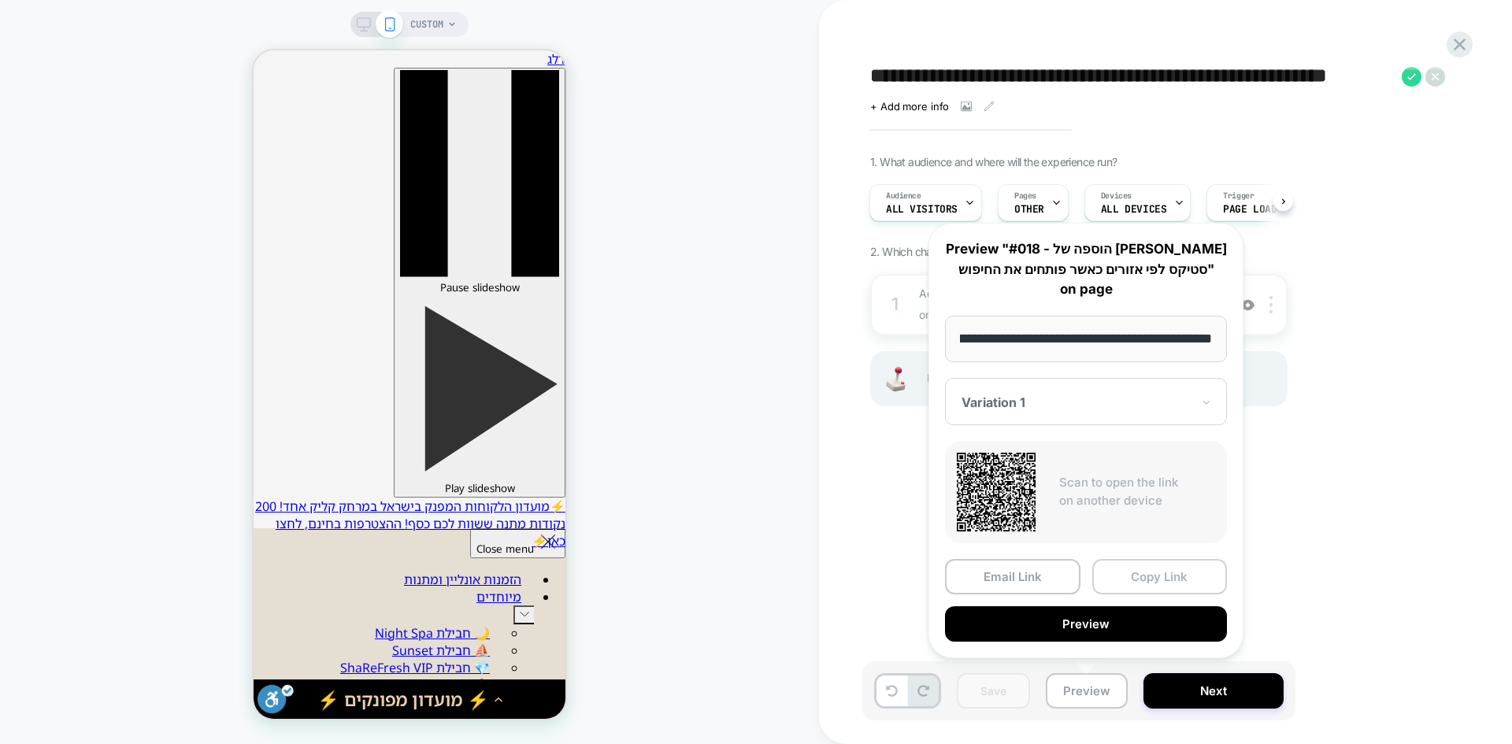
click at [1176, 582] on button "Copy Link" at bounding box center [1160, 576] width 135 height 35
